Goal: Task Accomplishment & Management: Use online tool/utility

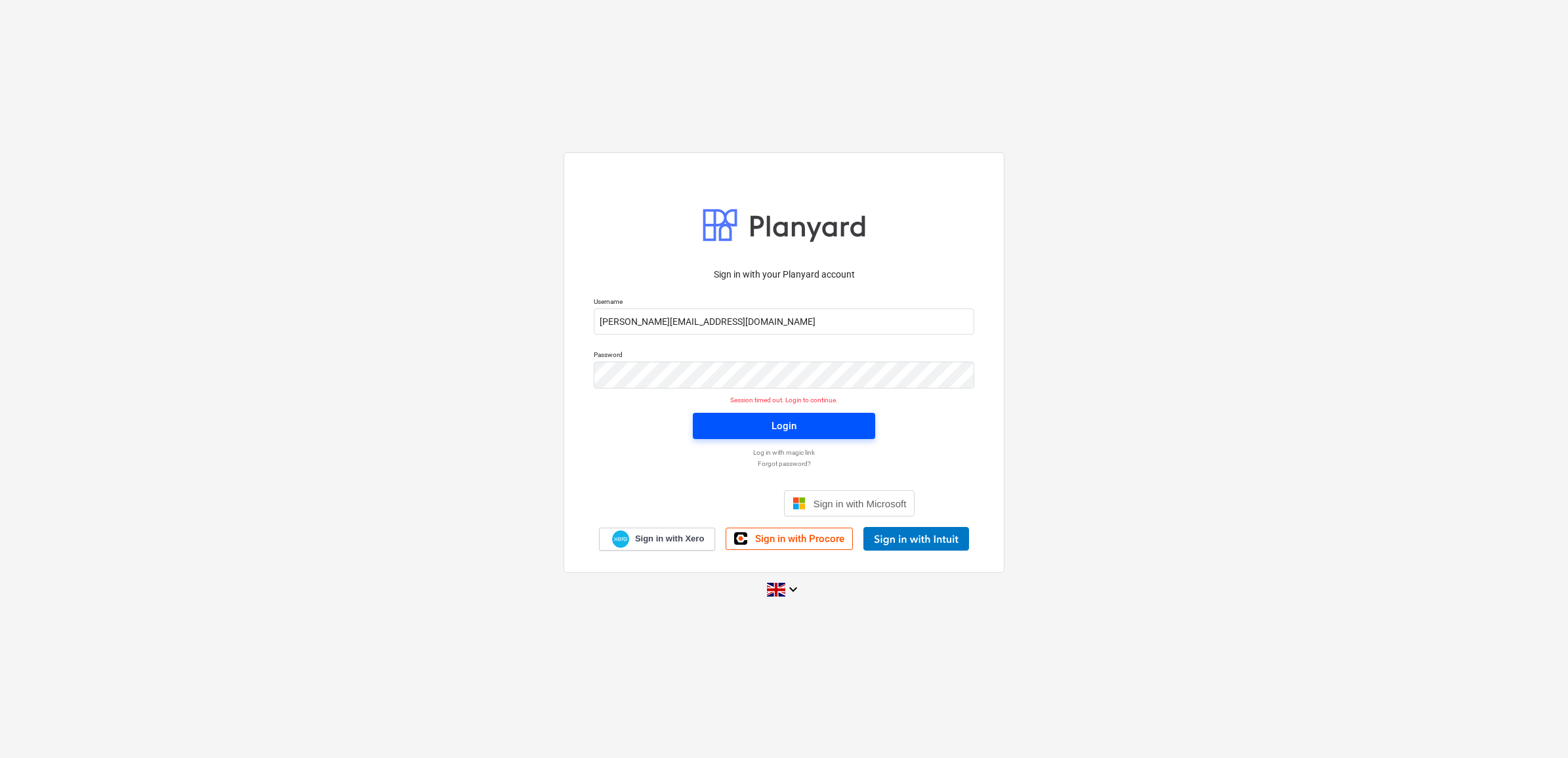
click at [767, 423] on span "Login" at bounding box center [783, 426] width 151 height 17
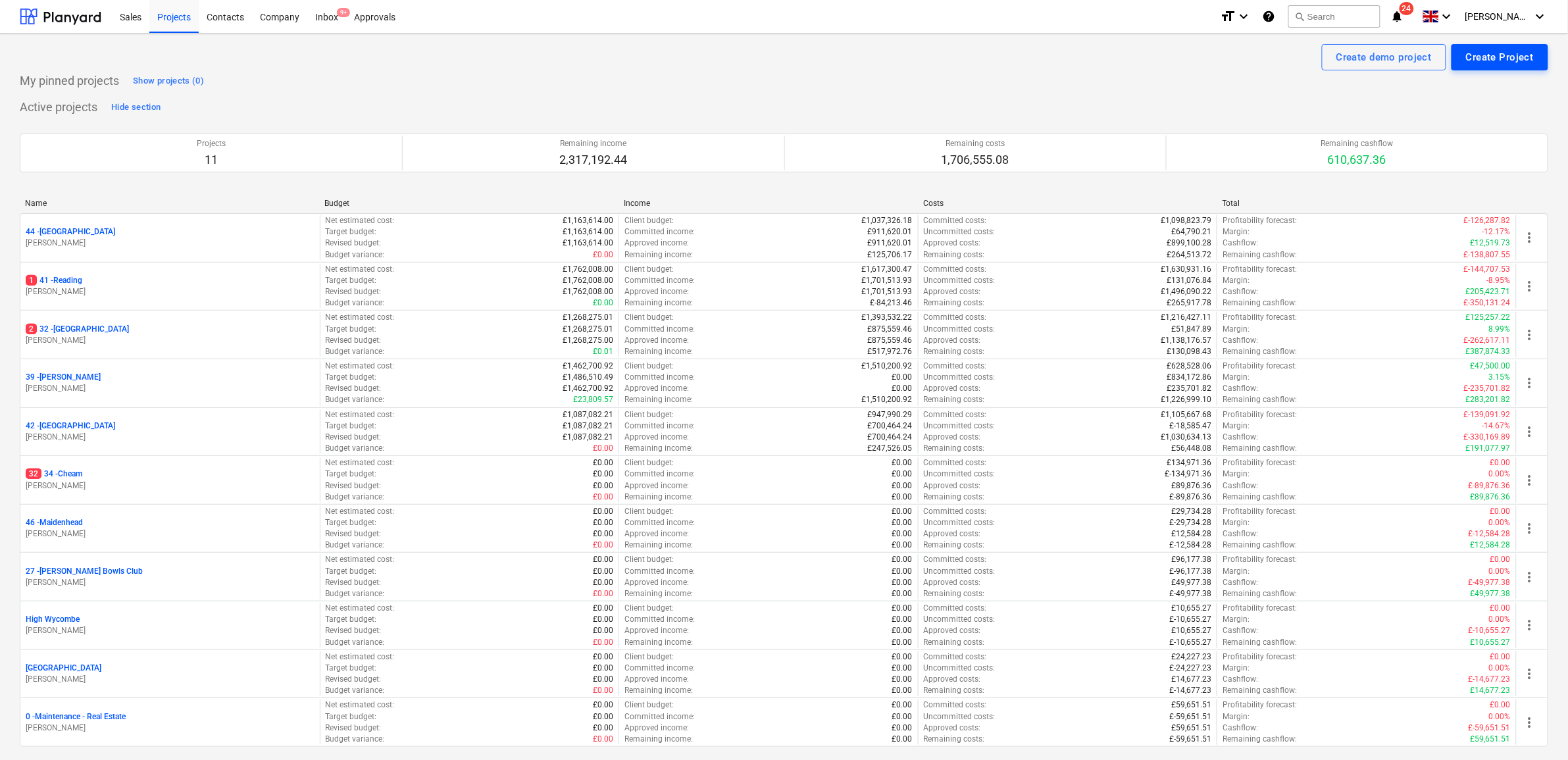
click at [1491, 61] on div "Create Project" at bounding box center [1499, 57] width 68 height 17
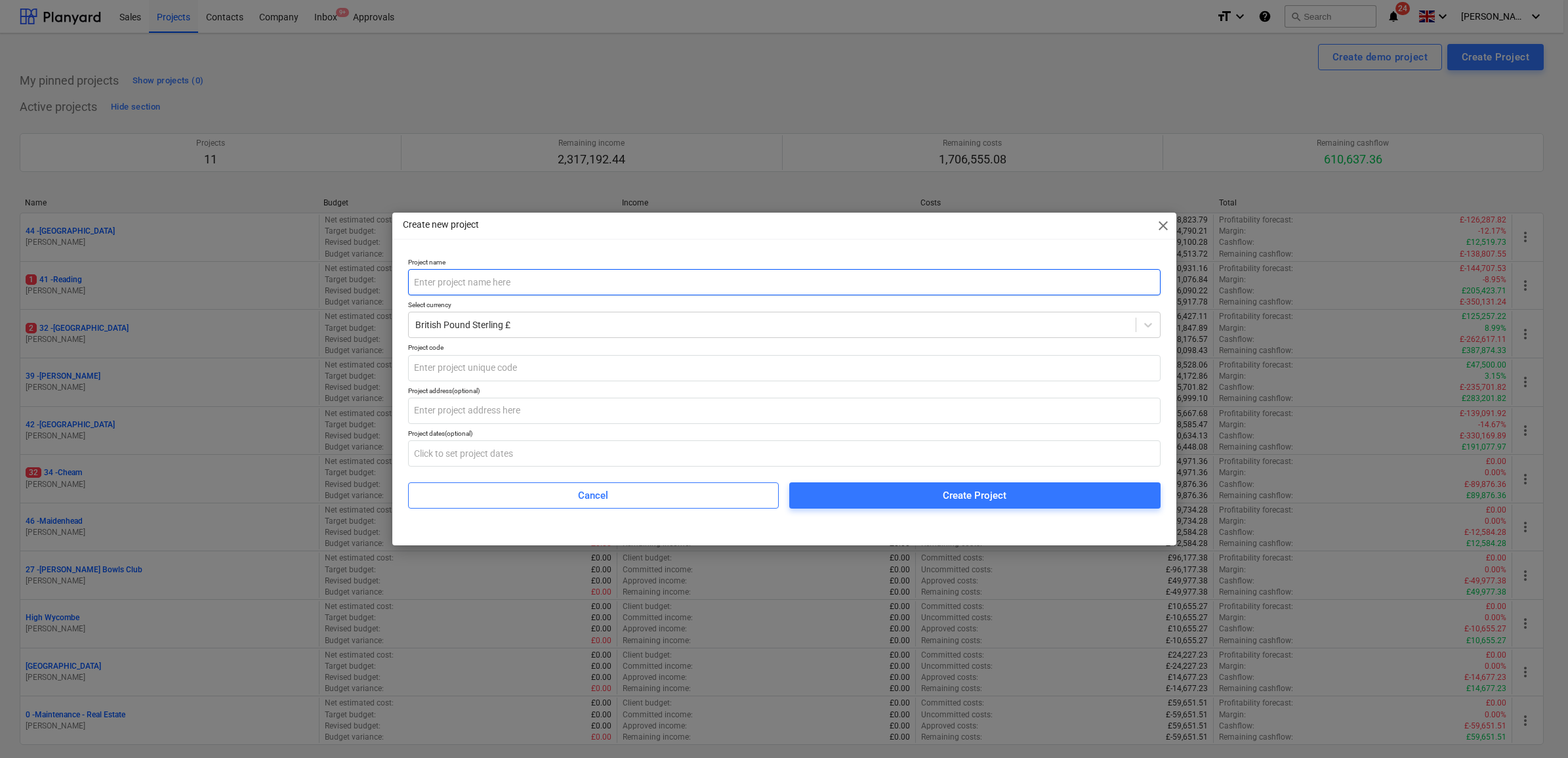
click at [461, 281] on input "text" at bounding box center [785, 282] width 753 height 26
click at [483, 368] on input "text" at bounding box center [785, 368] width 753 height 26
type input "36"
click at [466, 277] on input "text" at bounding box center [785, 282] width 753 height 26
drag, startPoint x: 467, startPoint y: 282, endPoint x: 497, endPoint y: 308, distance: 39.7
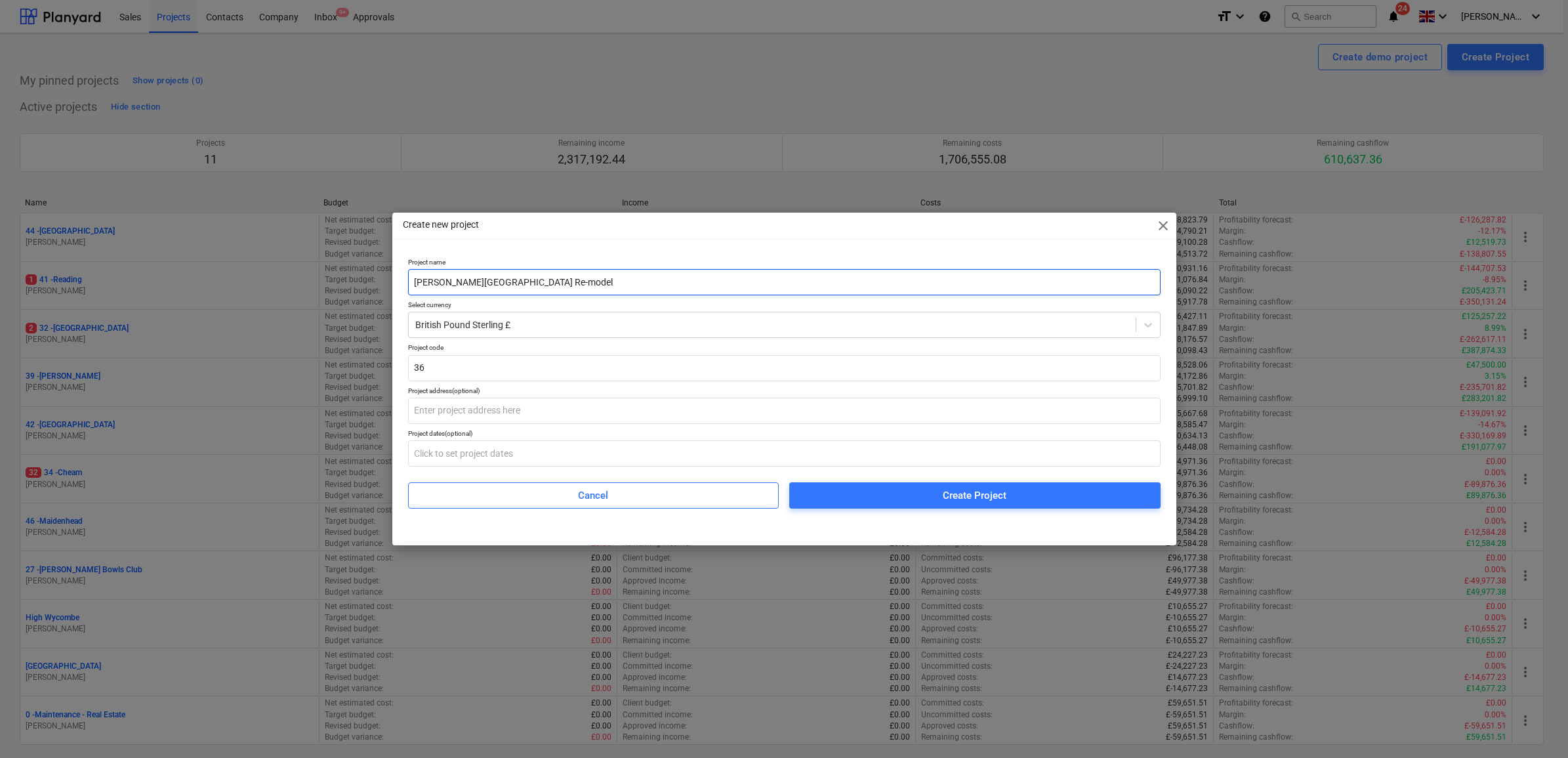
click at [468, 284] on input "[PERSON_NAME][GEOGRAPHIC_DATA] Re-model" at bounding box center [785, 282] width 753 height 26
type input "[PERSON_NAME][GEOGRAPHIC_DATA] Re-model"
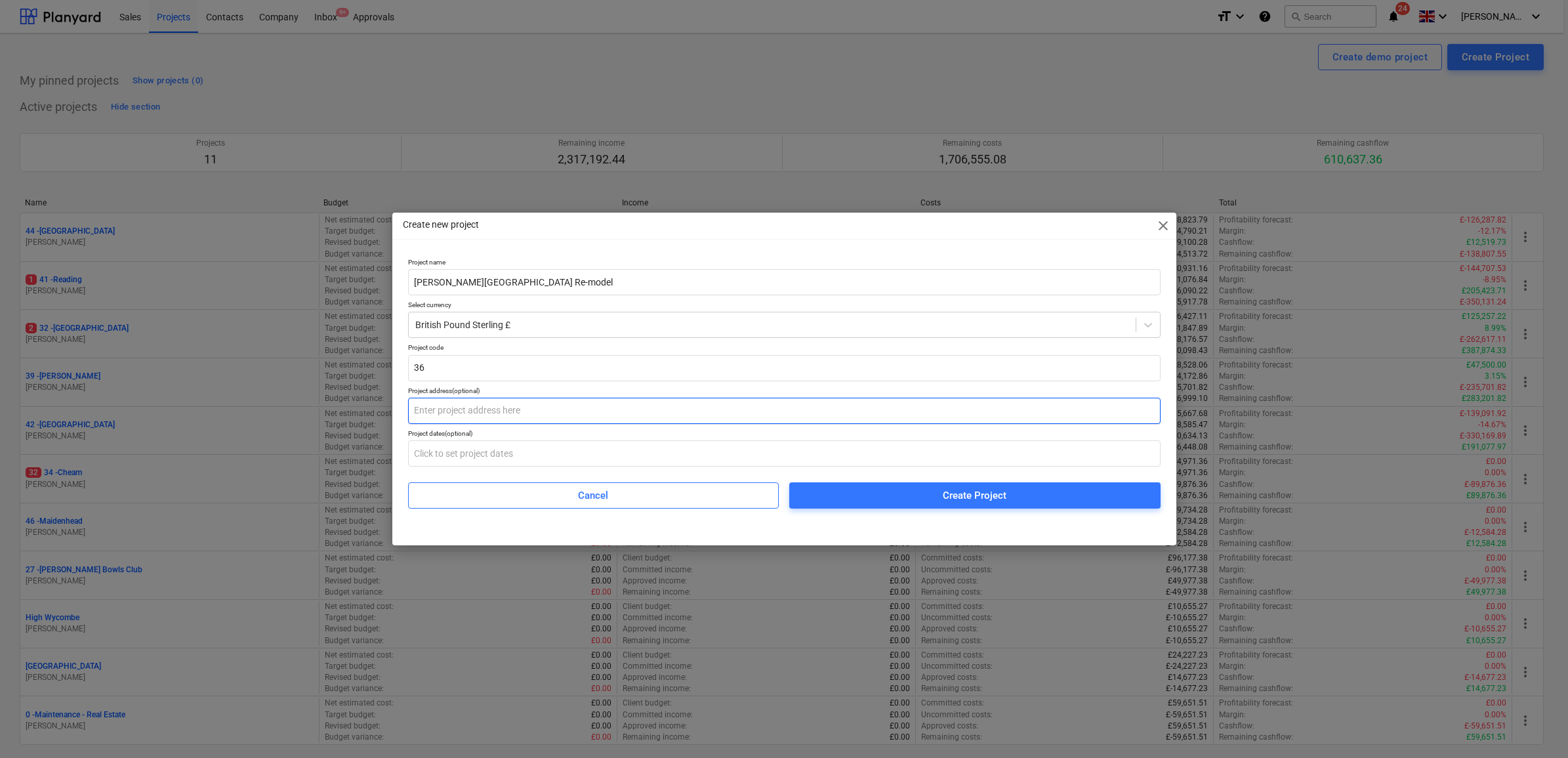
click at [519, 412] on input "text" at bounding box center [785, 411] width 753 height 26
paste input "[STREET_ADDRESS]"
type input "[STREET_ADDRESS]"
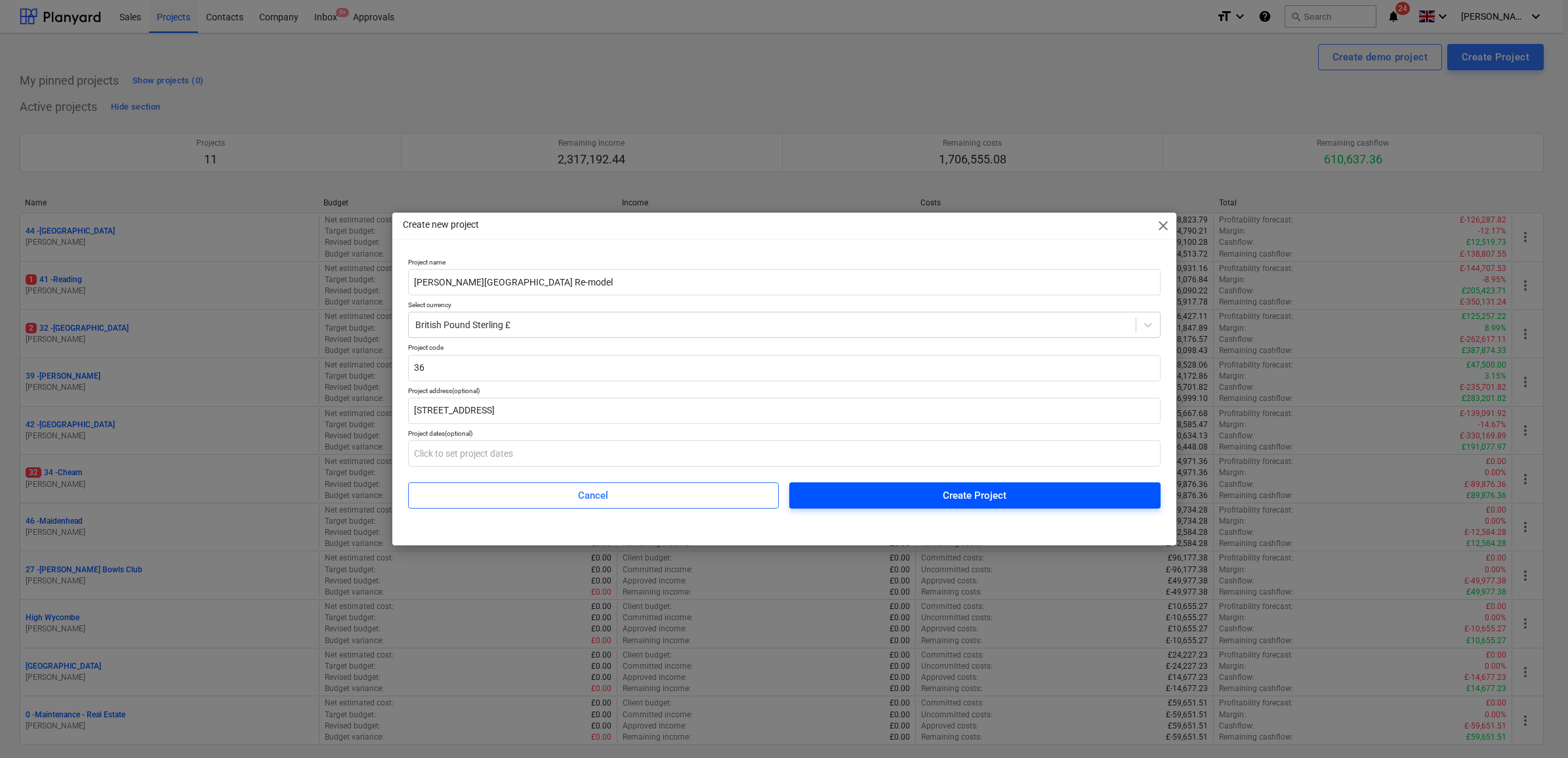
click at [1001, 487] on div "Create Project" at bounding box center [975, 495] width 64 height 17
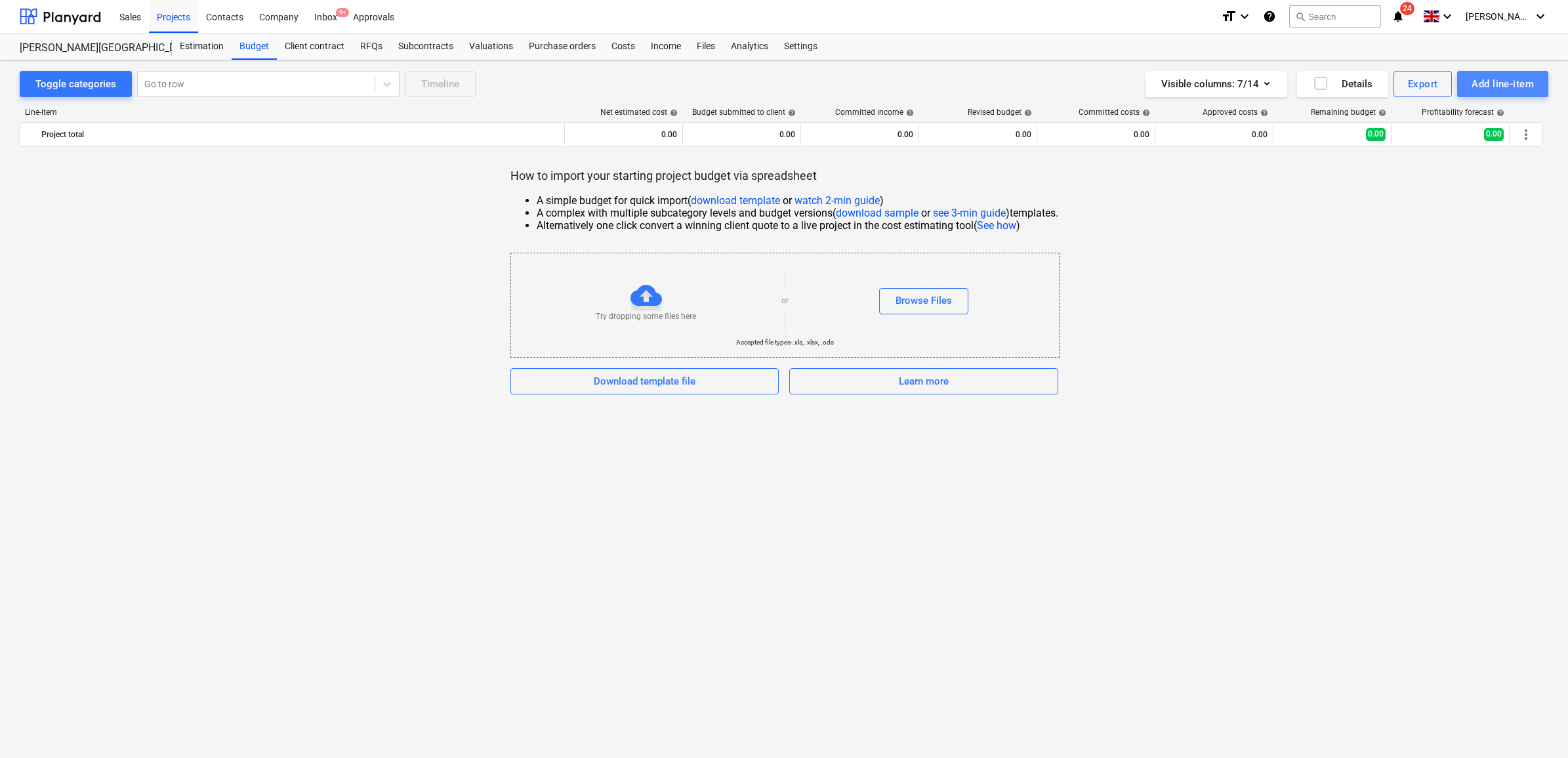
click at [1494, 85] on div "Add line-item" at bounding box center [1503, 84] width 62 height 17
click at [1446, 136] on div "Add custom" at bounding box center [1480, 139] width 137 height 23
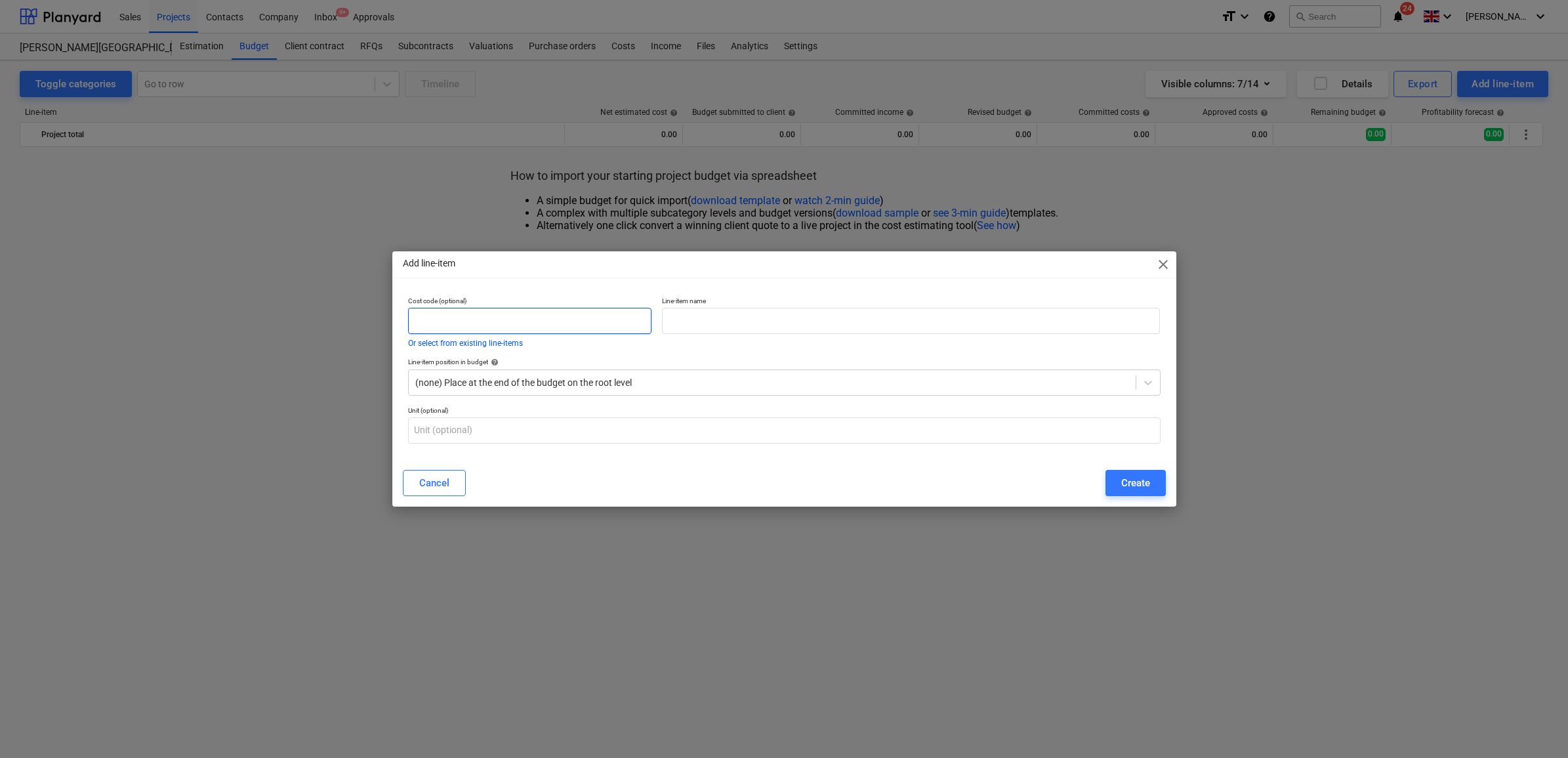
click at [551, 329] on input "text" at bounding box center [531, 321] width 244 height 26
type input "4111"
click at [727, 326] on input "text" at bounding box center [910, 321] width 498 height 26
type input "J"
type input "Joinery"
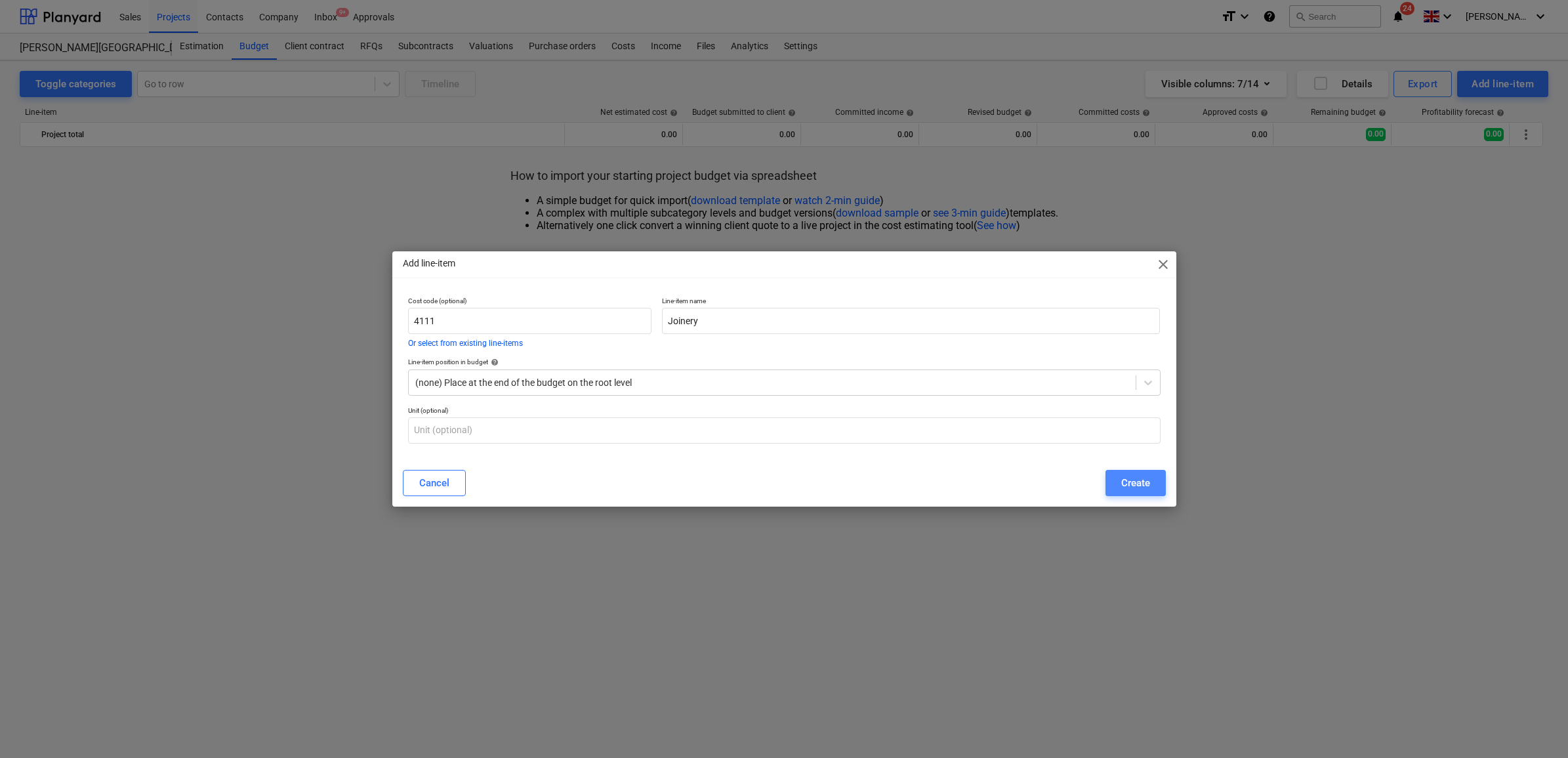
click at [1143, 480] on div "Create" at bounding box center [1136, 483] width 29 height 17
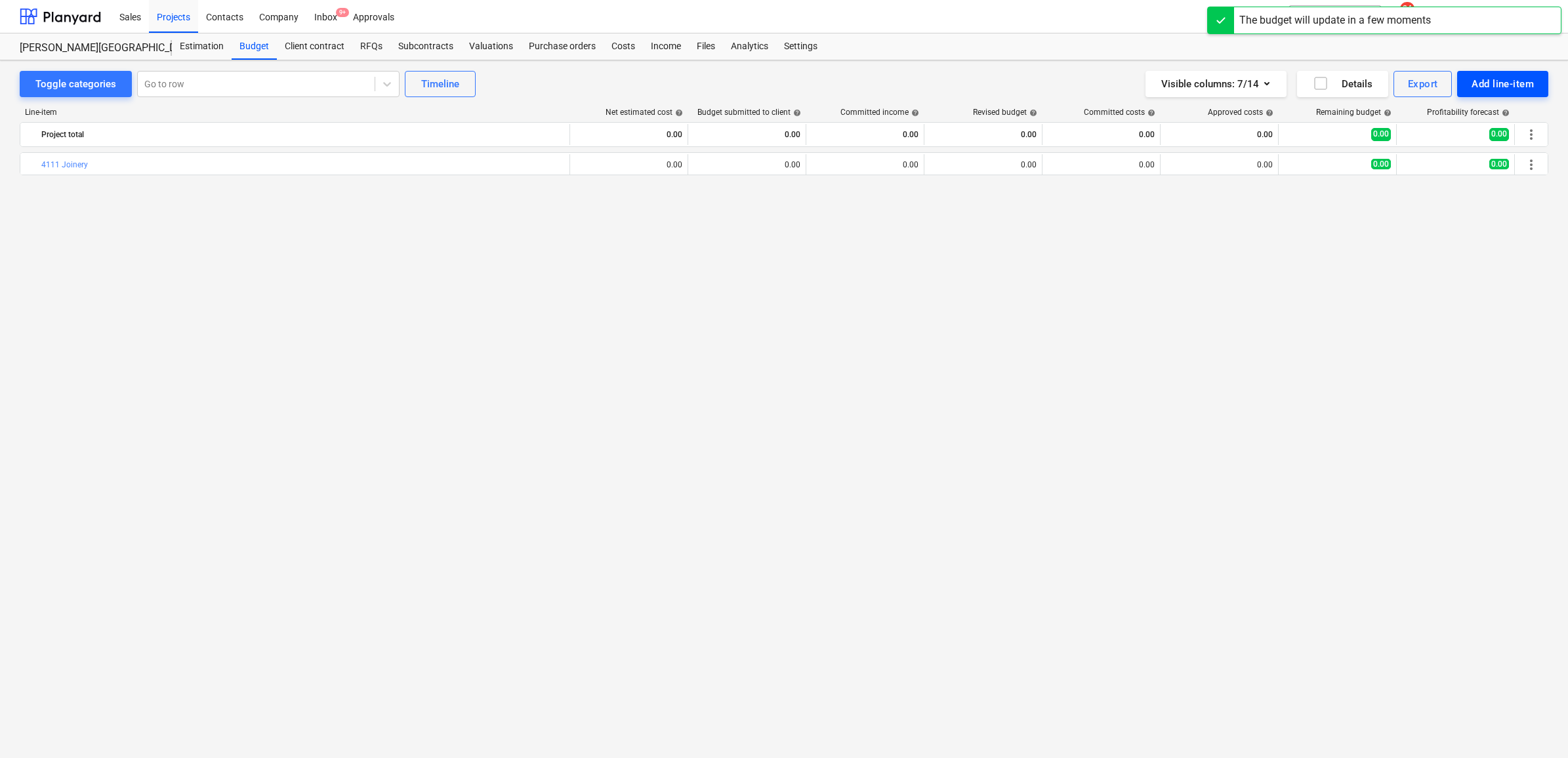
click at [1490, 93] on button "Add line-item" at bounding box center [1503, 84] width 91 height 26
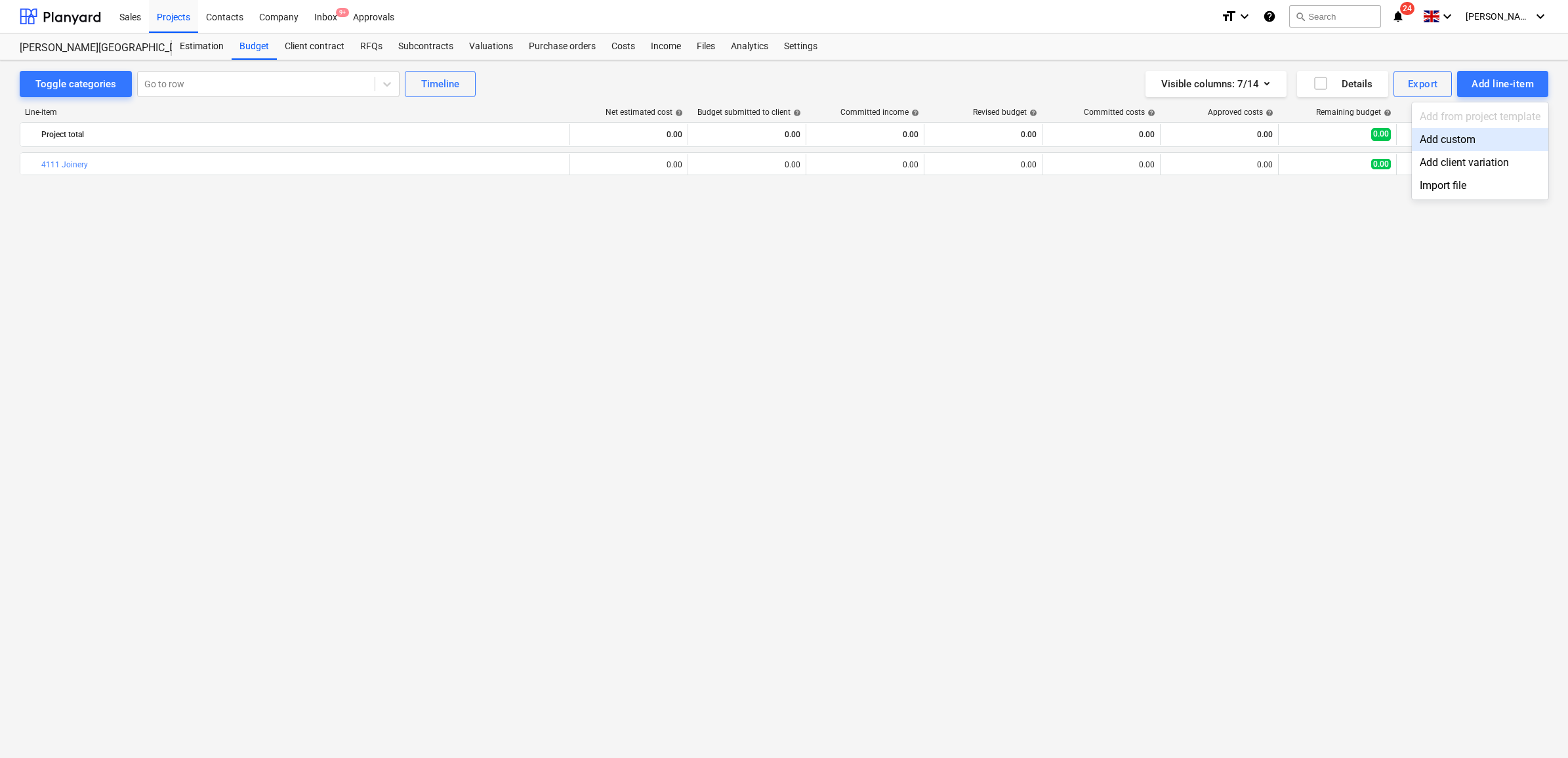
click at [1467, 137] on div "Add custom" at bounding box center [1480, 139] width 137 height 23
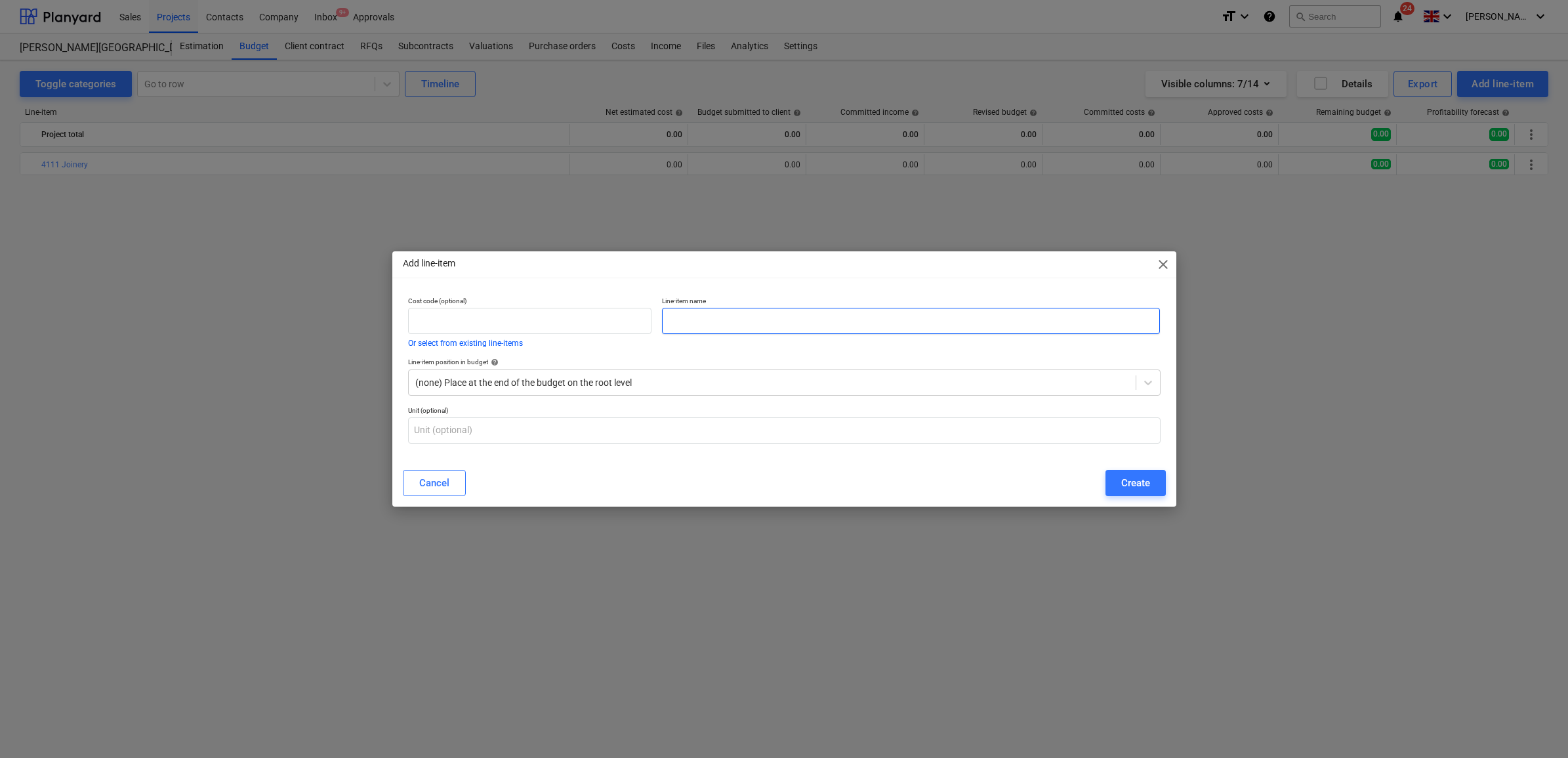
click at [969, 332] on input "text" at bounding box center [910, 321] width 498 height 26
type input "2"
type input "Internal Doors & Screens"
click at [579, 312] on input "text" at bounding box center [531, 321] width 244 height 26
type input "2811A"
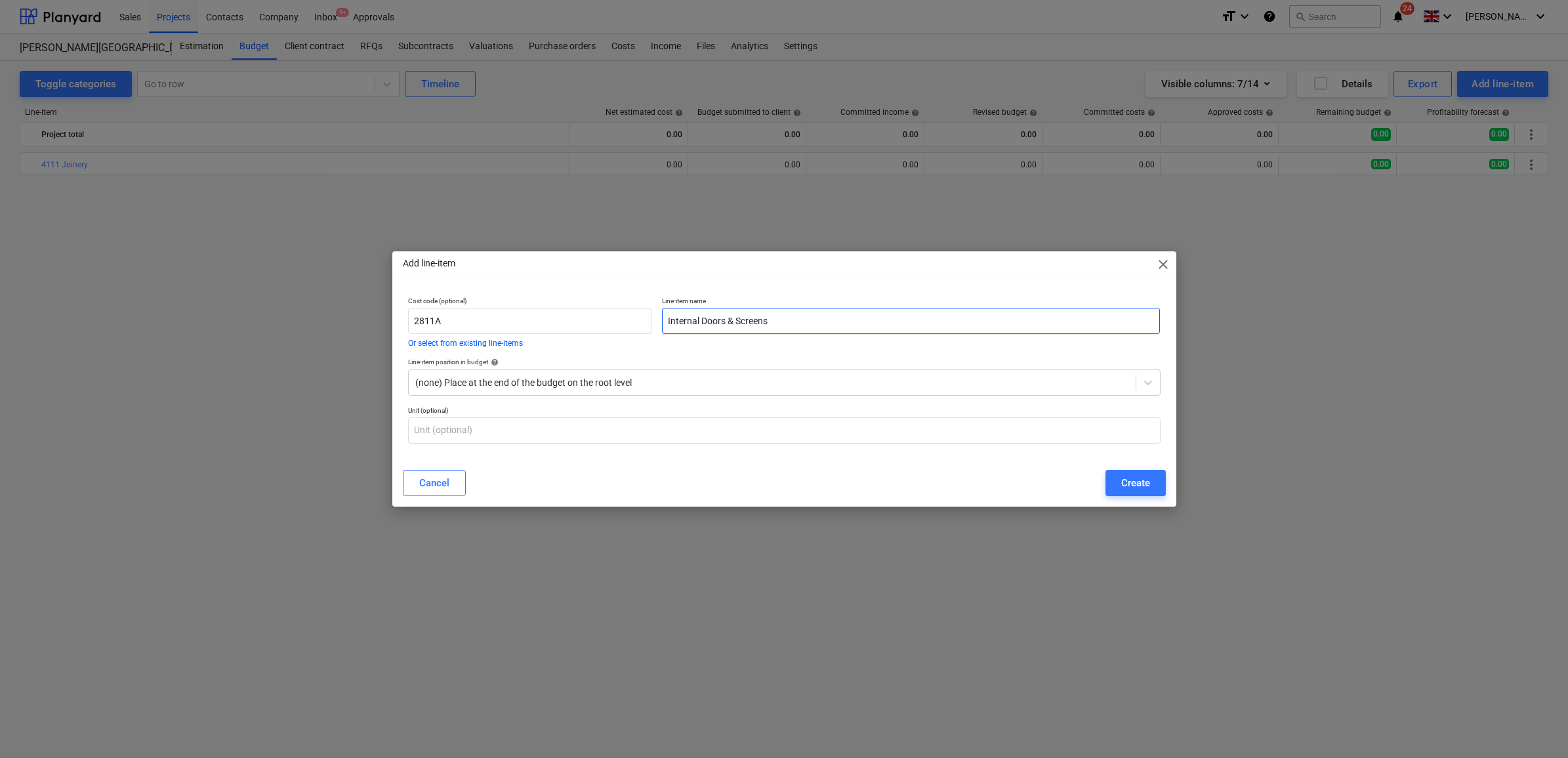
click at [932, 327] on input "Internal Doors & Screens" at bounding box center [910, 321] width 498 height 26
type input "Internal Doors & Screens Supply"
click at [1151, 487] on button "Create" at bounding box center [1135, 484] width 60 height 26
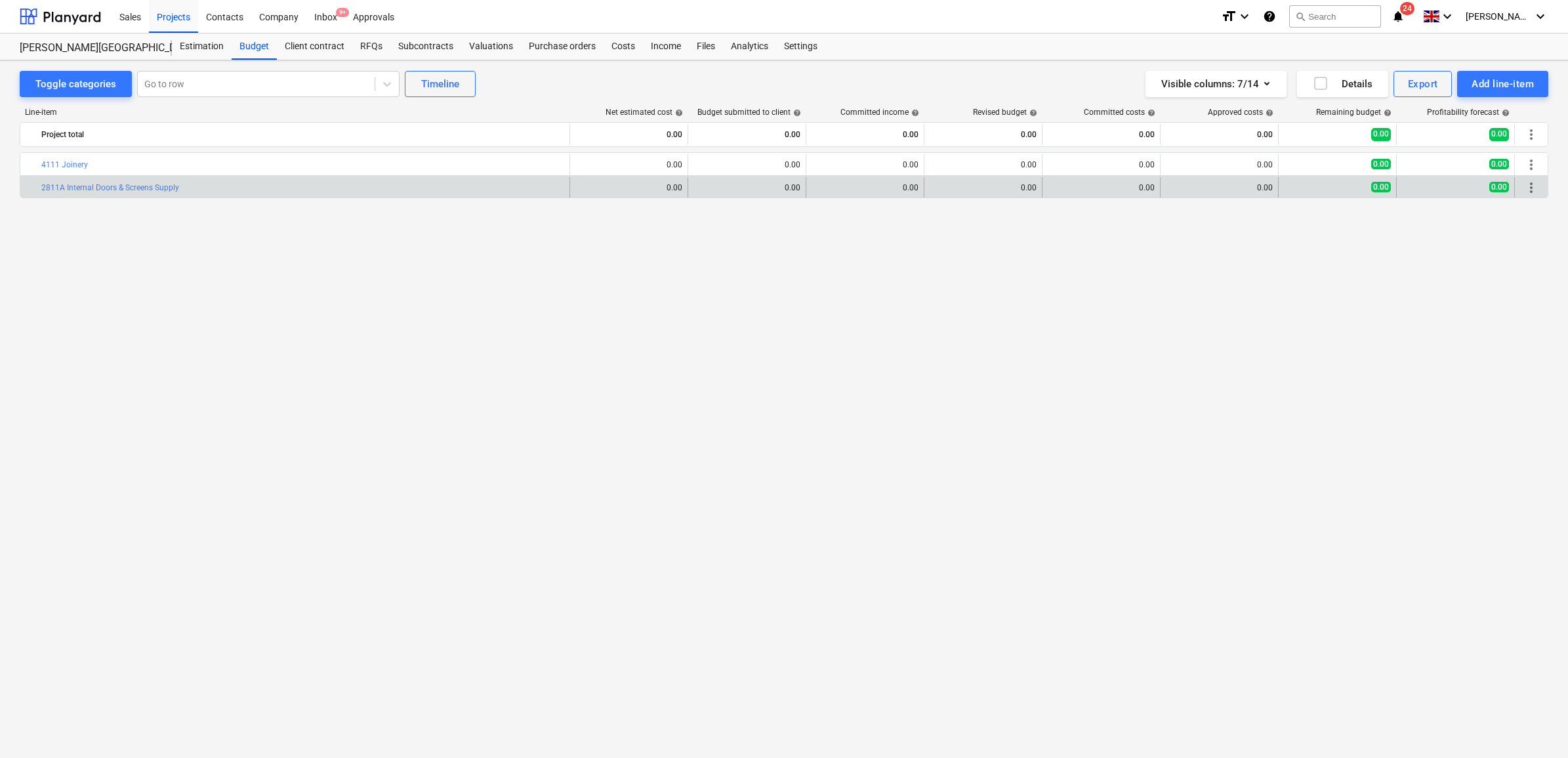
click at [1527, 190] on span "more_vert" at bounding box center [1531, 188] width 16 height 16
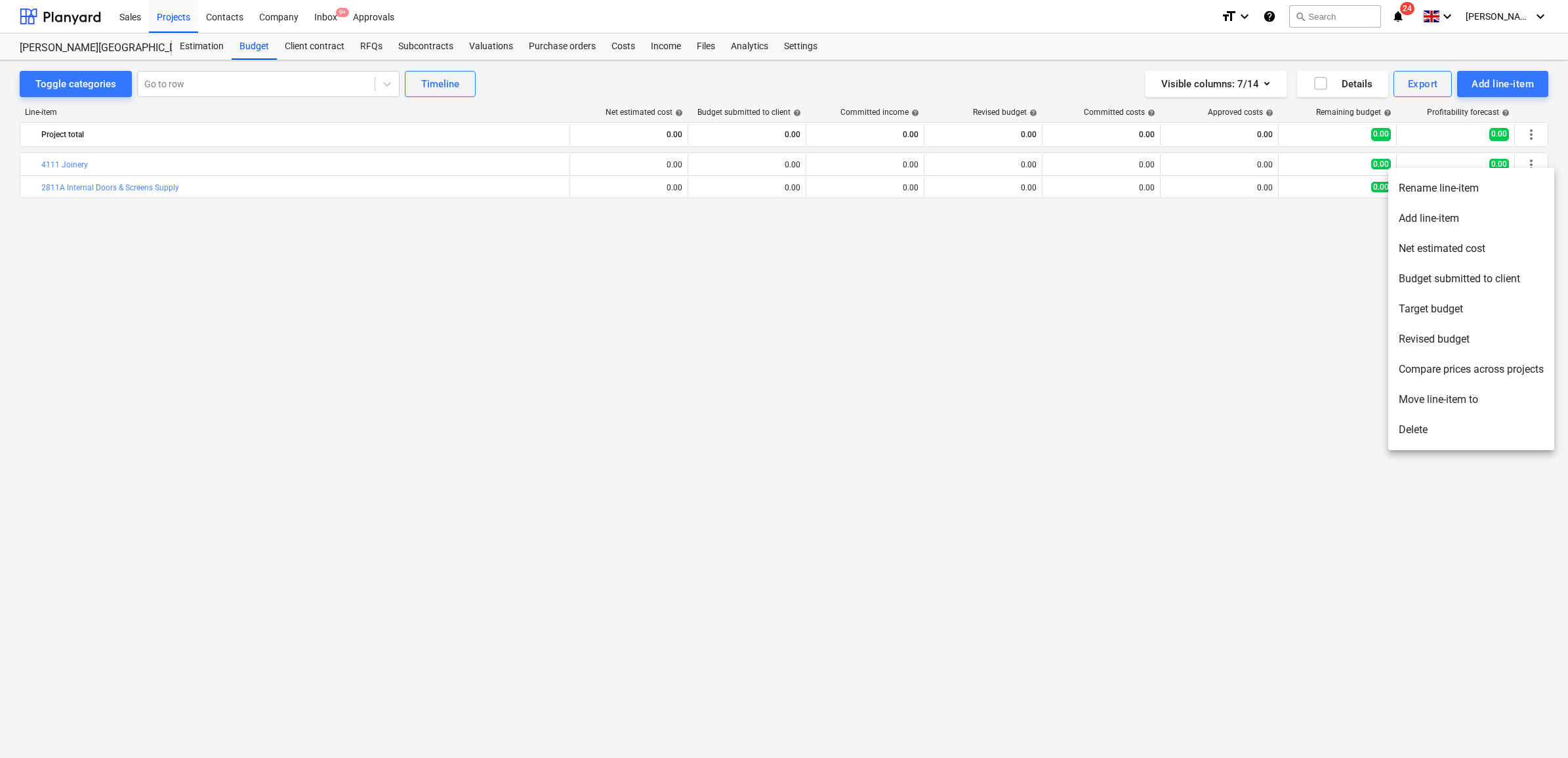
click at [1484, 192] on li "Rename line-item" at bounding box center [1471, 188] width 166 height 30
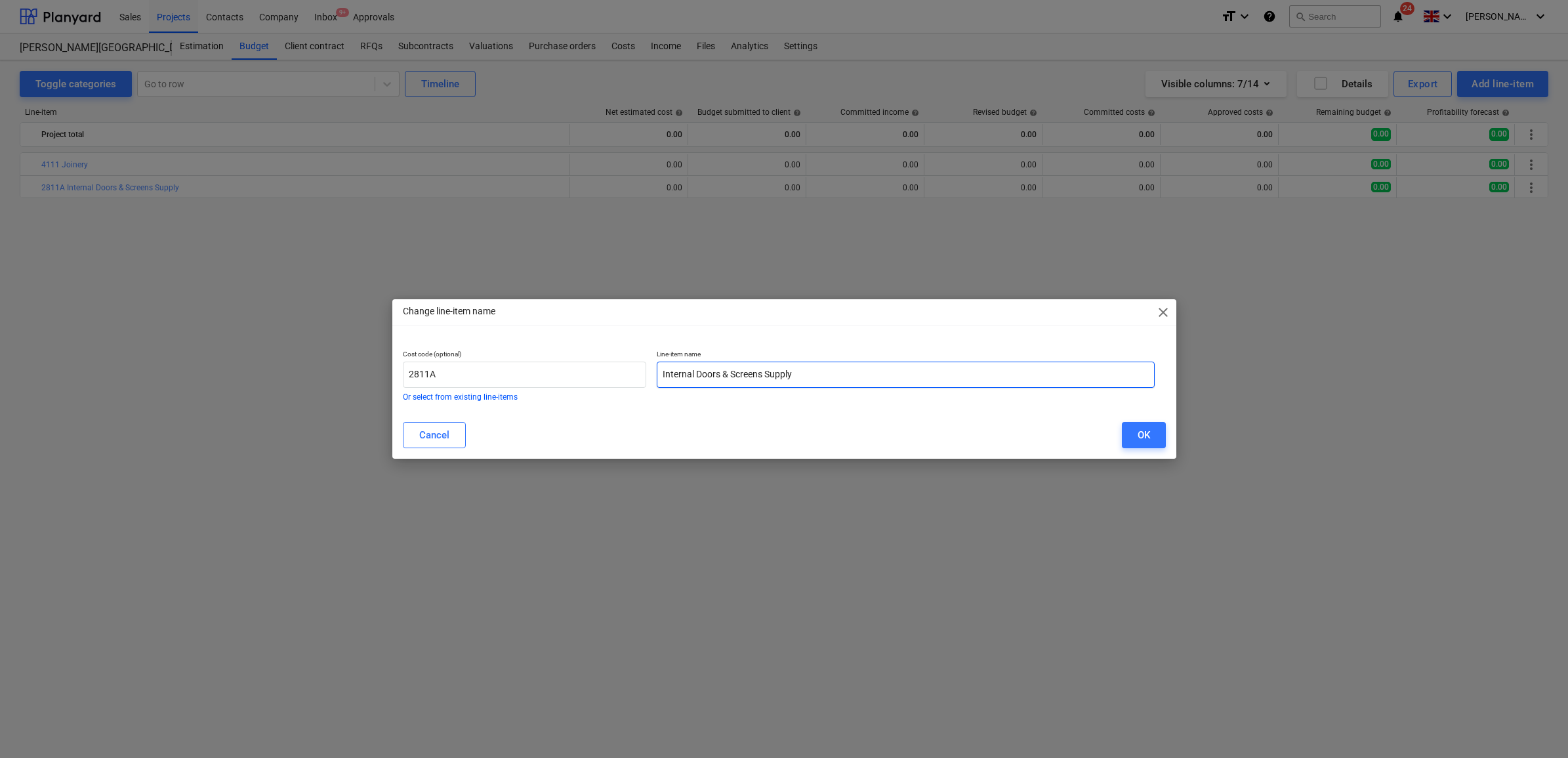
drag, startPoint x: 844, startPoint y: 369, endPoint x: 772, endPoint y: 375, distance: 72.2
click at [772, 375] on input "Internal Doors & Screens Supply" at bounding box center [906, 375] width 498 height 26
type input "Internal Doors & Screens"
click at [512, 368] on input "2811A" at bounding box center [525, 375] width 244 height 26
type input "2811"
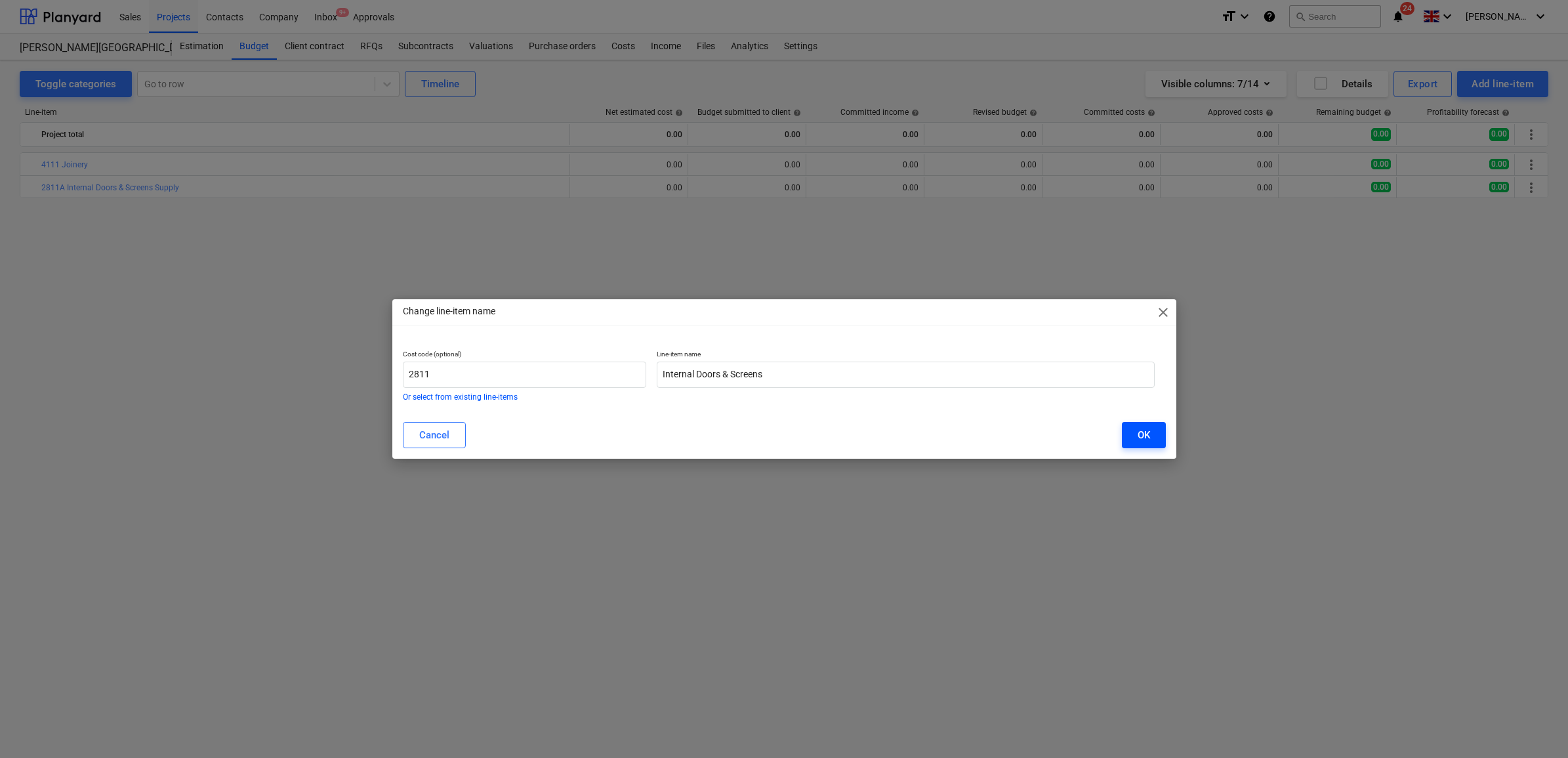
click at [1144, 435] on div "OK" at bounding box center [1144, 435] width 12 height 17
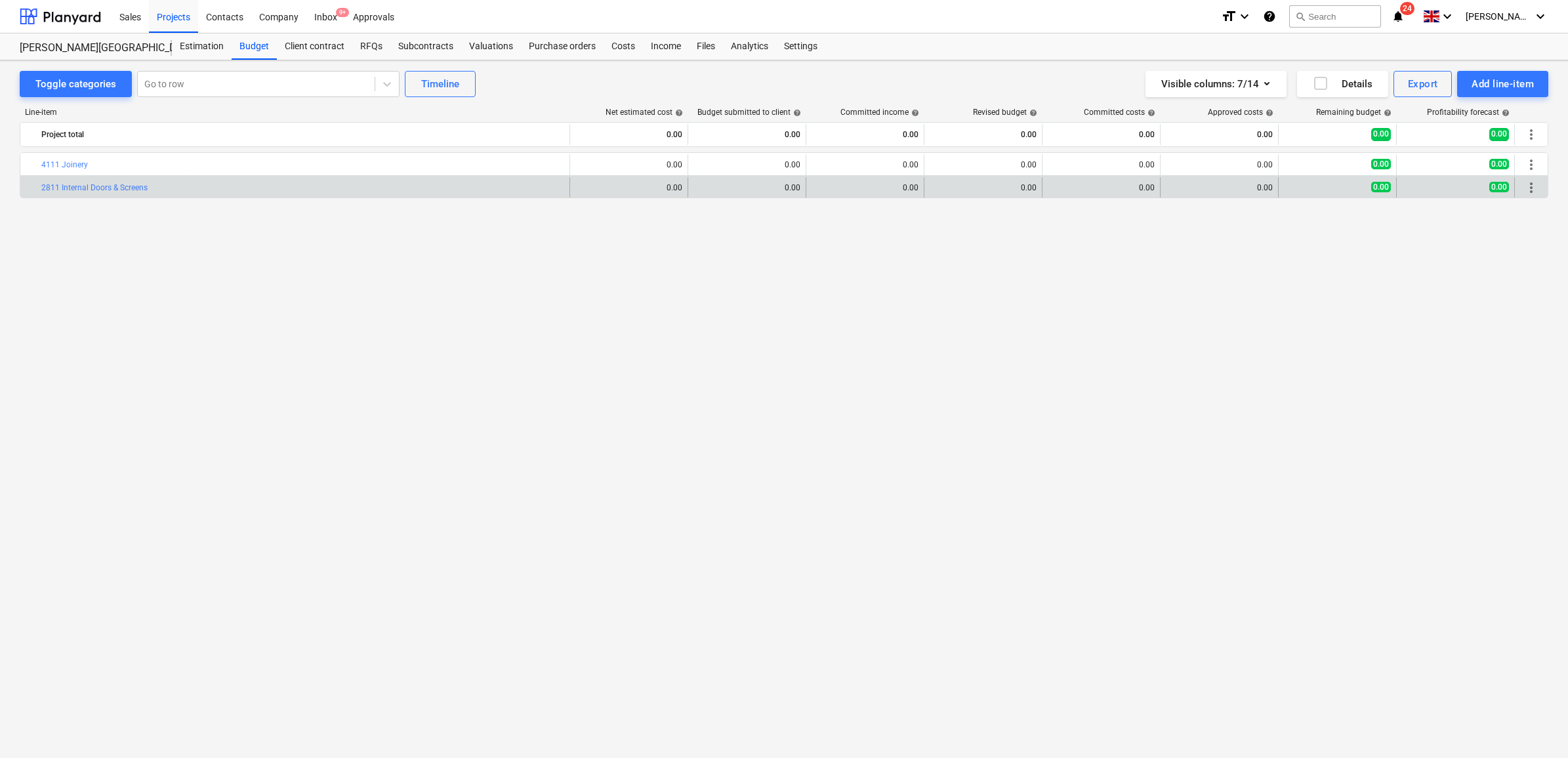
click at [1524, 183] on span "more_vert" at bounding box center [1531, 188] width 16 height 16
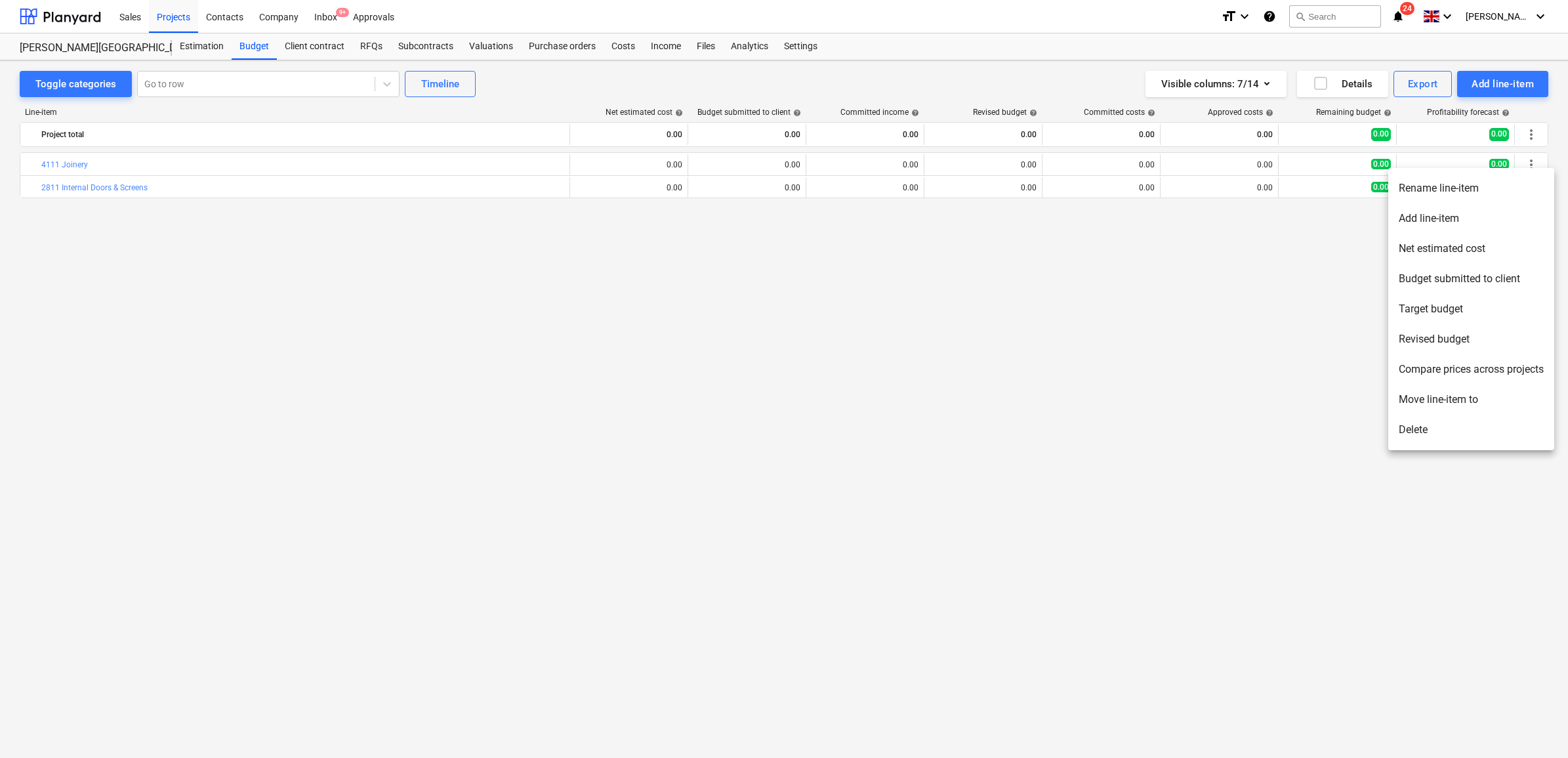
click at [1460, 213] on li "Add line-item" at bounding box center [1471, 218] width 166 height 30
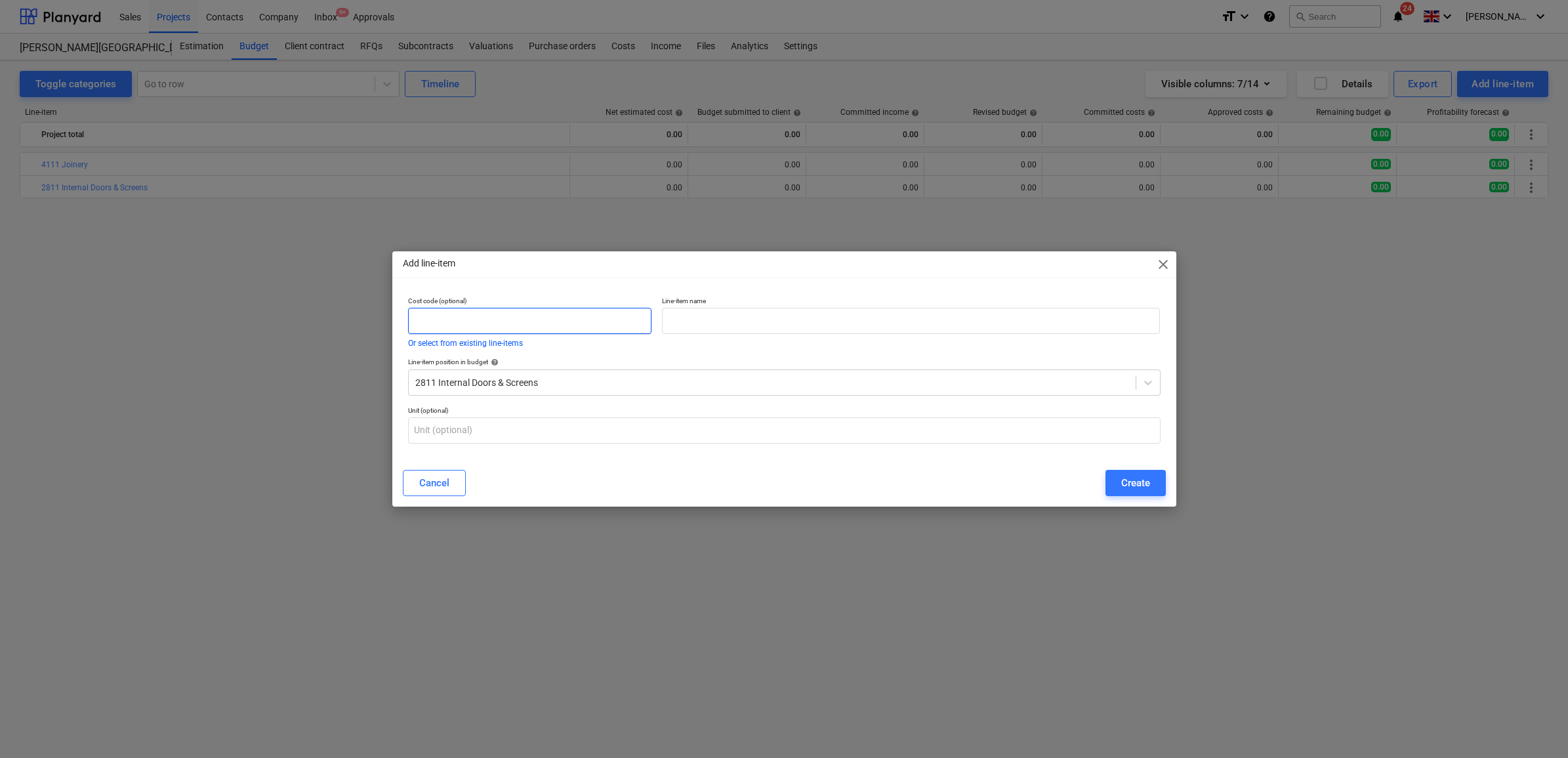
click at [493, 316] on input "text" at bounding box center [531, 321] width 244 height 26
type input "2811A"
click at [724, 312] on input "text" at bounding box center [910, 321] width 498 height 26
type input "Internal Doors & Screens Supply"
click at [1128, 481] on div "Create" at bounding box center [1136, 483] width 29 height 17
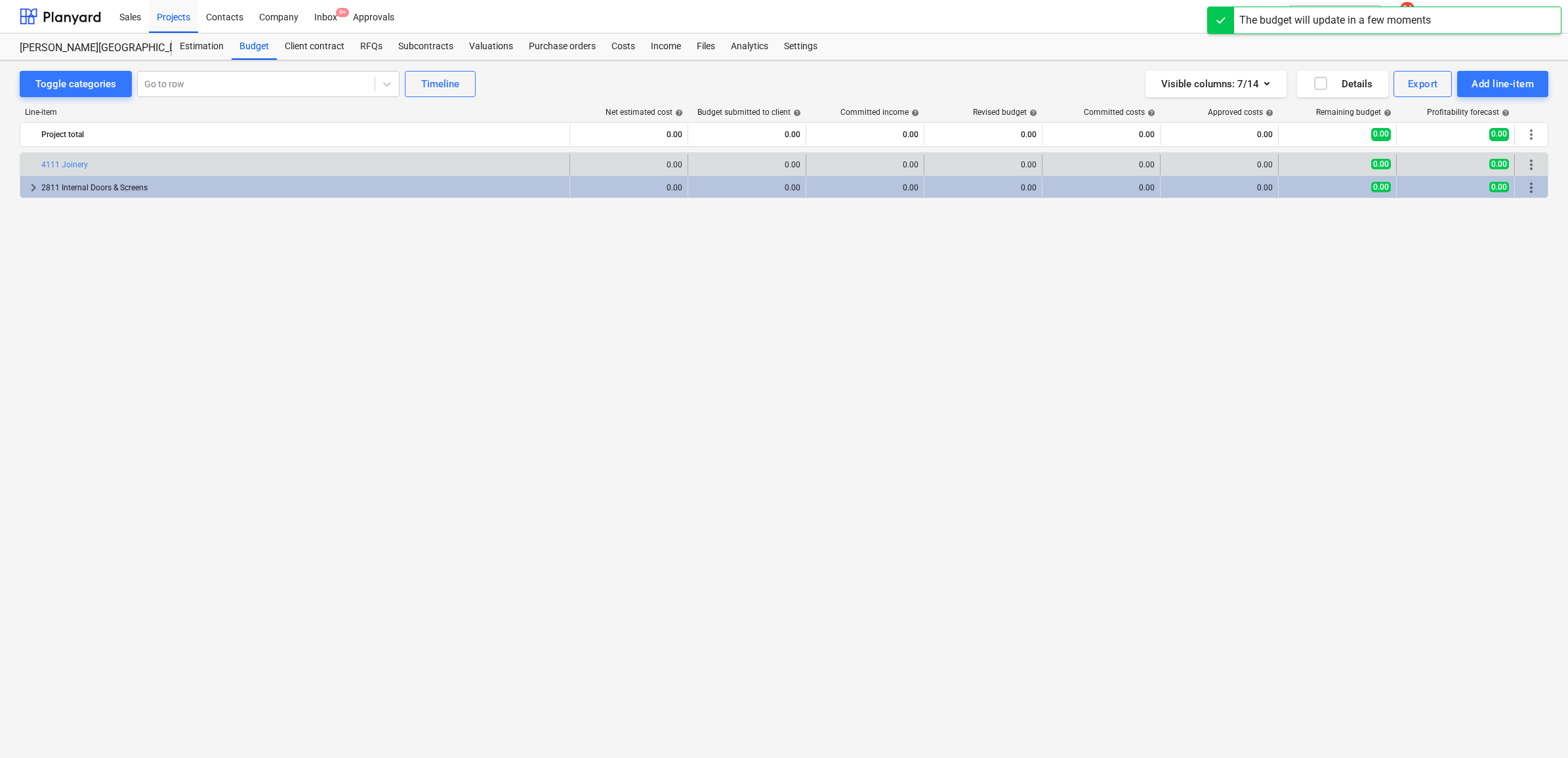
click at [1527, 166] on span "more_vert" at bounding box center [1531, 165] width 16 height 16
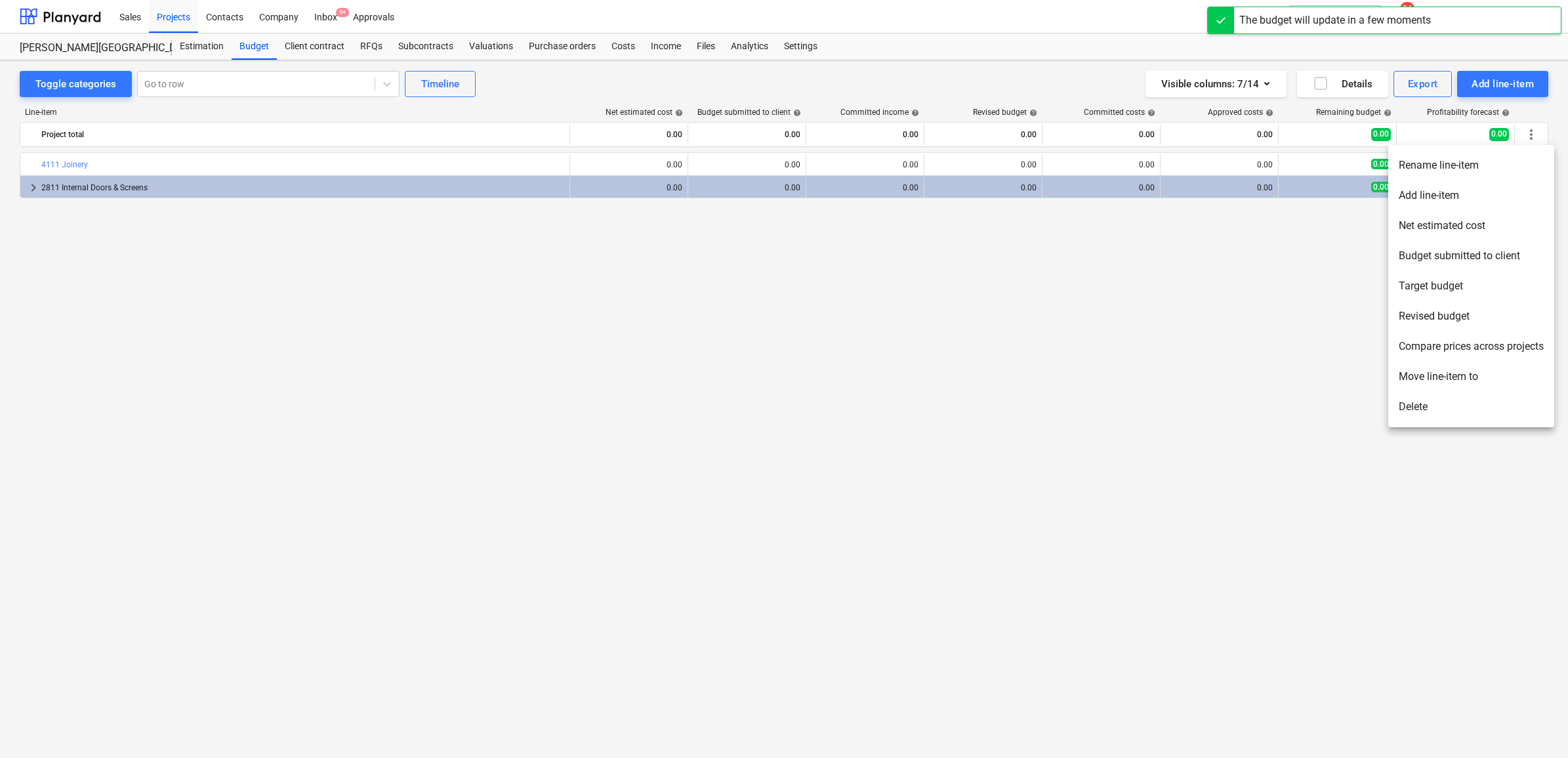
click at [1460, 198] on li "Add line-item" at bounding box center [1471, 195] width 166 height 30
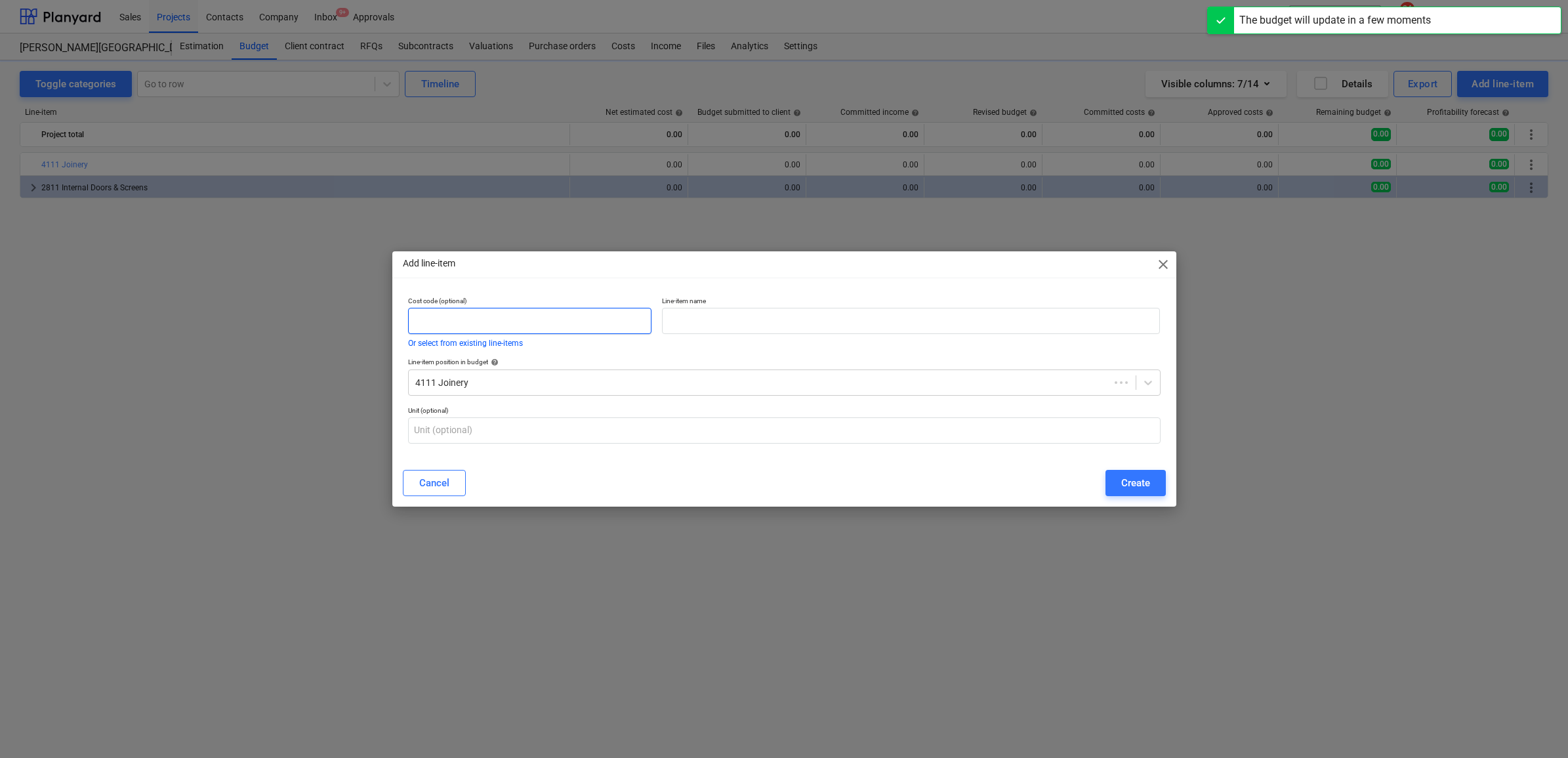
click at [625, 327] on input "text" at bounding box center [531, 321] width 244 height 26
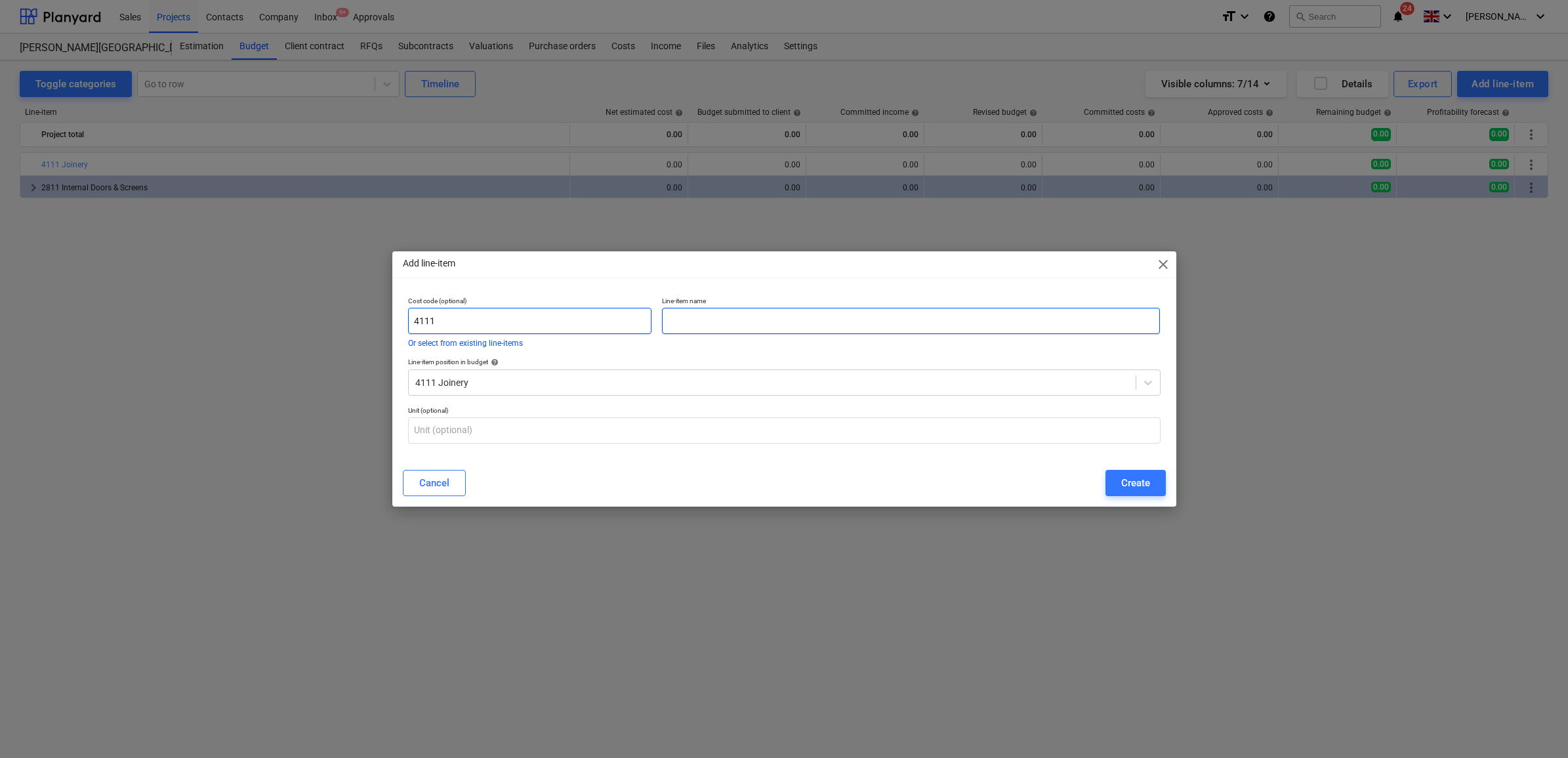
type input "4111"
click at [715, 330] on input "text" at bounding box center [910, 321] width 498 height 26
click at [771, 325] on input "New Wash Trough" at bounding box center [910, 321] width 498 height 26
type input "New Wash Trough"
click at [1127, 481] on div "Create" at bounding box center [1136, 483] width 29 height 17
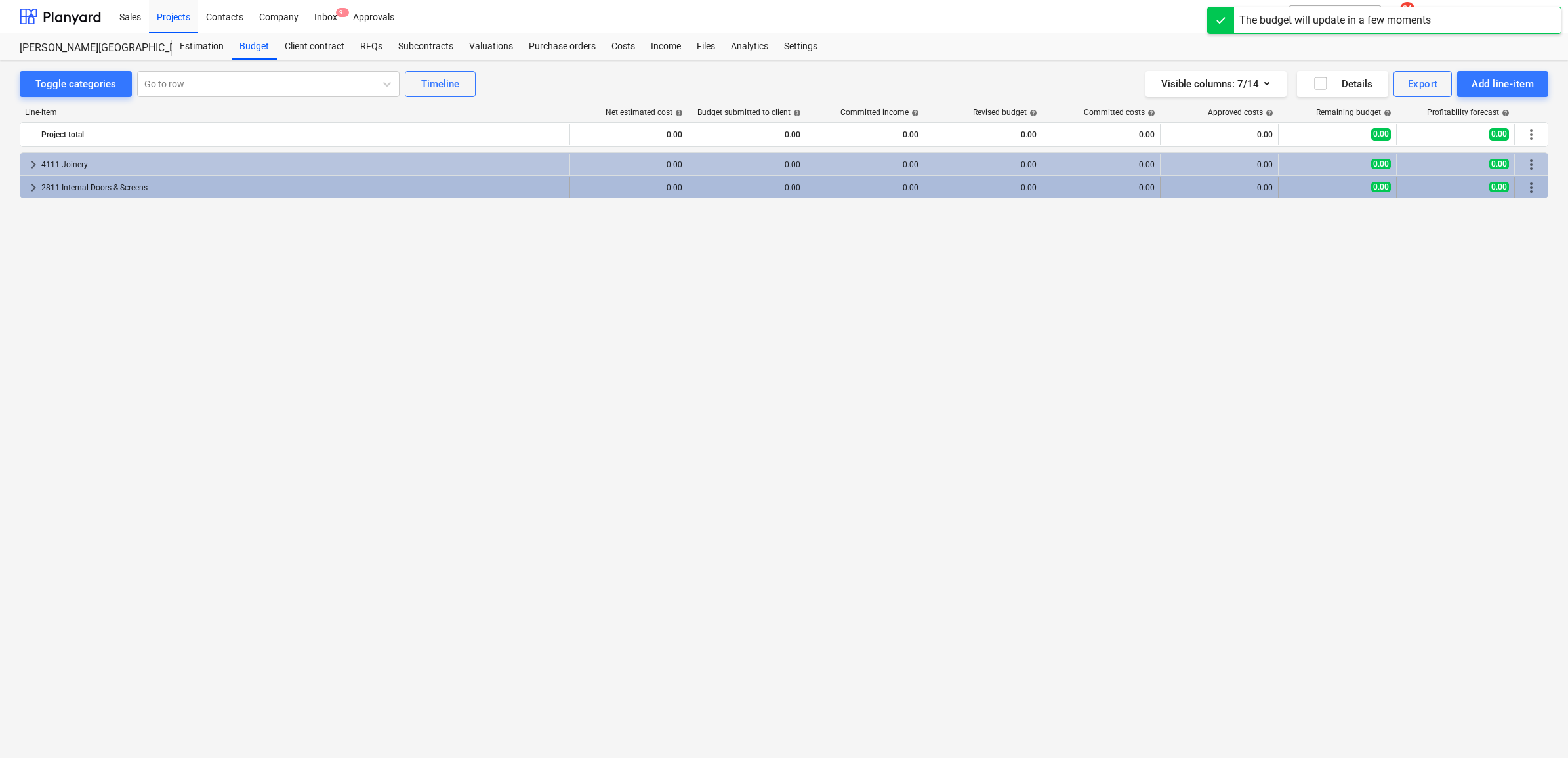
click at [33, 187] on span "keyboard_arrow_right" at bounding box center [33, 188] width 16 height 16
click at [1526, 192] on span "more_vert" at bounding box center [1531, 188] width 16 height 16
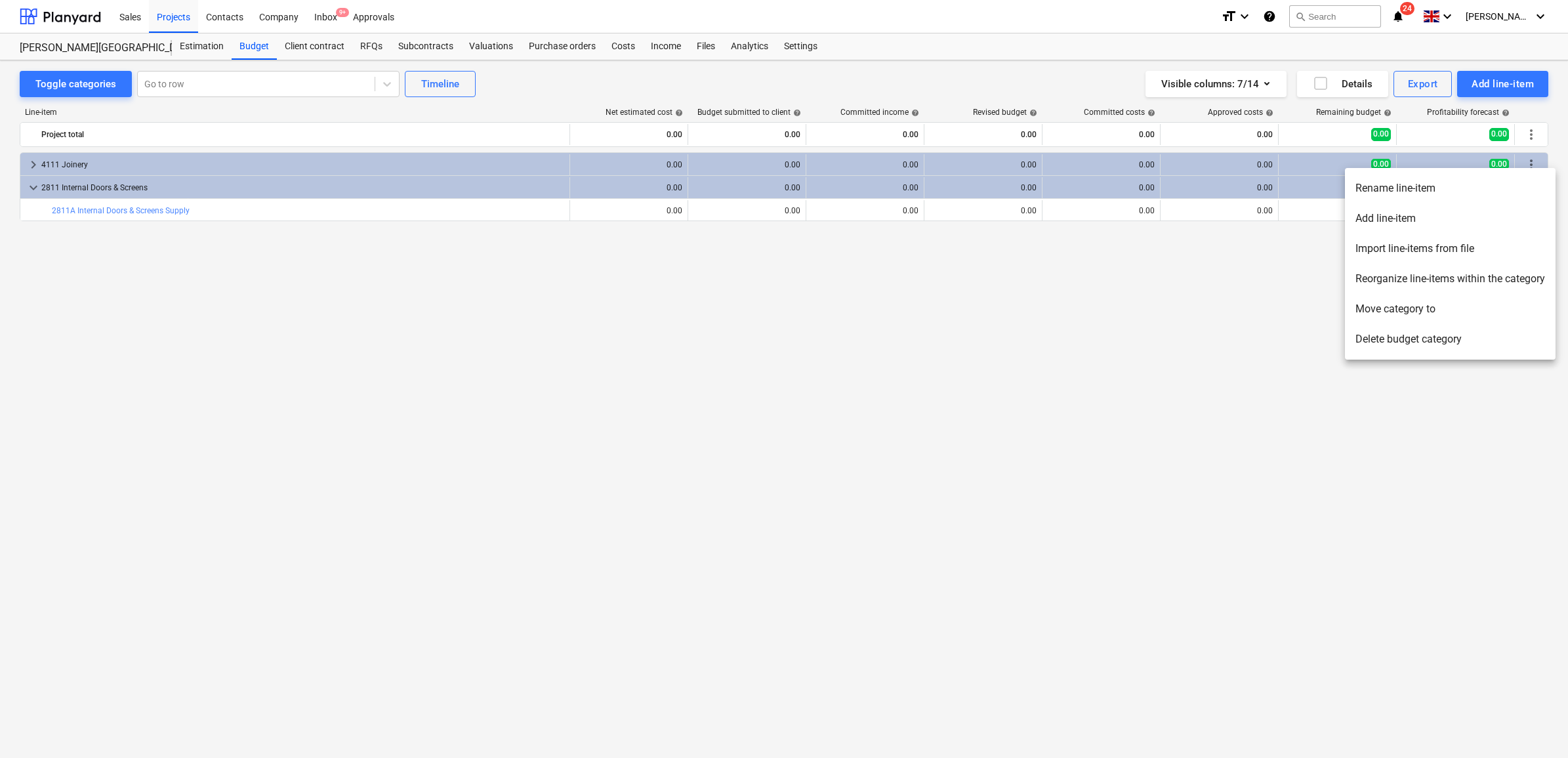
click at [1468, 217] on li "Add line-item" at bounding box center [1450, 218] width 210 height 30
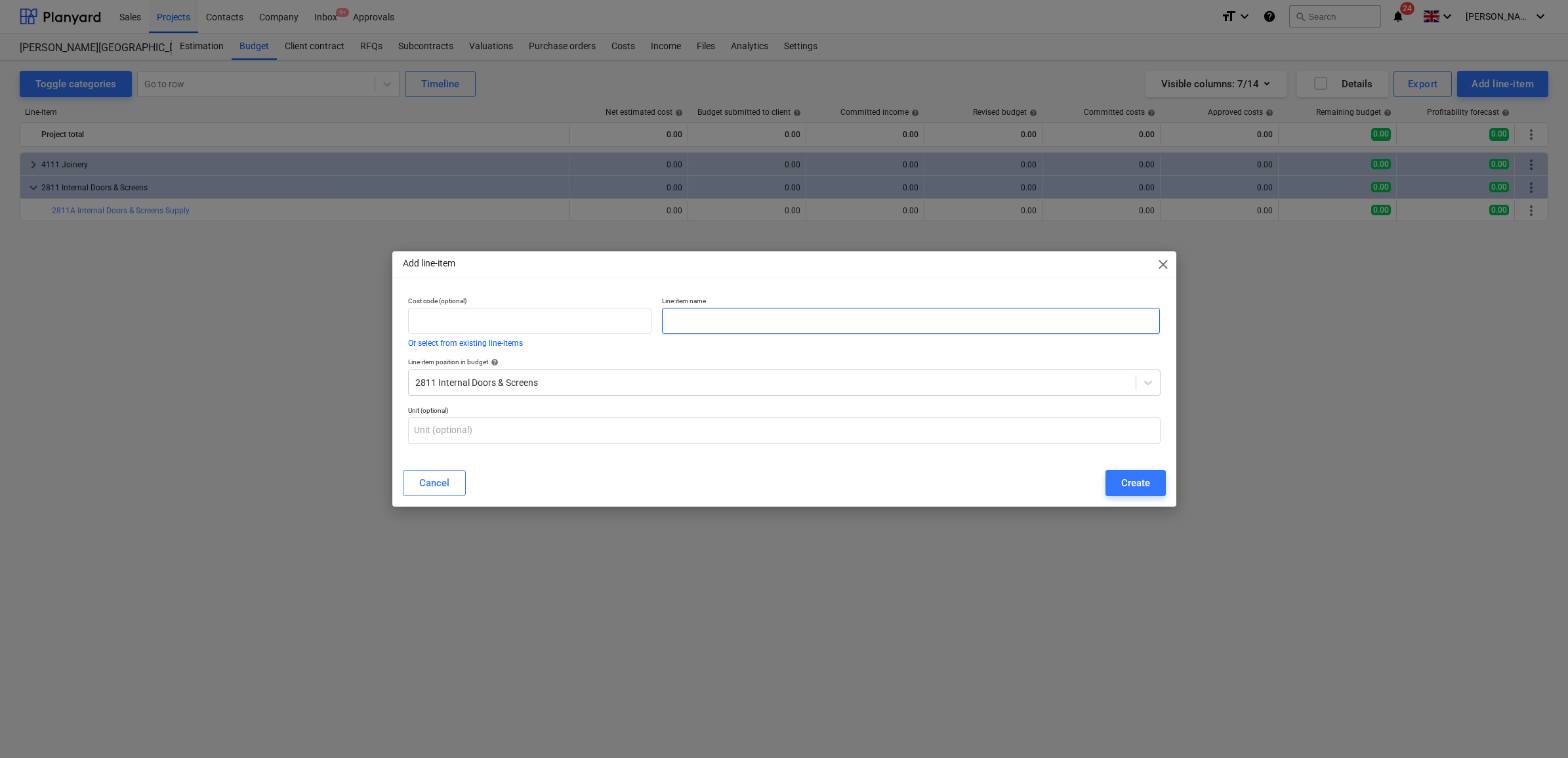
click at [975, 327] on input "text" at bounding box center [910, 321] width 498 height 26
type input "2"
type input "Internal Doors & Screens Install"
click at [599, 317] on input "text" at bounding box center [531, 321] width 244 height 26
type input "2811B"
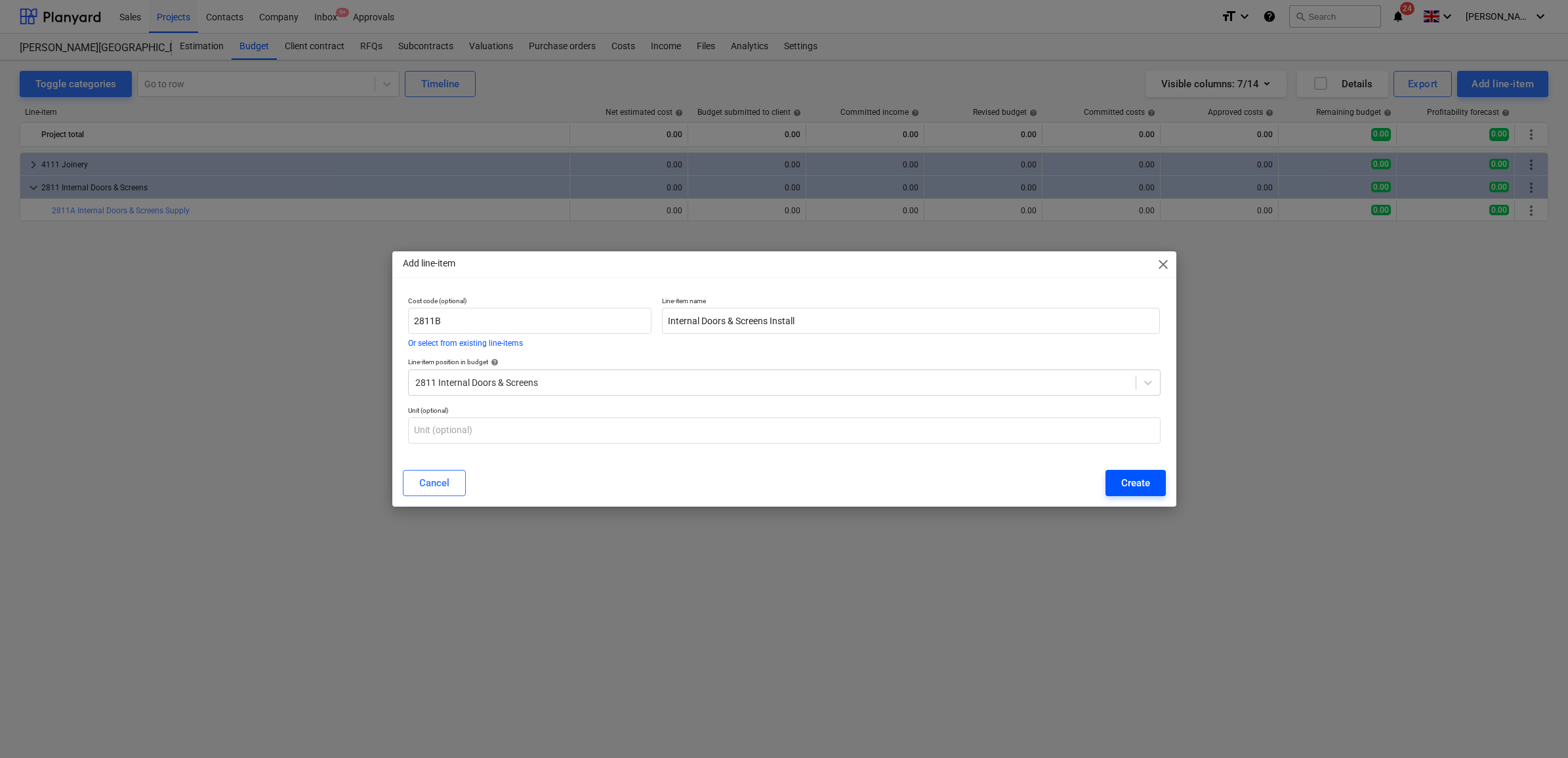
click at [1122, 480] on div "Create" at bounding box center [1136, 483] width 29 height 17
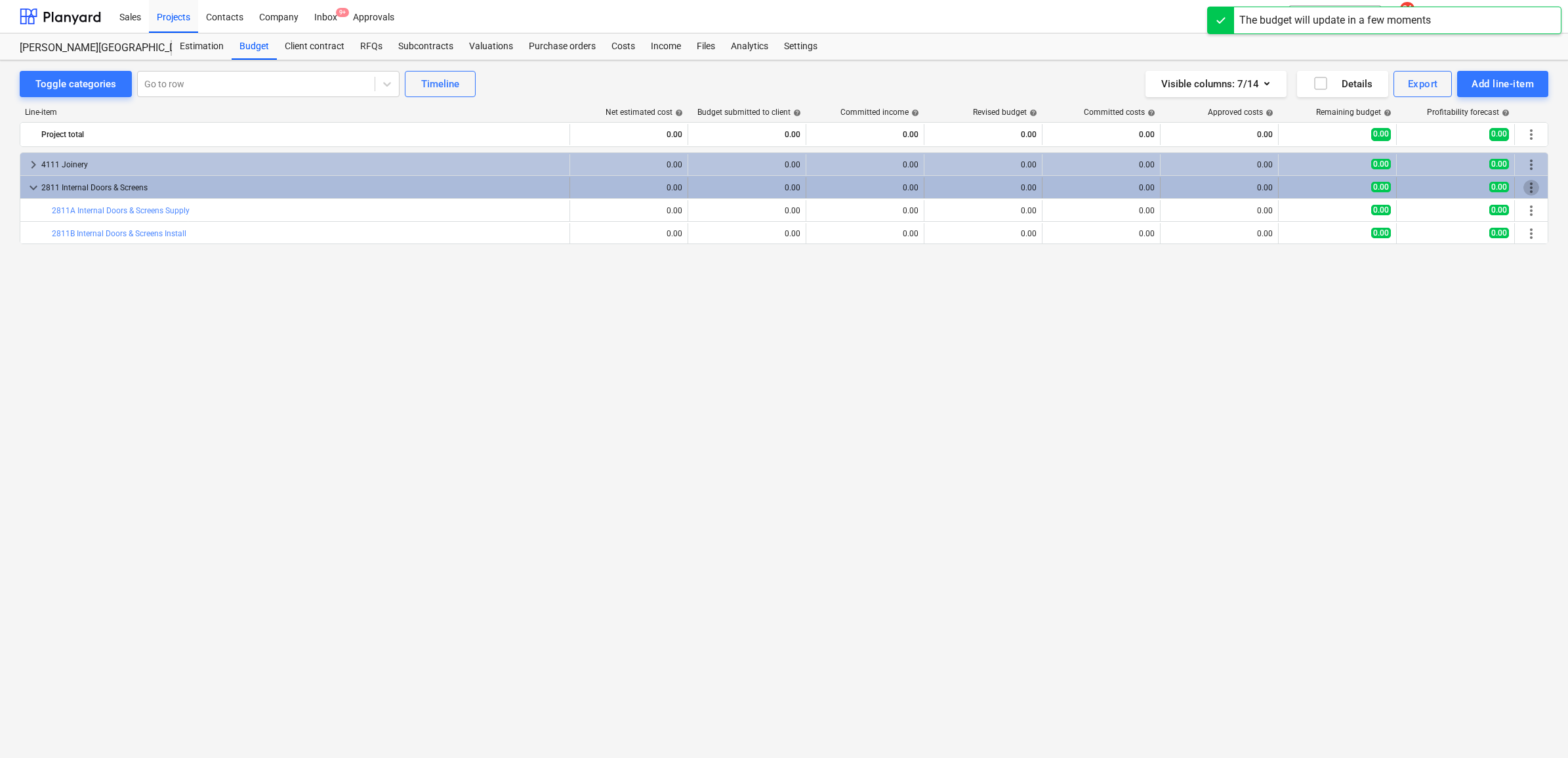
click at [1533, 182] on span "more_vert" at bounding box center [1531, 188] width 16 height 16
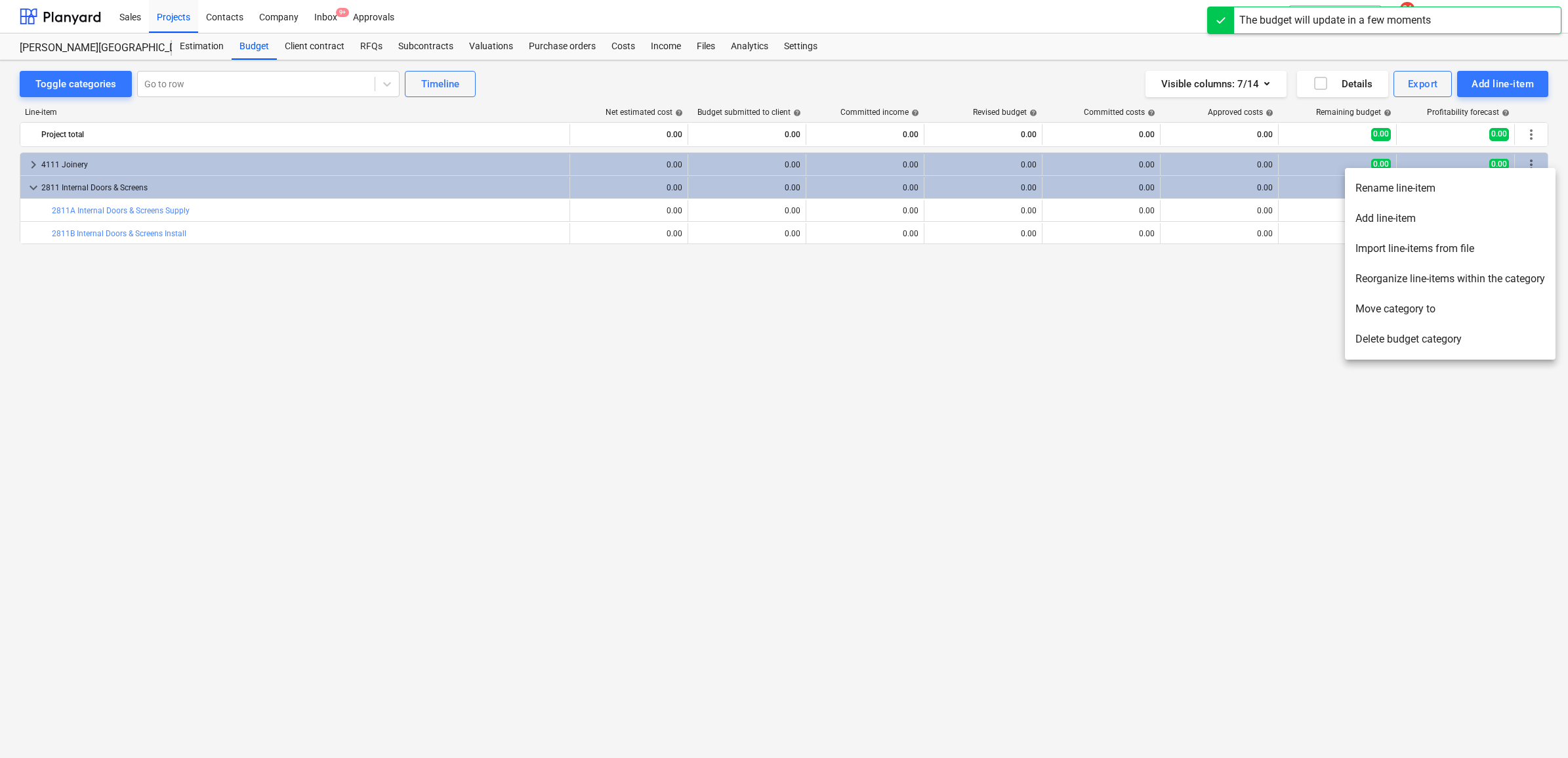
click at [1461, 220] on li "Add line-item" at bounding box center [1450, 218] width 210 height 30
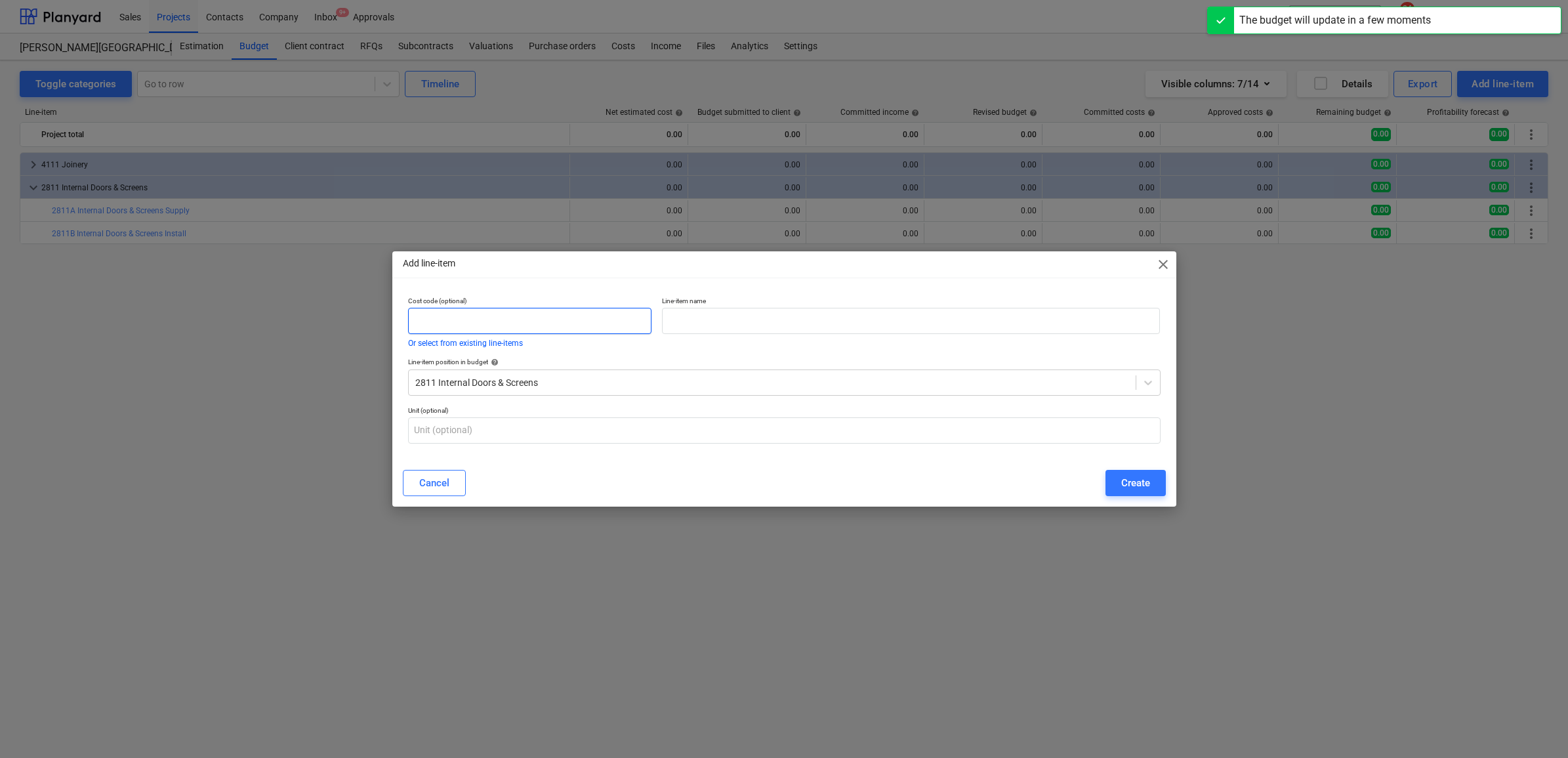
click at [622, 329] on input "text" at bounding box center [531, 321] width 244 height 26
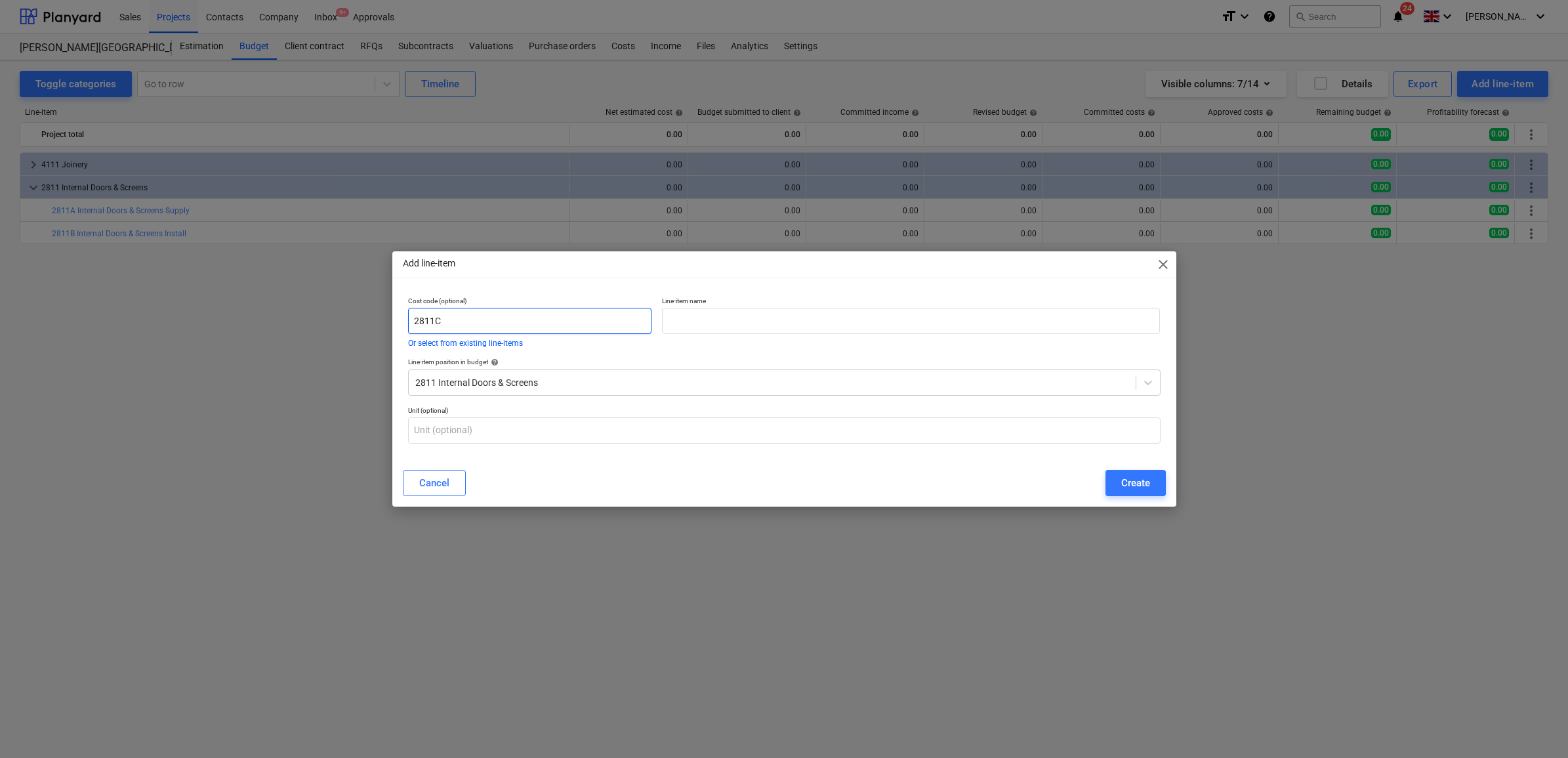
type input "2811C"
click at [686, 313] on input "text" at bounding box center [910, 321] width 498 height 26
type input "Ironmongery"
click at [1152, 483] on button "Create" at bounding box center [1135, 484] width 60 height 26
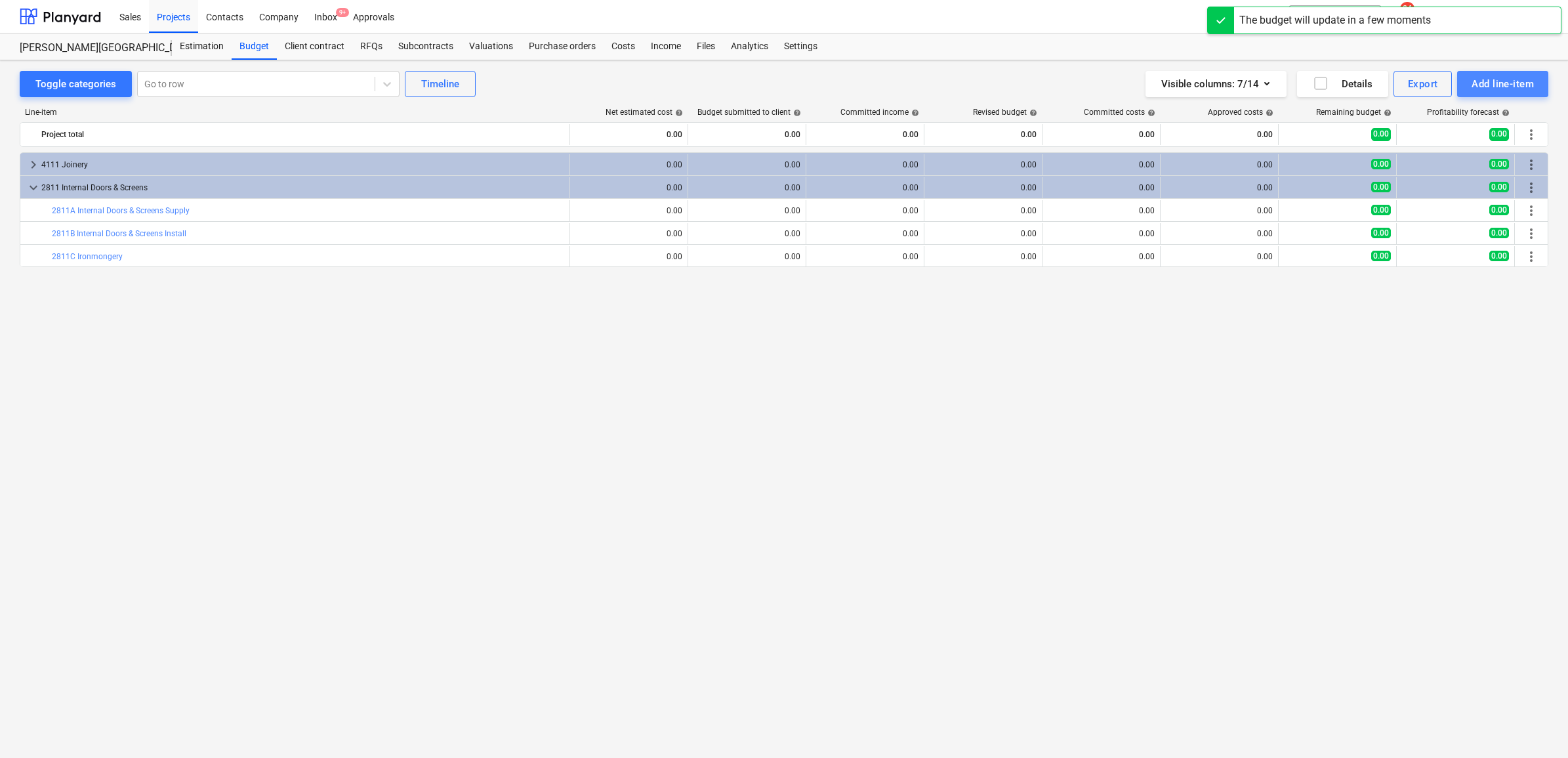
click at [1510, 89] on div "Add line-item" at bounding box center [1503, 84] width 62 height 17
click at [1444, 136] on div "Add custom" at bounding box center [1480, 139] width 137 height 23
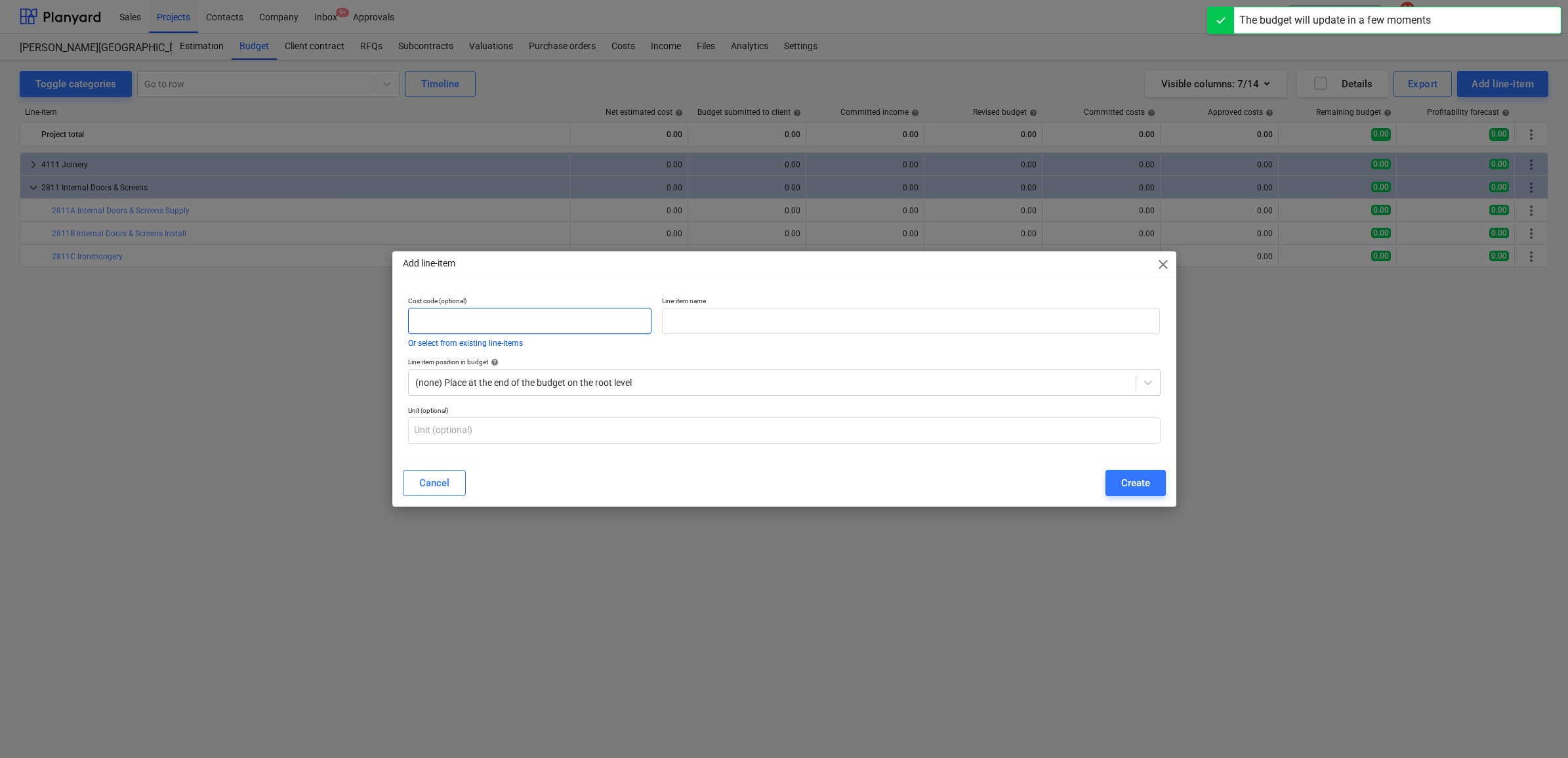
click at [476, 329] on input "text" at bounding box center [531, 321] width 244 height 26
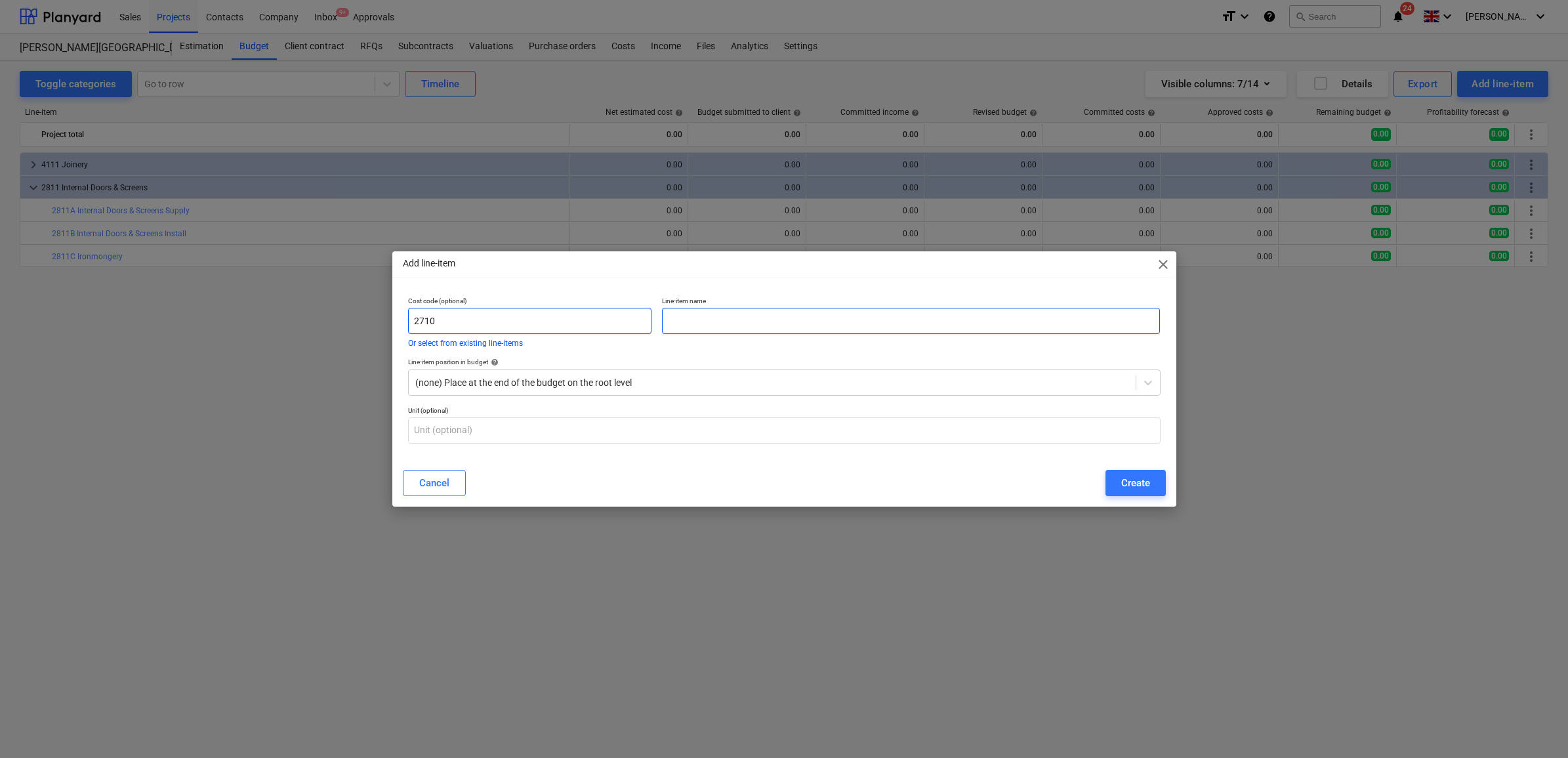
type input "2710"
click at [714, 315] on input "text" at bounding box center [910, 321] width 498 height 26
type input "Drylining"
click at [1146, 483] on div "Create" at bounding box center [1136, 483] width 29 height 17
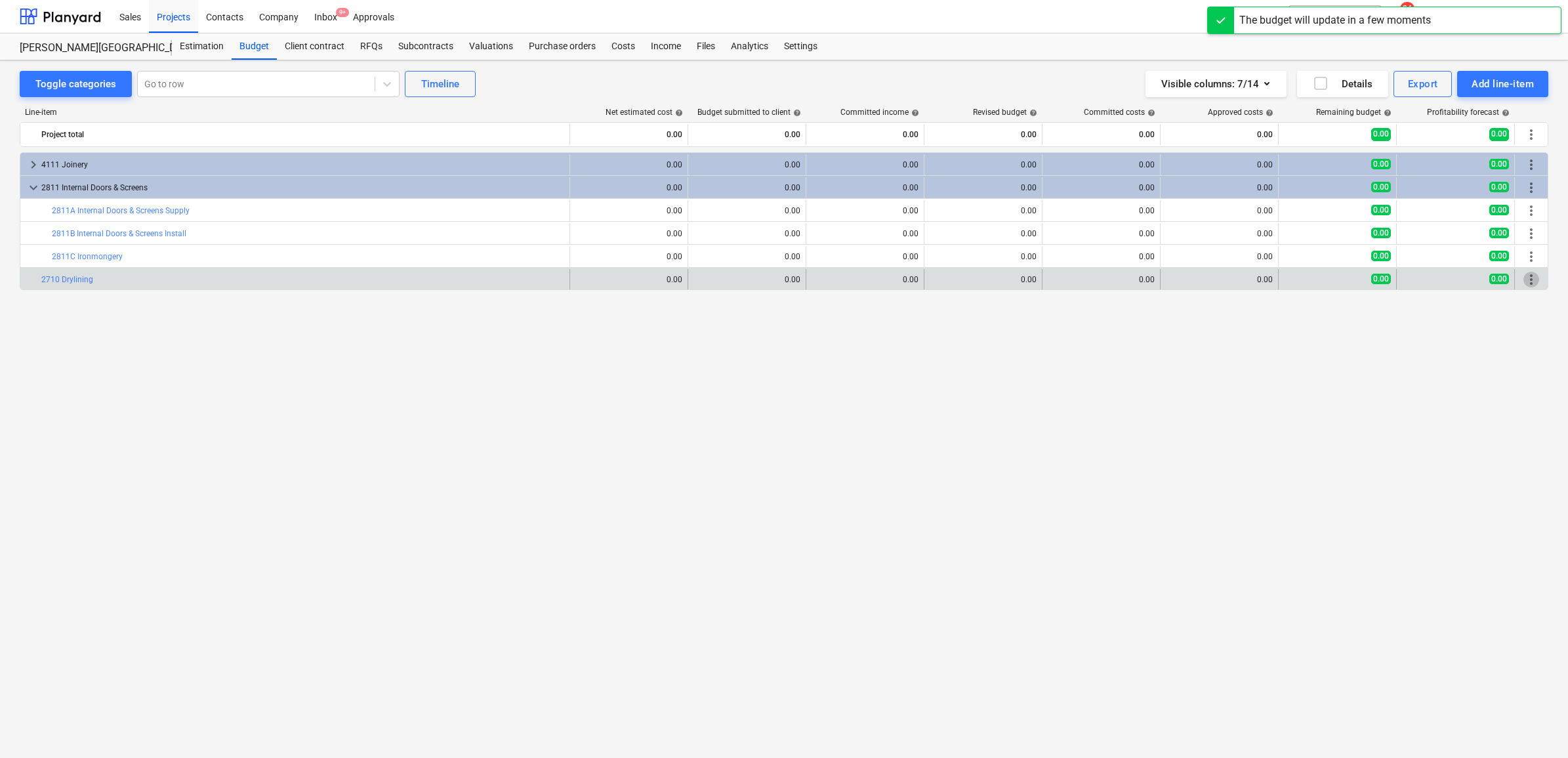
click at [1526, 280] on span "more_vert" at bounding box center [1531, 279] width 16 height 16
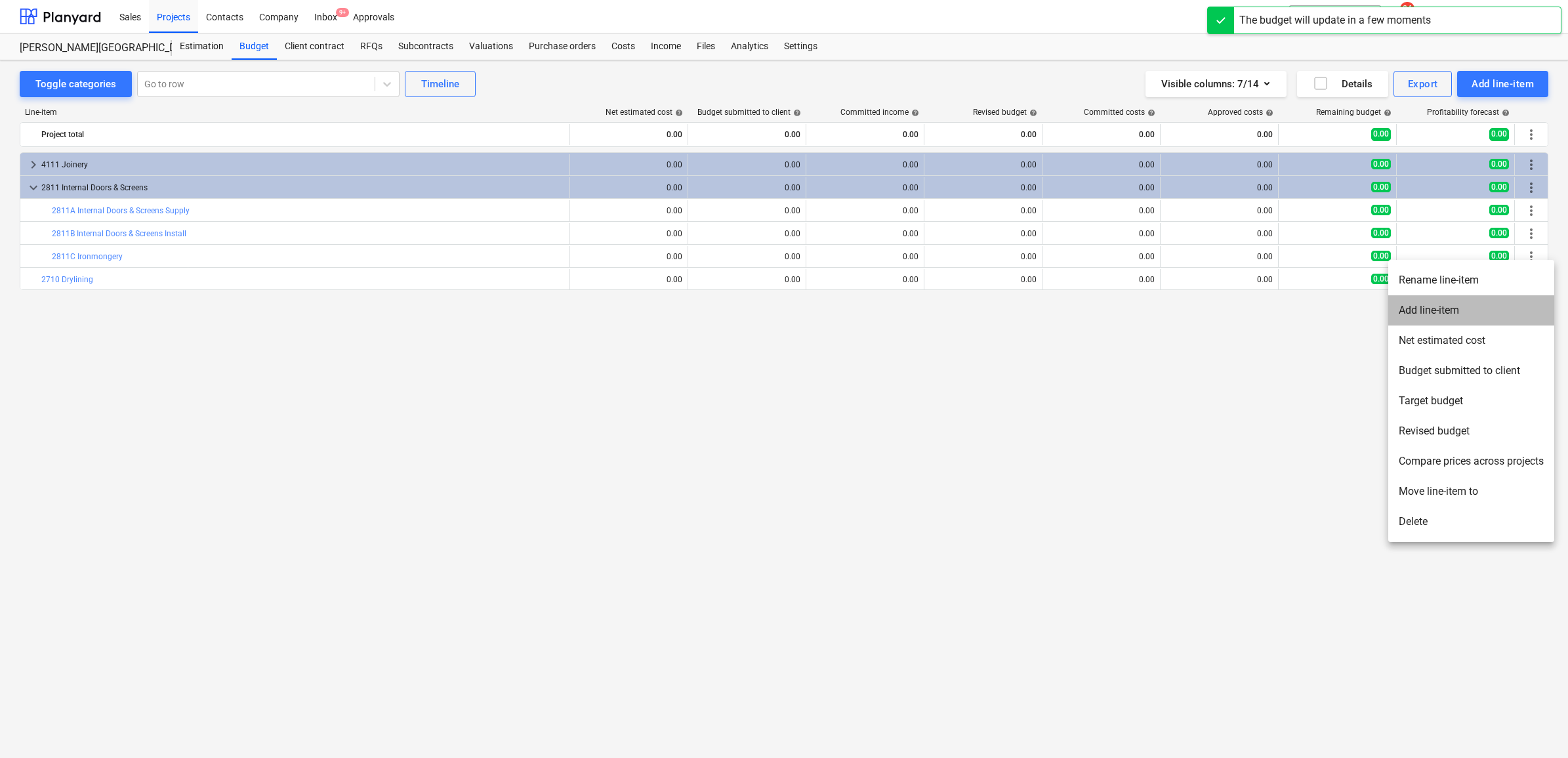
click at [1448, 305] on li "Add line-item" at bounding box center [1471, 310] width 166 height 30
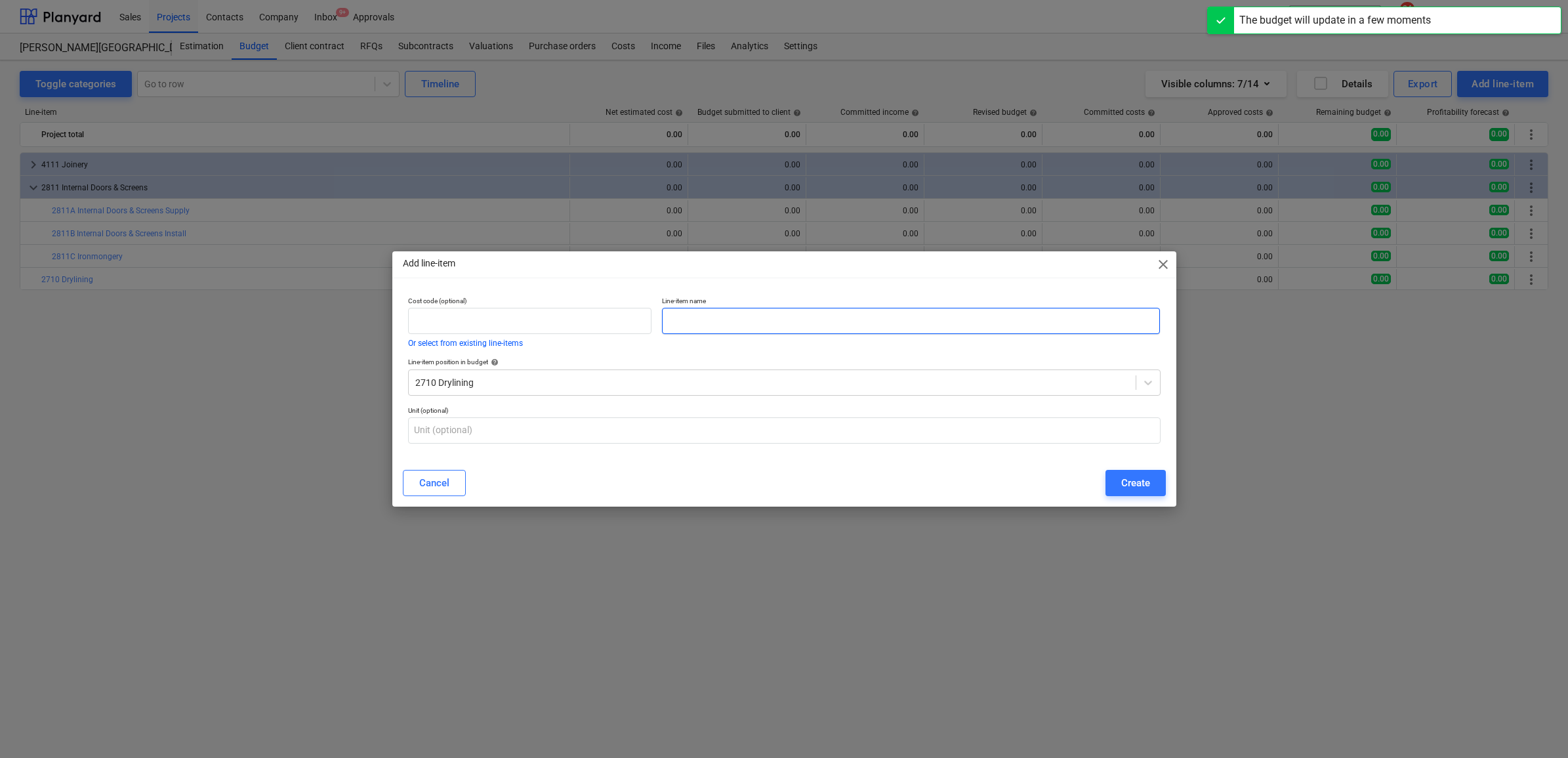
click at [784, 329] on input "text" at bounding box center [910, 321] width 498 height 26
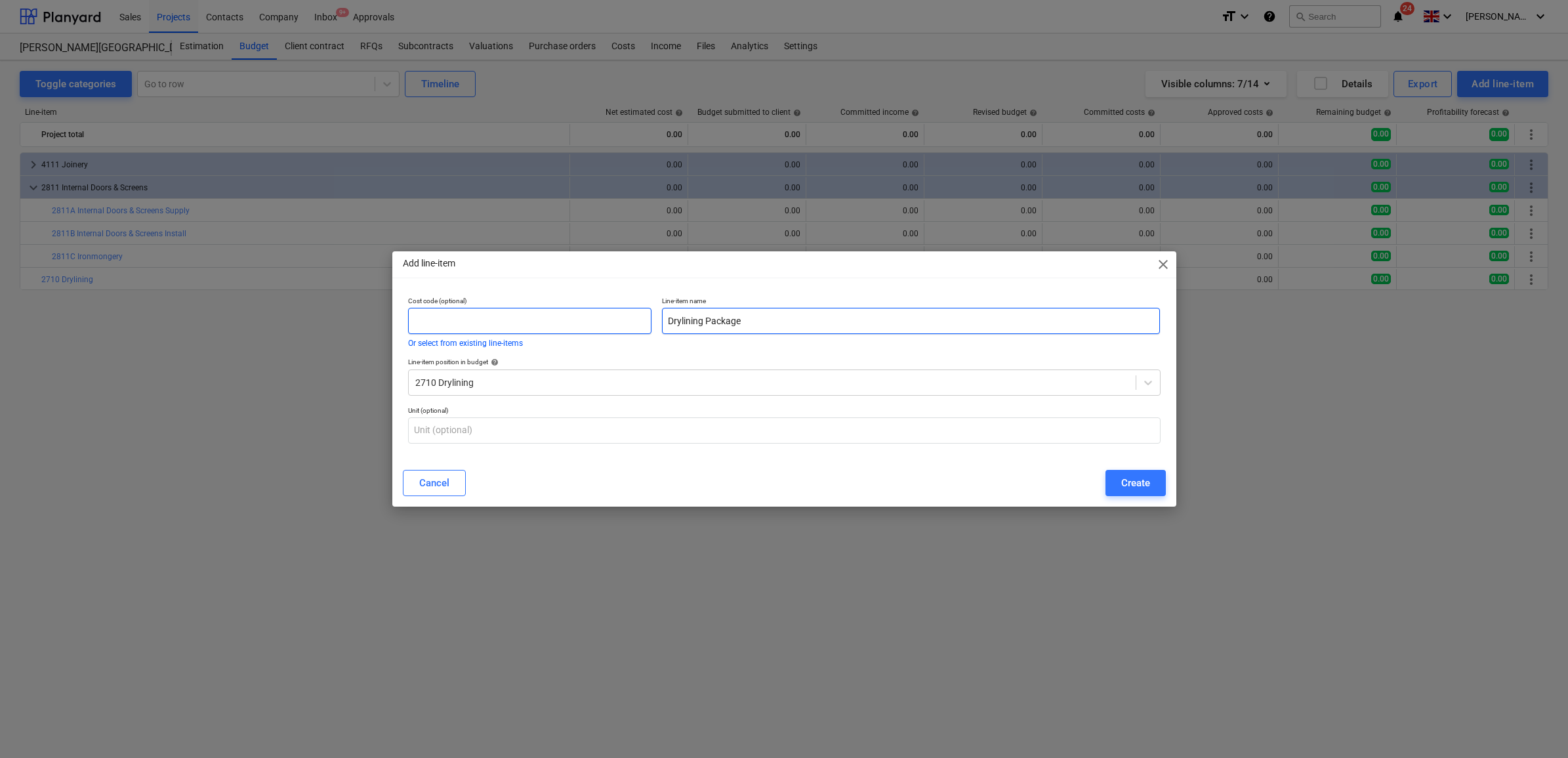
type input "Drylining Package"
click at [560, 313] on input "text" at bounding box center [531, 321] width 244 height 26
type input "2710"
click at [1115, 483] on button "Create" at bounding box center [1135, 484] width 60 height 26
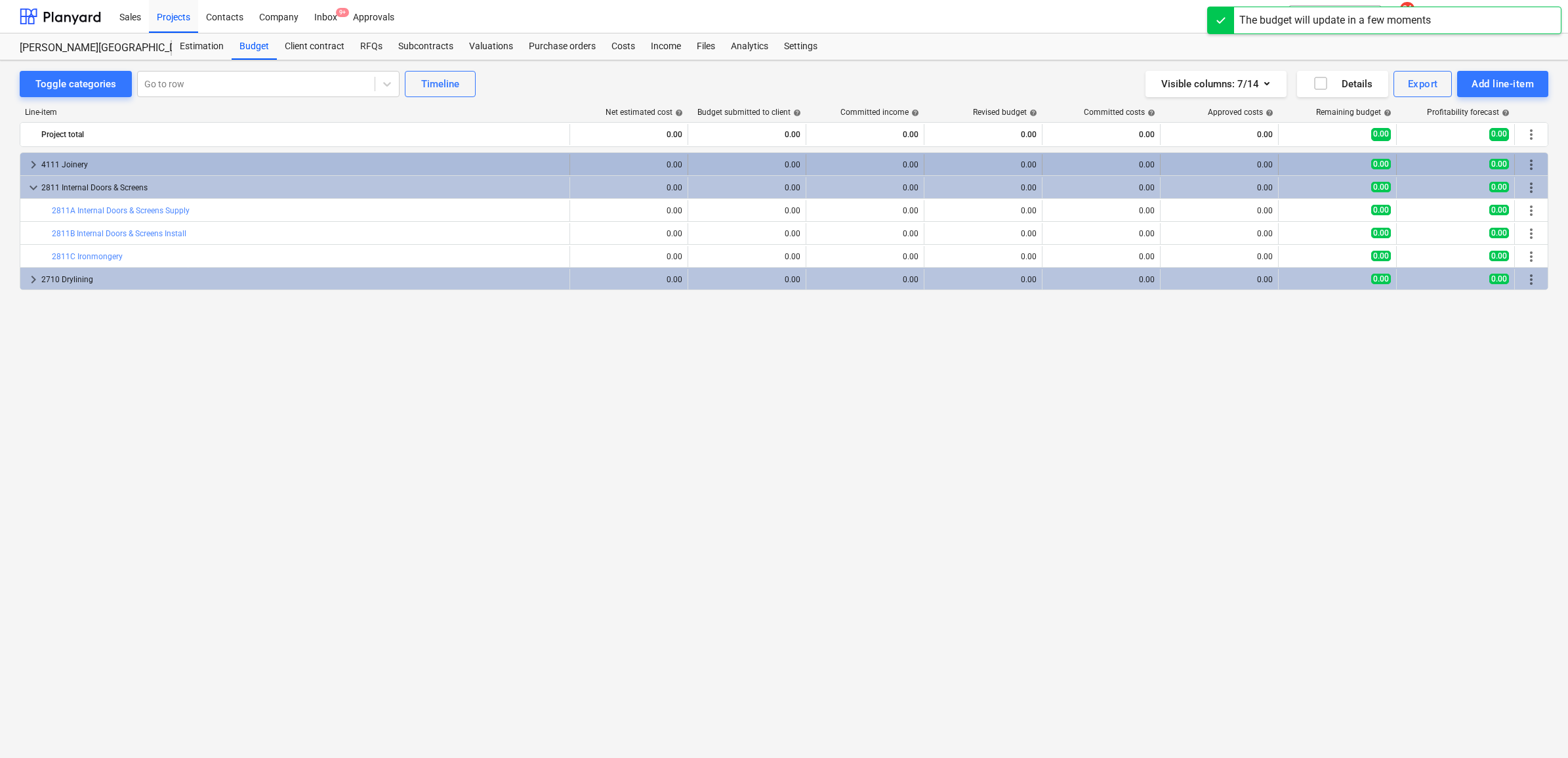
click at [385, 156] on div "4111 Joinery" at bounding box center [303, 165] width 523 height 21
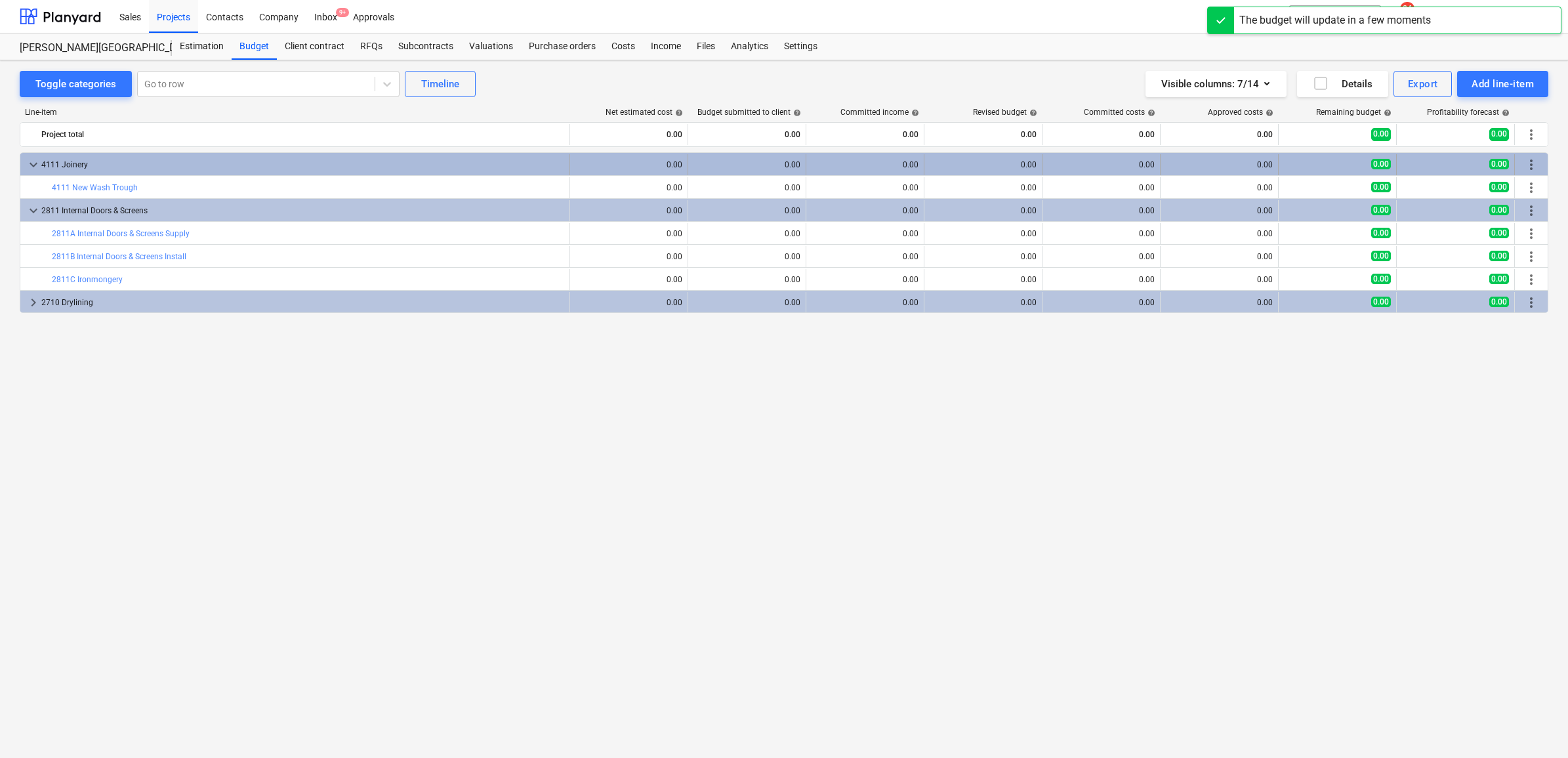
click at [378, 156] on div "4111 Joinery" at bounding box center [303, 165] width 523 height 21
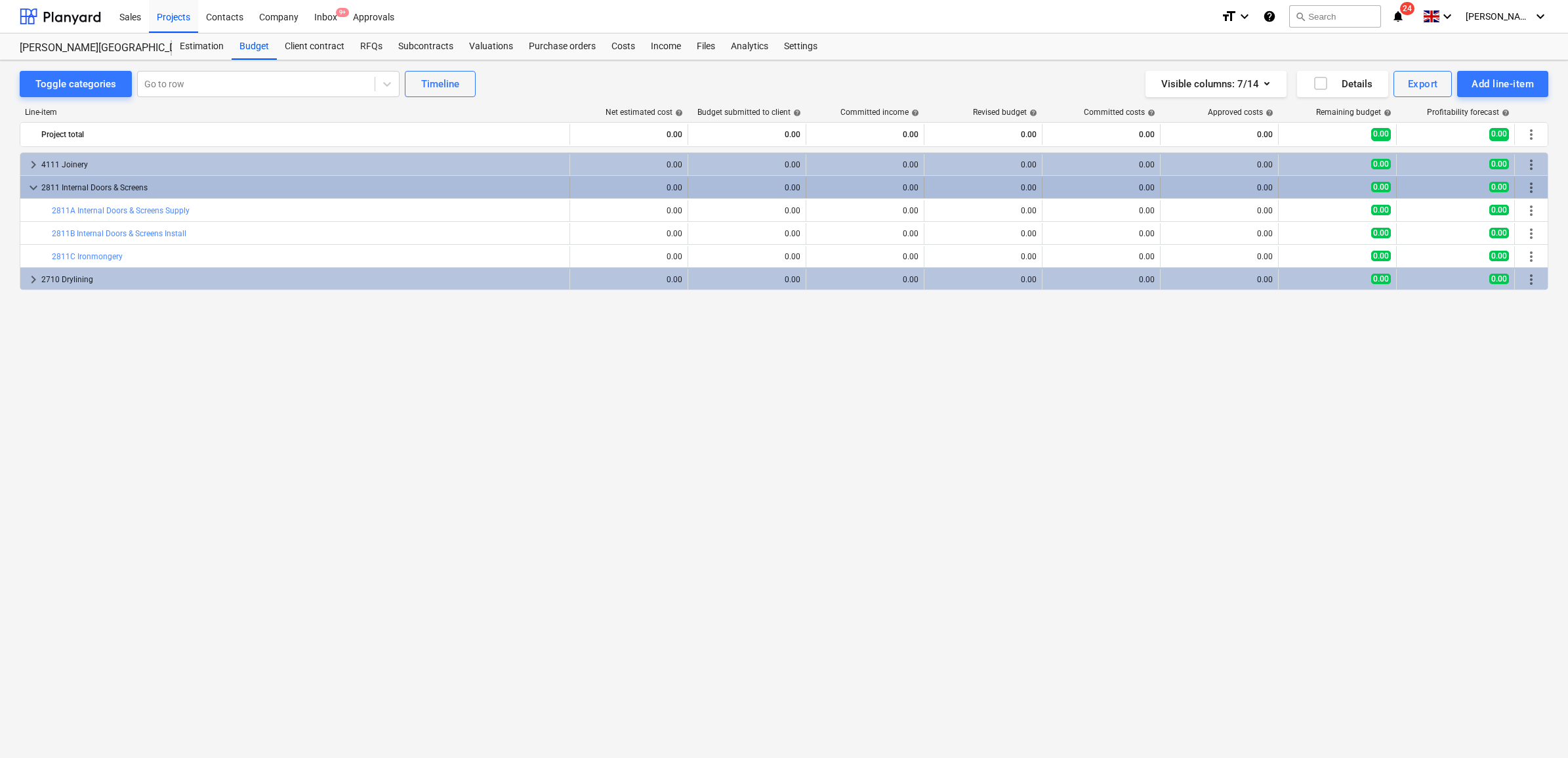
click at [362, 181] on div "2811 Internal Doors & Screens" at bounding box center [303, 188] width 523 height 21
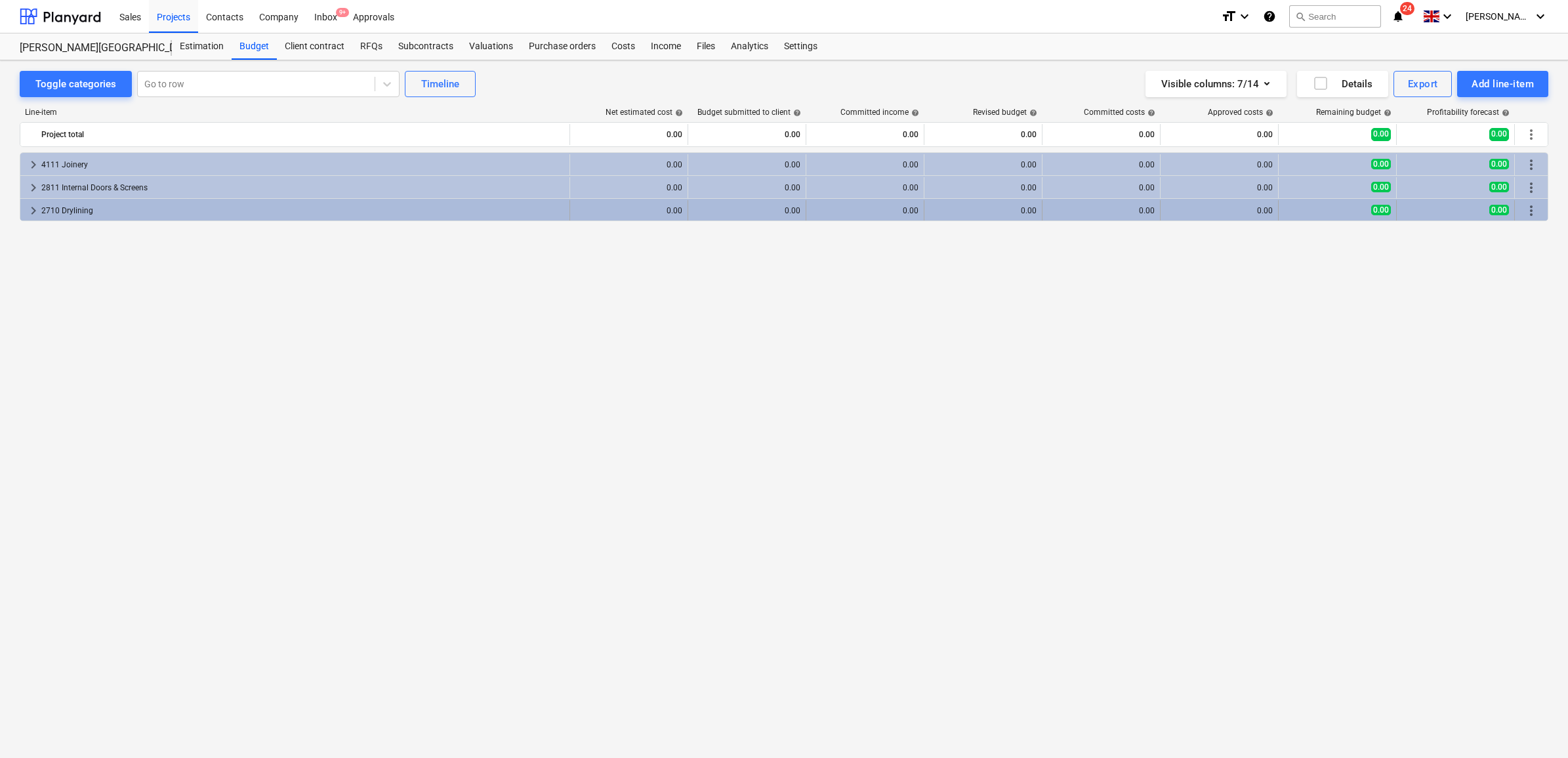
click at [348, 211] on div "2710 Drylining" at bounding box center [303, 211] width 523 height 21
click at [348, 213] on div "2710 Drylining" at bounding box center [303, 211] width 523 height 21
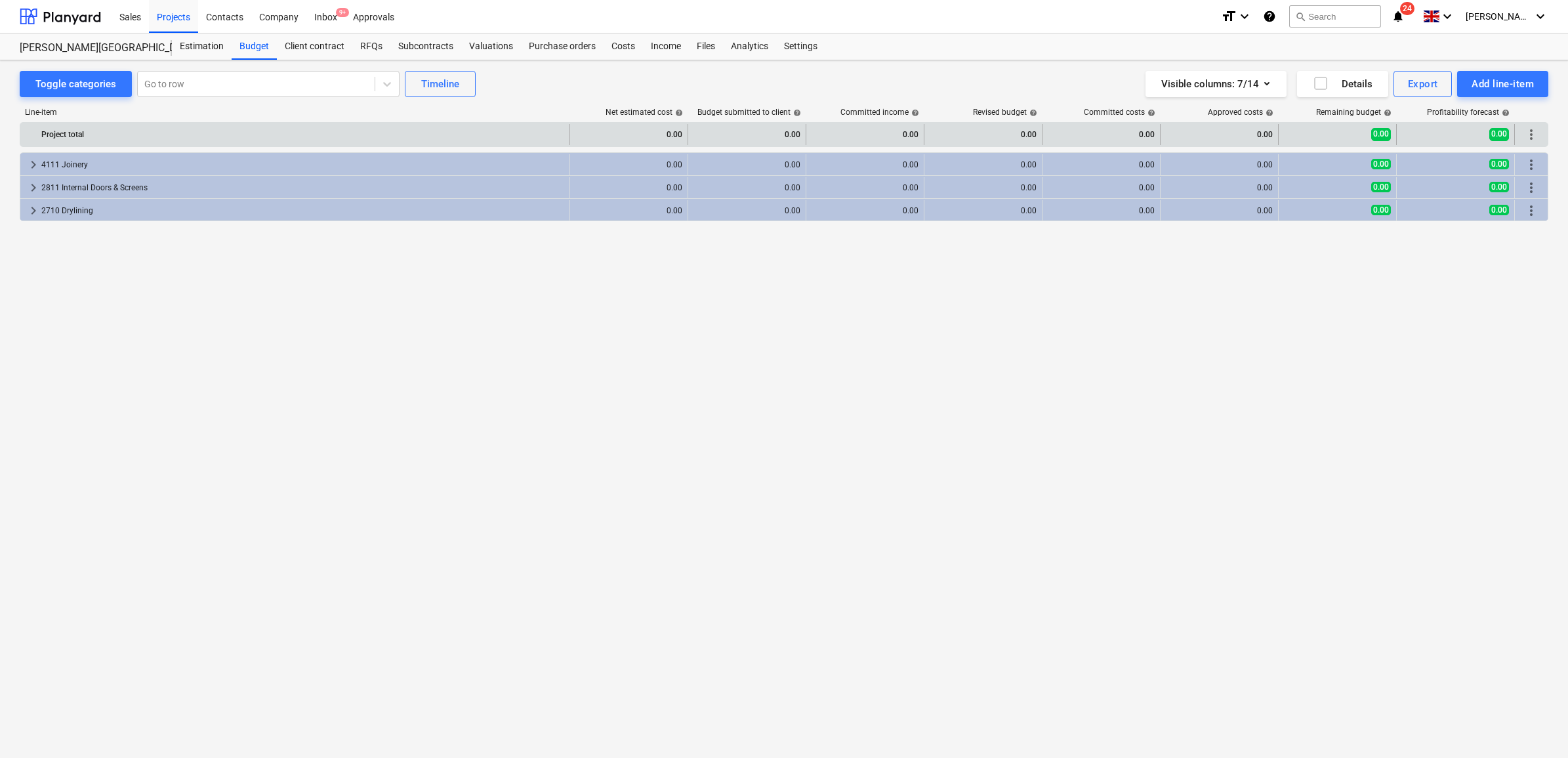
click at [1531, 136] on span "more_vert" at bounding box center [1531, 134] width 16 height 16
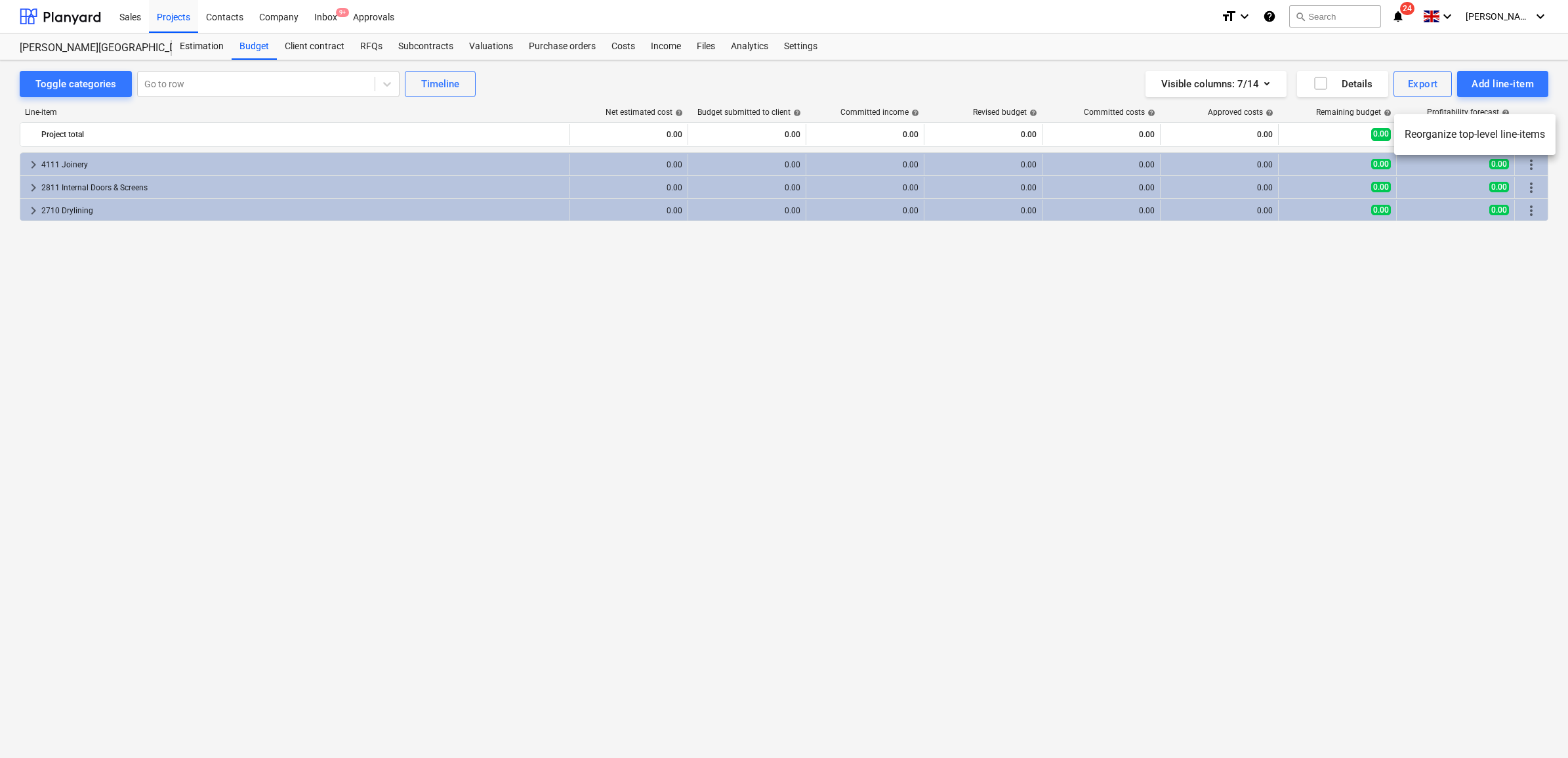
click at [1347, 270] on div at bounding box center [784, 379] width 1568 height 758
click at [1490, 93] on button "Add line-item" at bounding box center [1503, 84] width 91 height 26
click at [1458, 140] on div "Add custom" at bounding box center [1480, 139] width 137 height 23
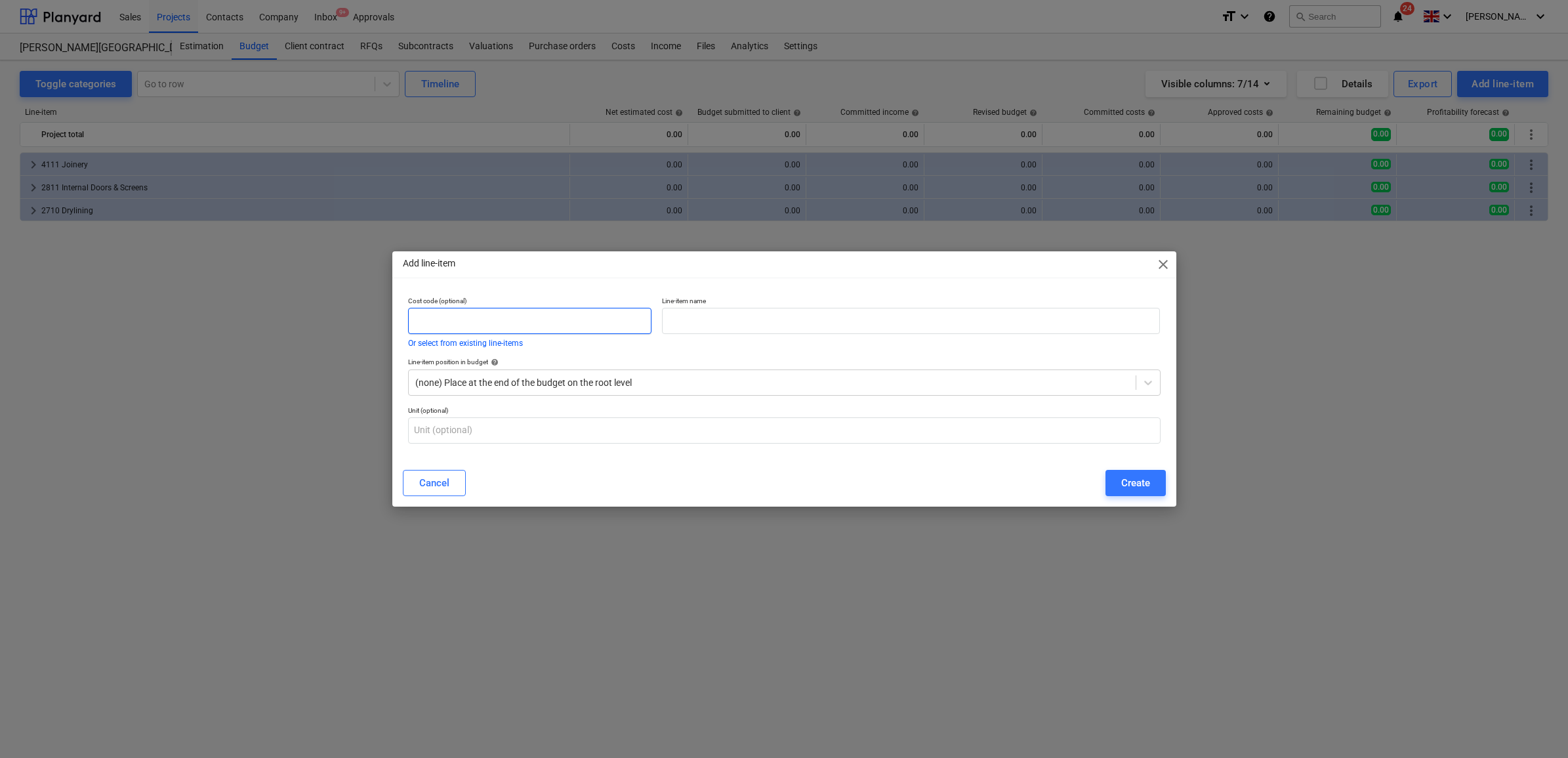
click at [504, 330] on input "text" at bounding box center [531, 321] width 244 height 26
type input "5200"
click at [722, 313] on input "text" at bounding box center [910, 321] width 498 height 26
type input "Mechanical Installations"
click at [1130, 481] on div "Create" at bounding box center [1136, 483] width 29 height 17
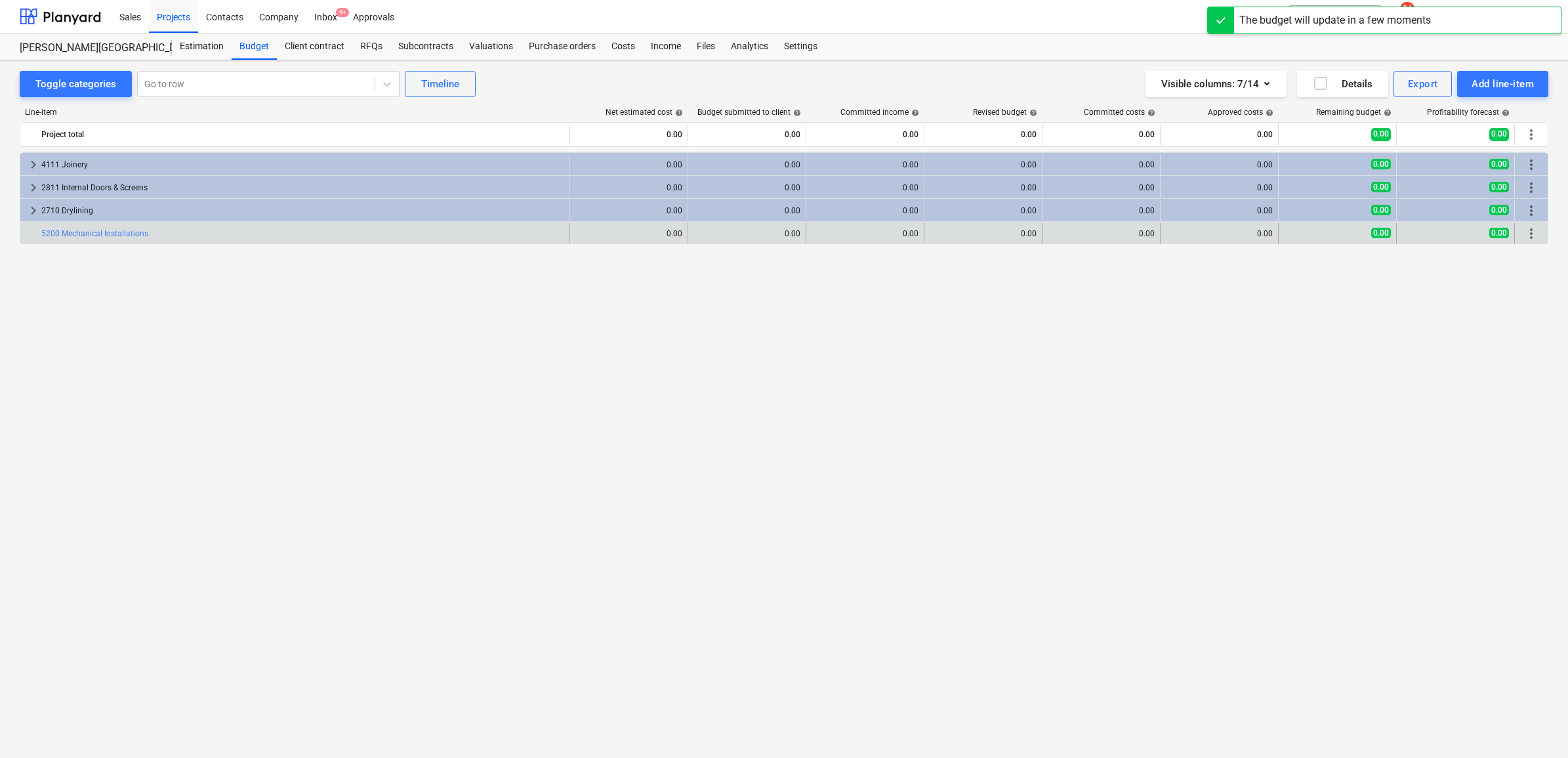
click at [1528, 236] on span "more_vert" at bounding box center [1531, 233] width 16 height 16
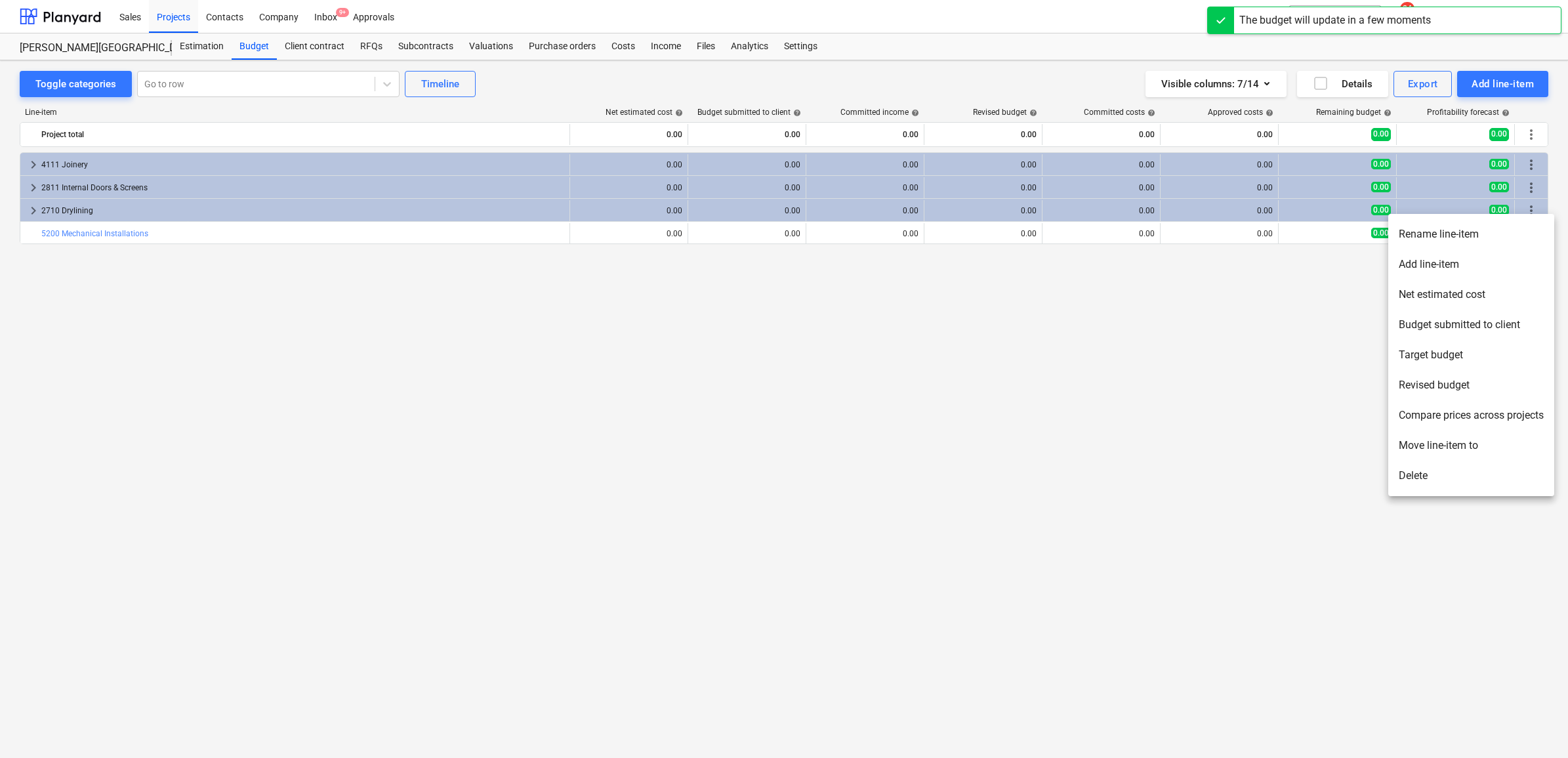
click at [1438, 263] on li "Add line-item" at bounding box center [1471, 264] width 166 height 30
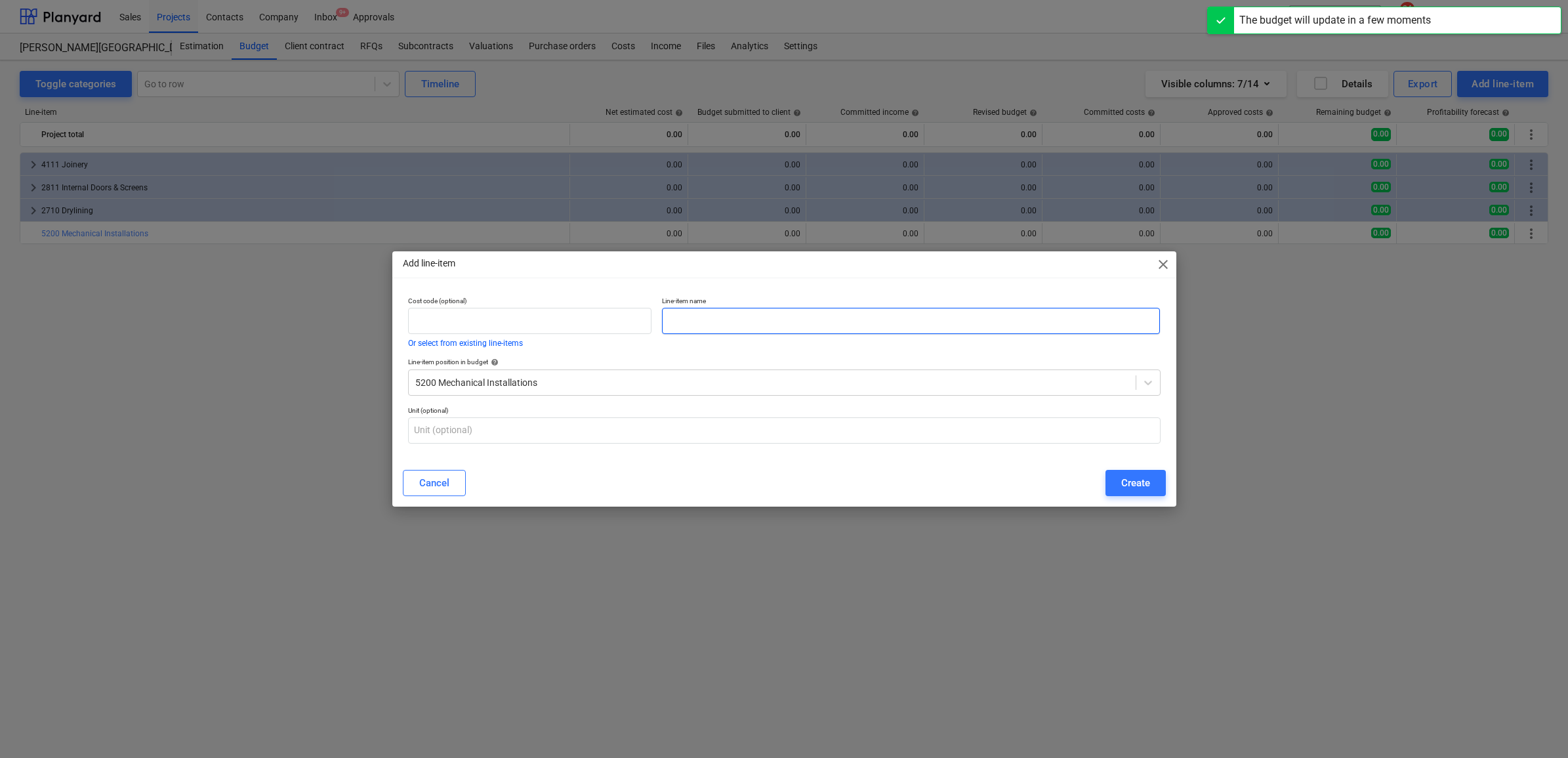
click at [1012, 313] on input "text" at bounding box center [910, 321] width 498 height 26
click at [613, 316] on input "text" at bounding box center [531, 321] width 244 height 26
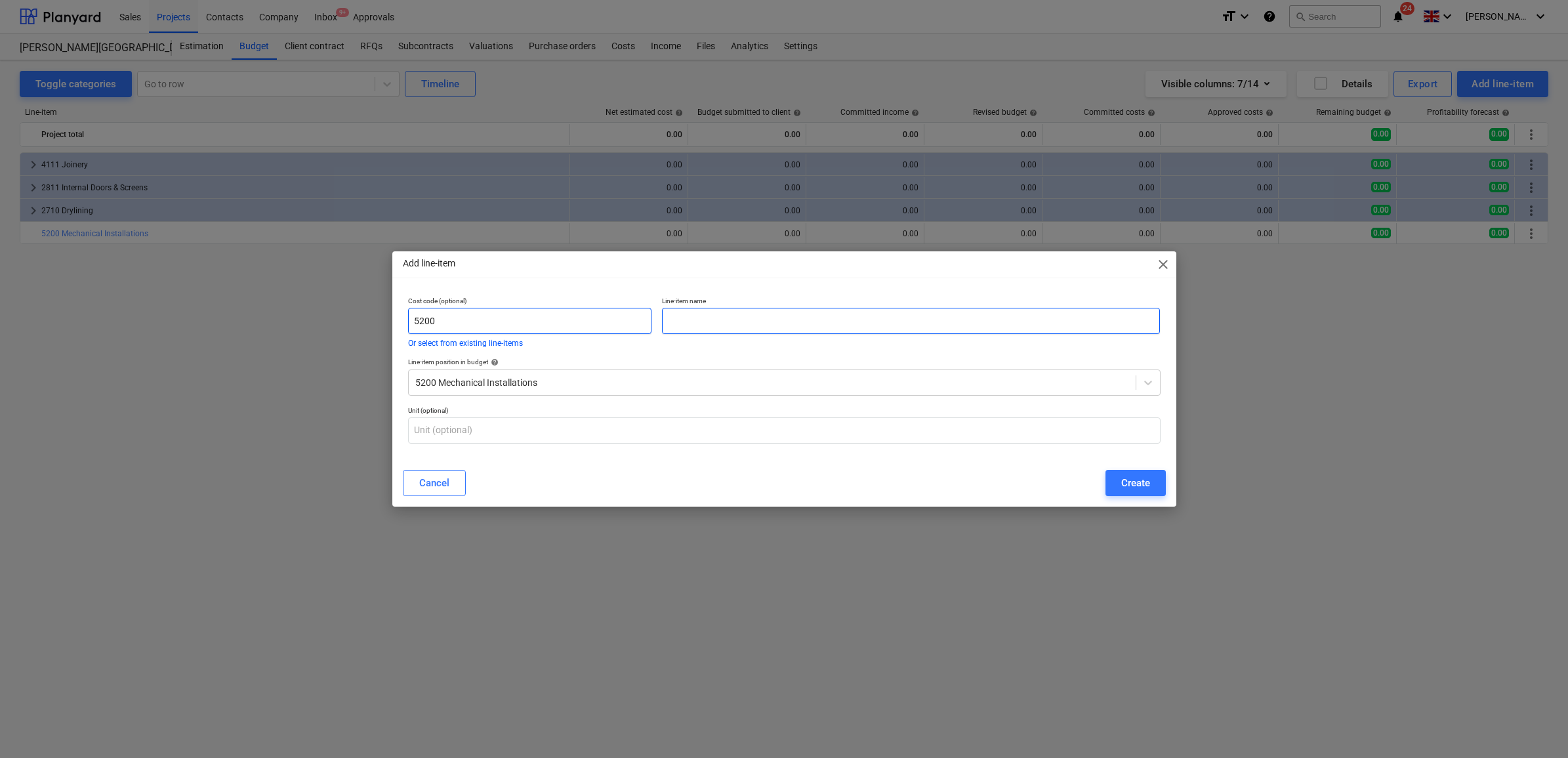
type input "5200"
click at [744, 323] on input "text" at bounding box center [910, 321] width 498 height 26
type input "Mechanical Works Package"
click at [1137, 491] on div "Create" at bounding box center [1136, 483] width 29 height 17
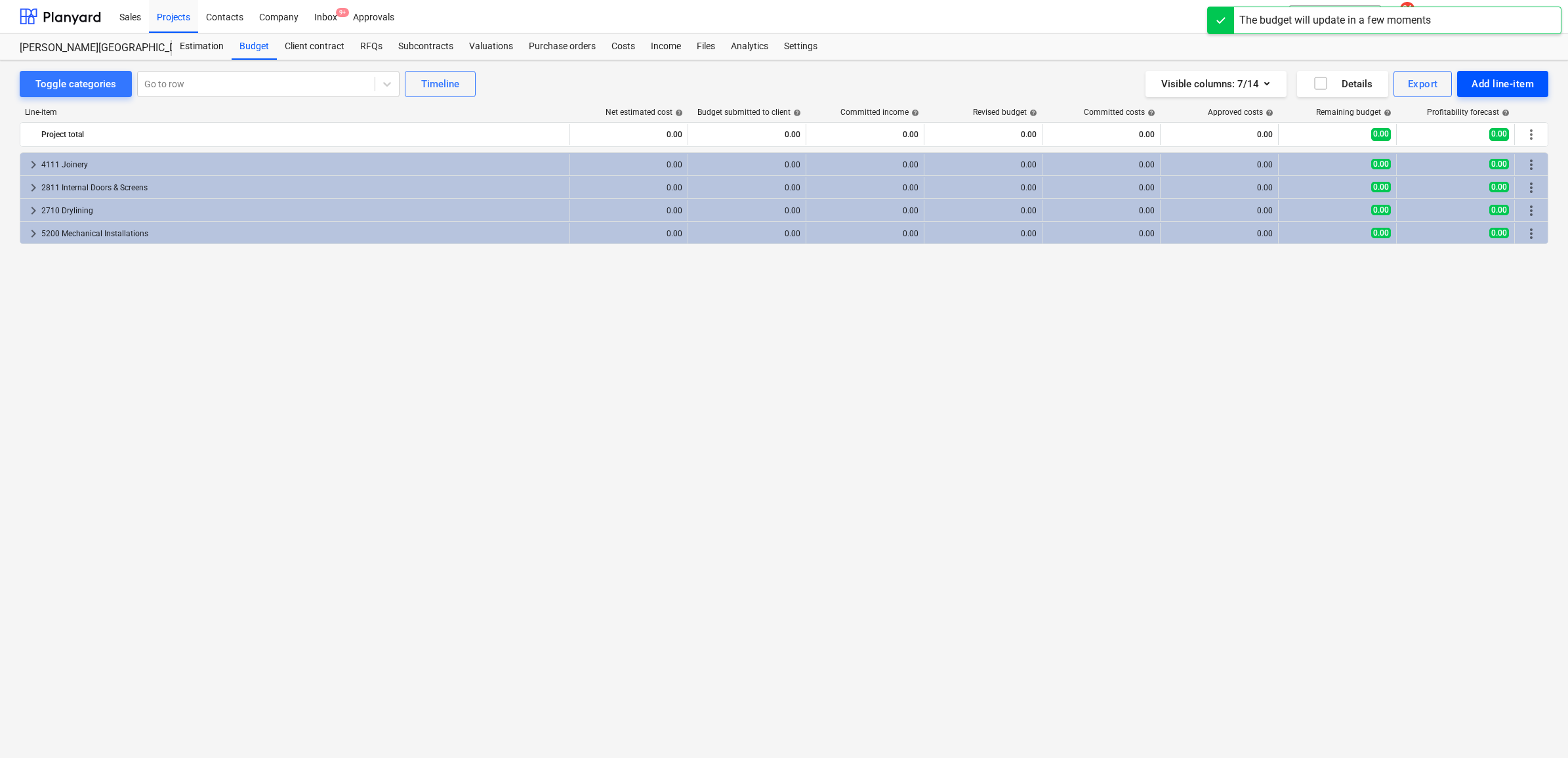
click at [1483, 82] on div "Add line-item" at bounding box center [1503, 84] width 62 height 17
click at [1447, 133] on div "Add custom" at bounding box center [1480, 139] width 137 height 23
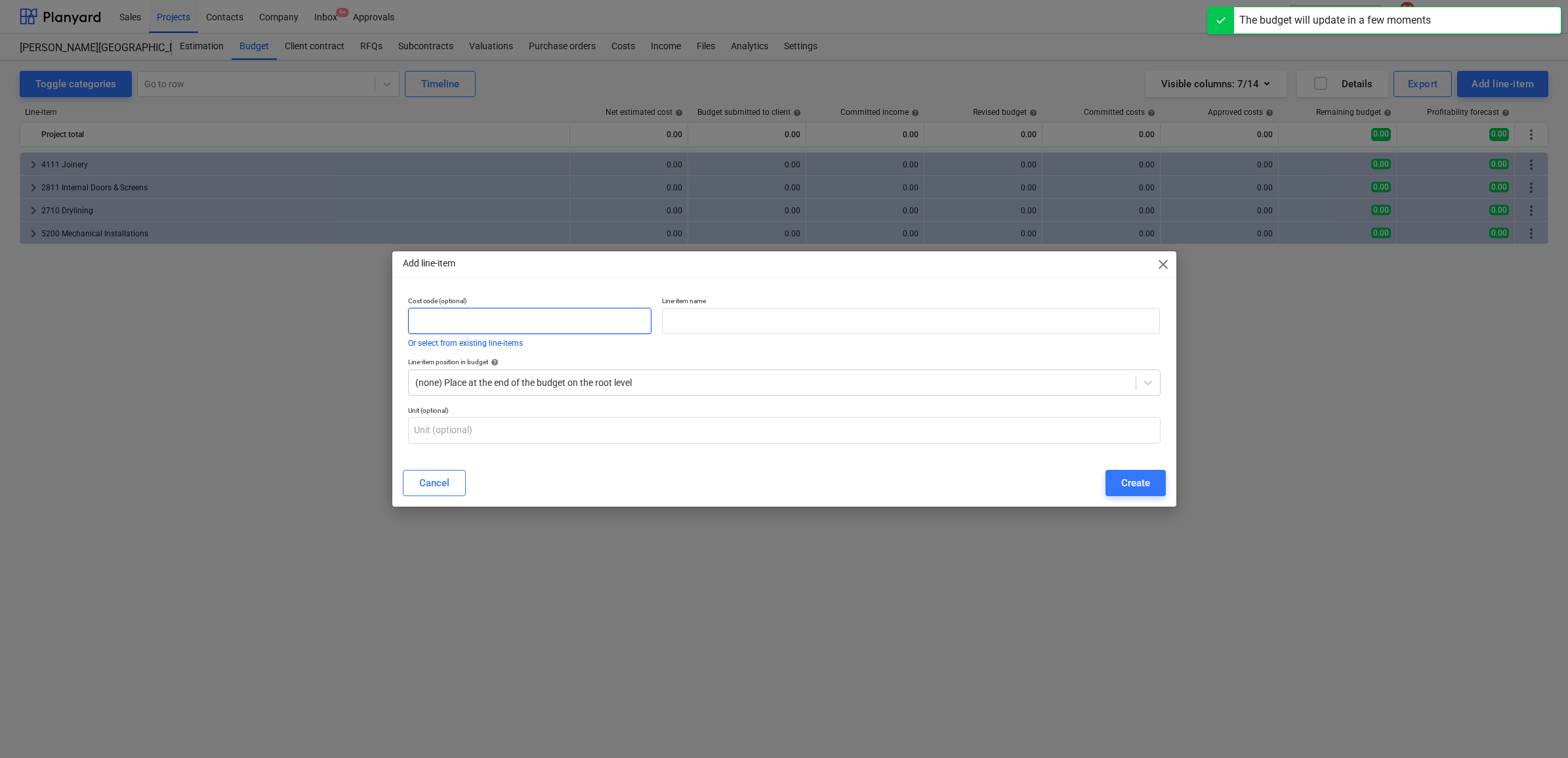
click at [581, 328] on input "text" at bounding box center [531, 321] width 244 height 26
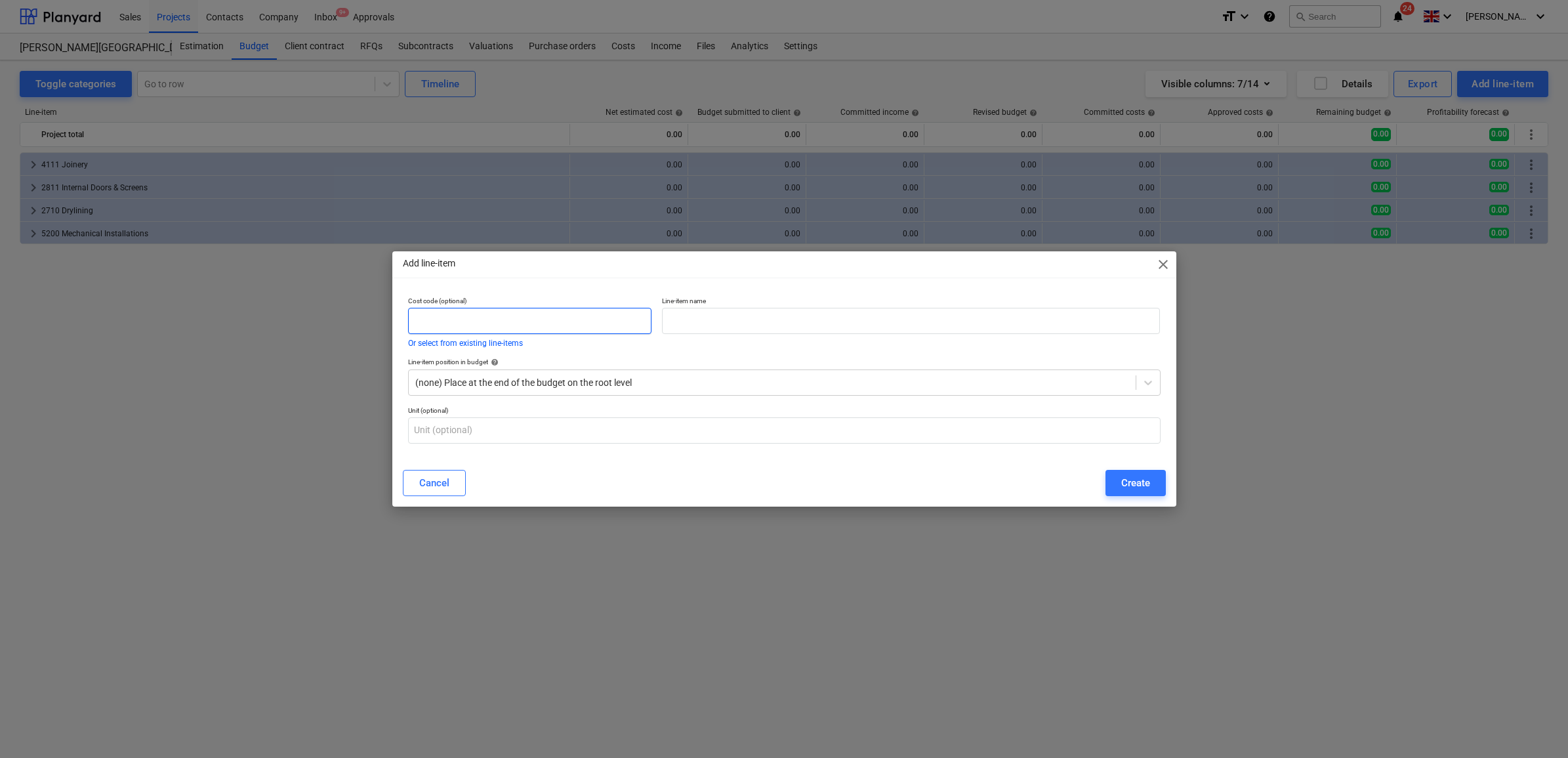
type input "2"
type input "5"
type input "5800"
click at [708, 322] on input "text" at bounding box center [910, 321] width 498 height 26
type input "Electrical & Security Installations"
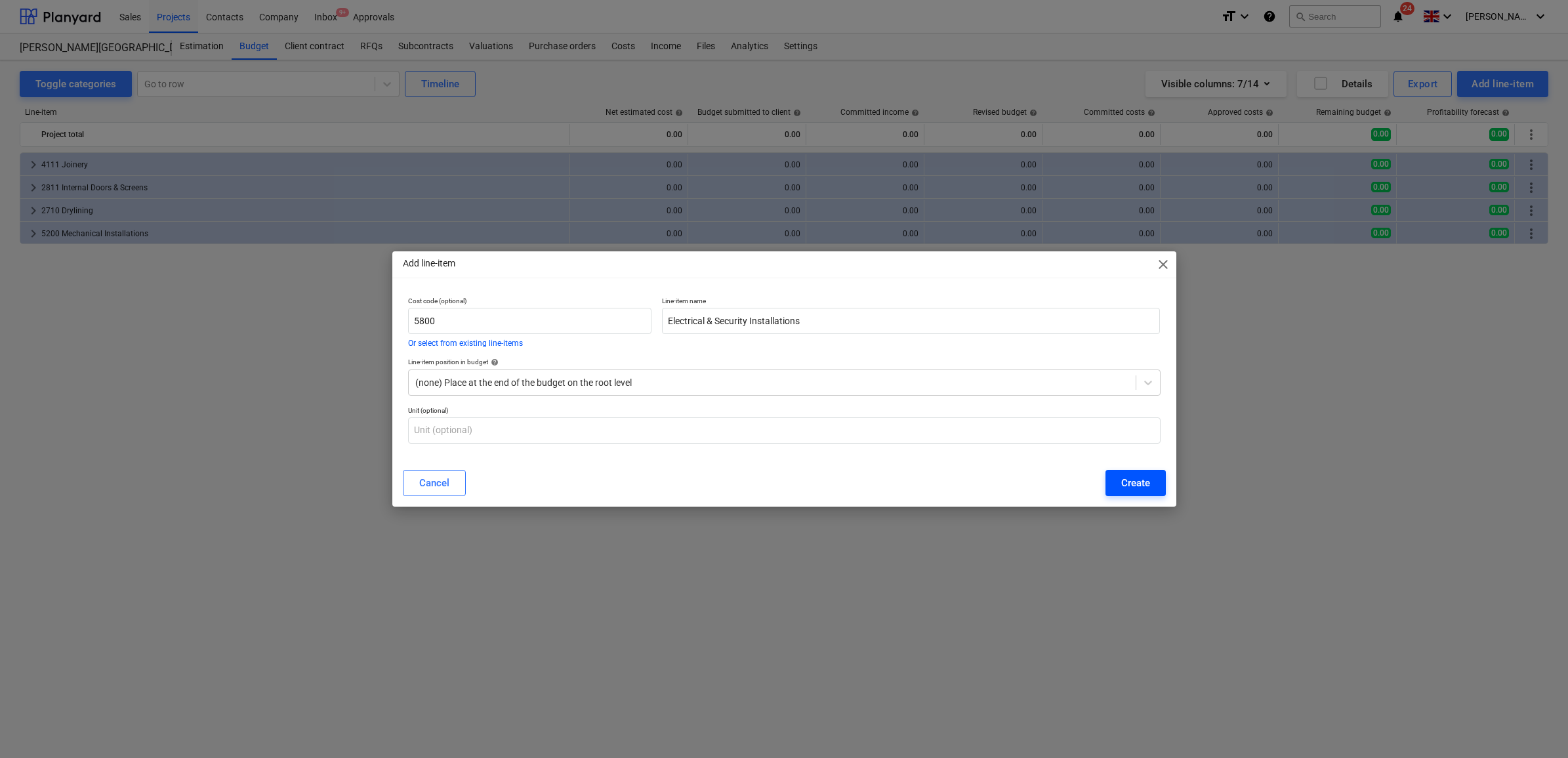
click at [1115, 484] on button "Create" at bounding box center [1135, 484] width 60 height 26
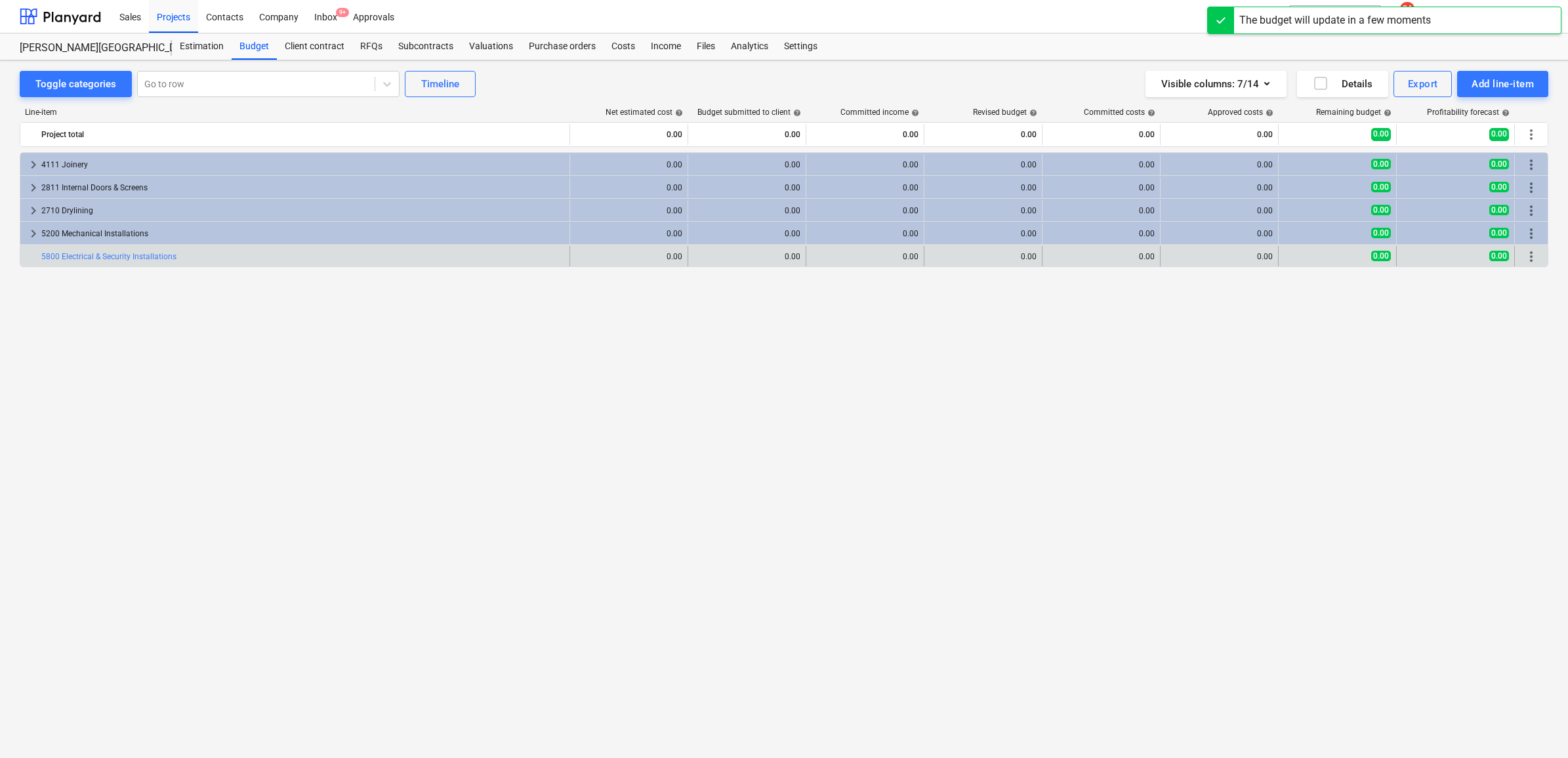
click at [1526, 252] on span "more_vert" at bounding box center [1531, 256] width 16 height 16
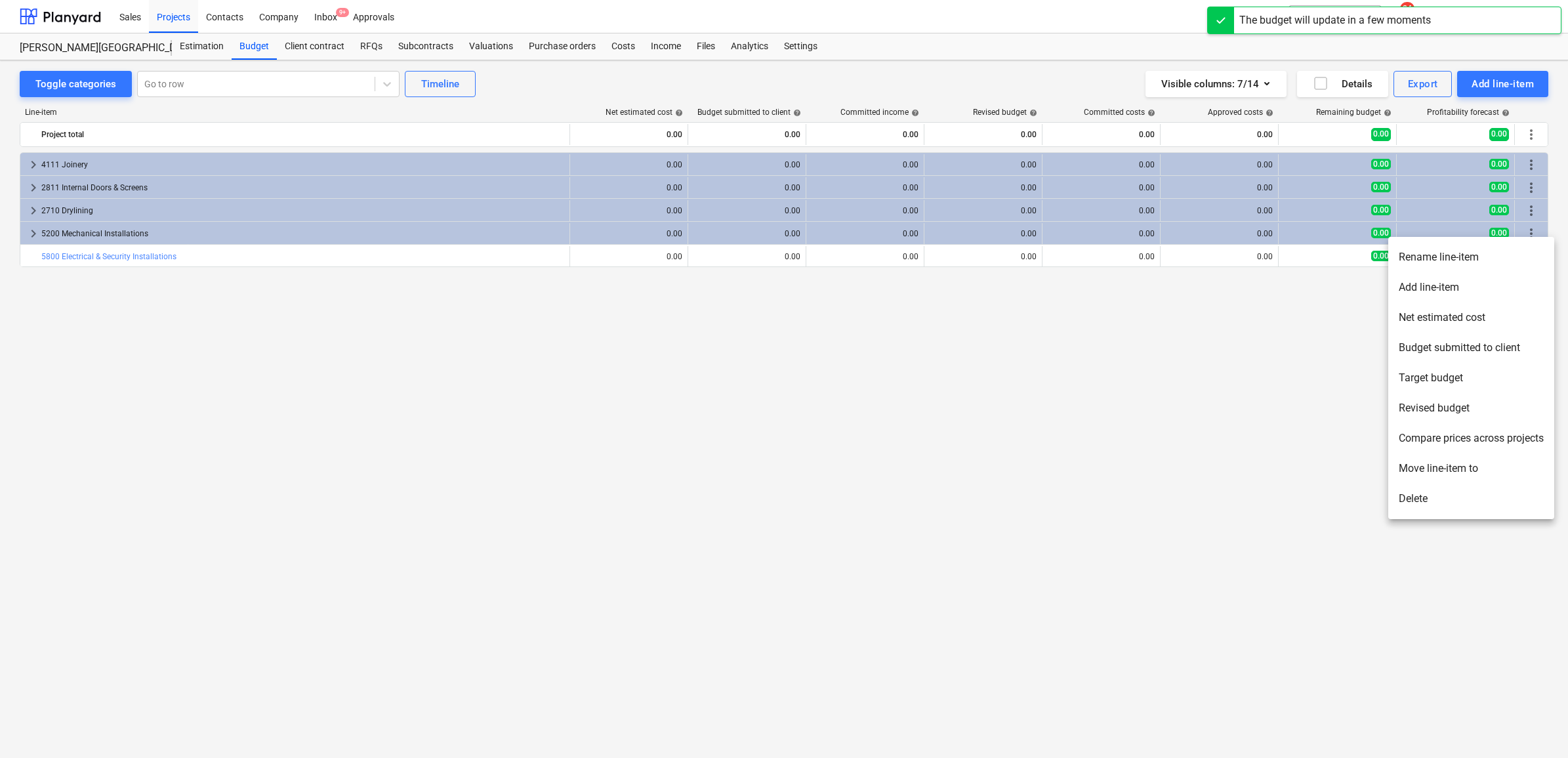
click at [1460, 280] on li "Add line-item" at bounding box center [1471, 287] width 166 height 30
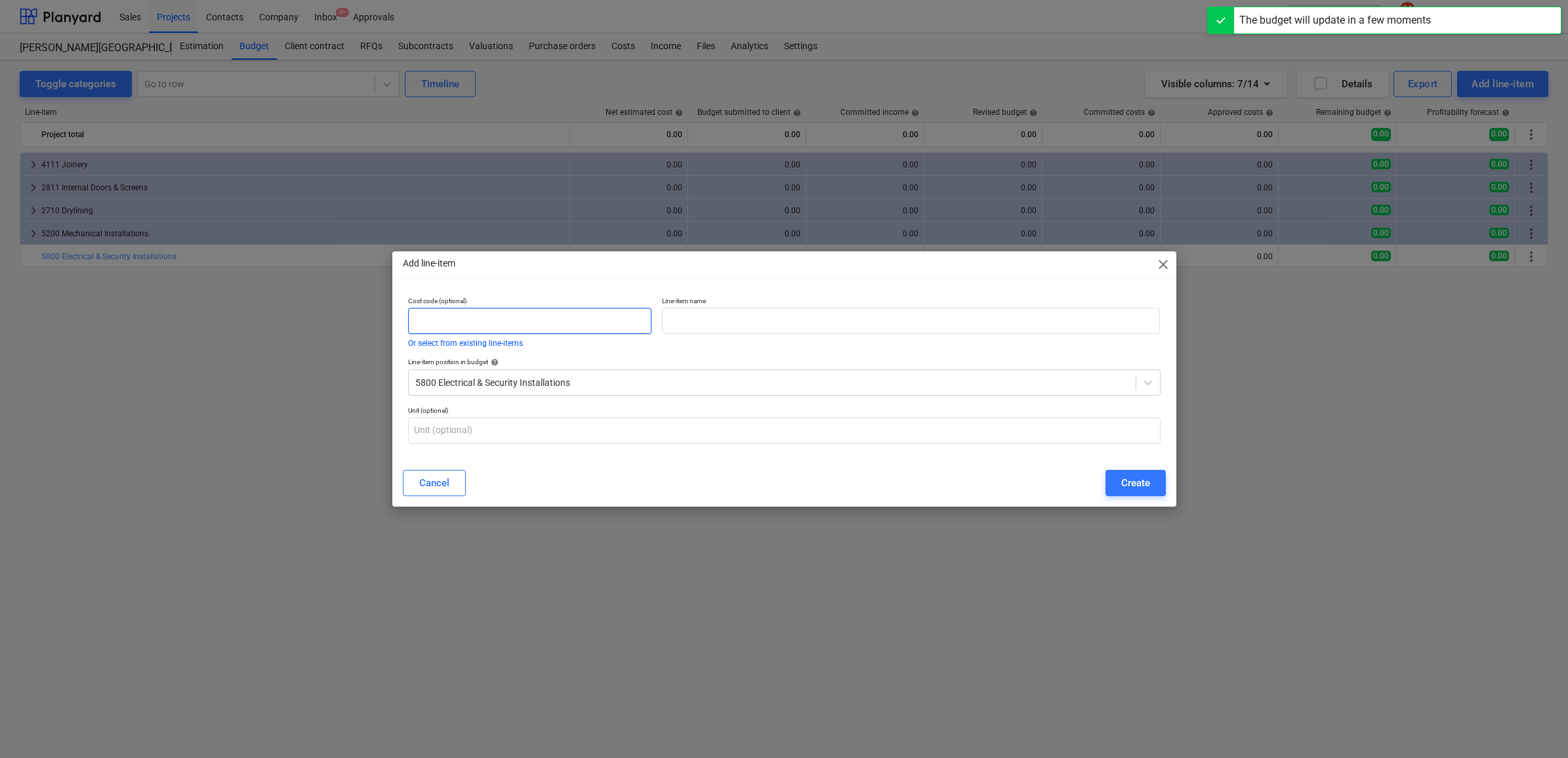
click at [586, 317] on input "text" at bounding box center [531, 321] width 244 height 26
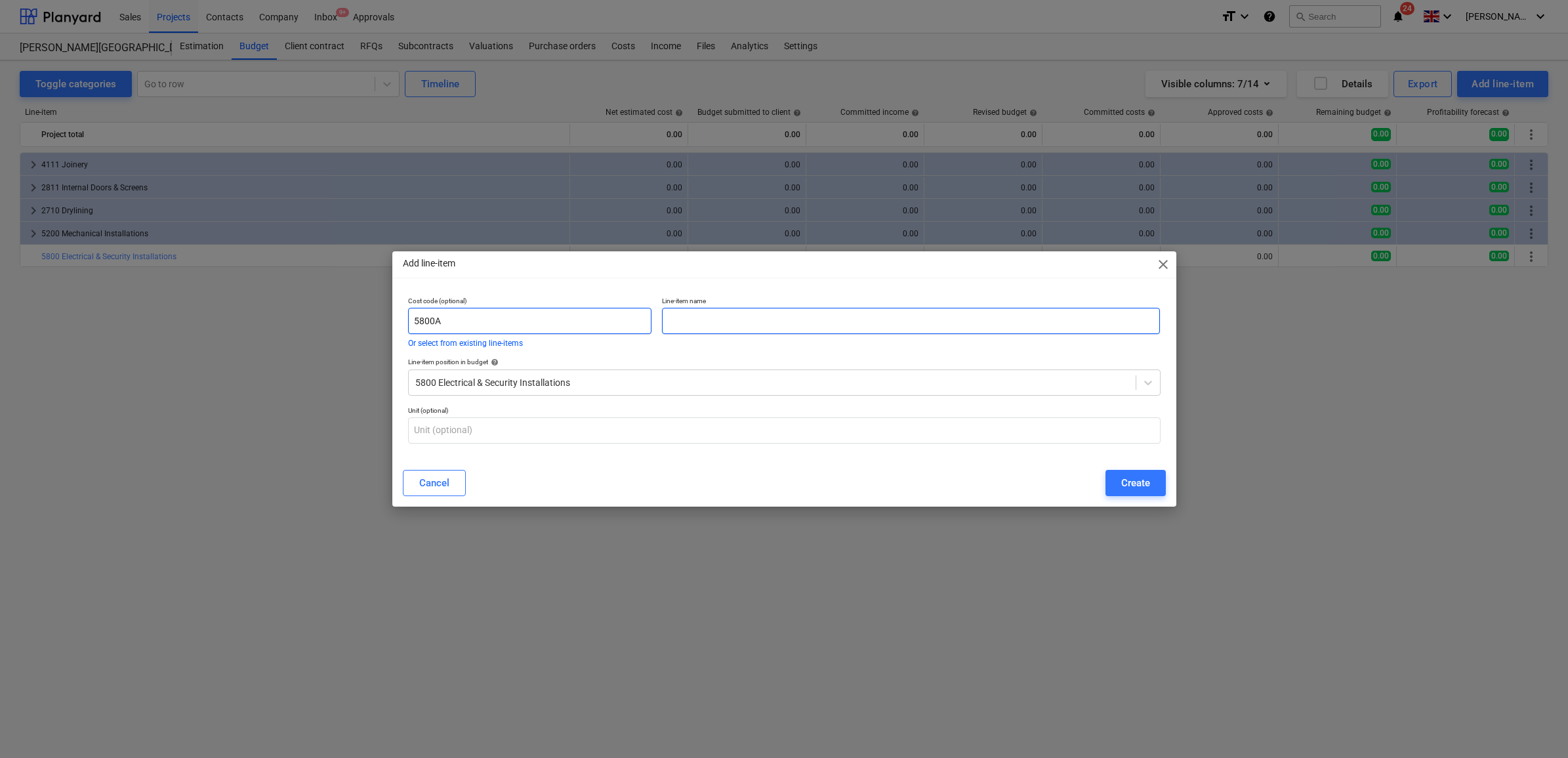
type input "5800A"
click at [735, 324] on input "text" at bounding box center [910, 321] width 498 height 26
type input "Electrical Works"
click at [1129, 484] on div "Create" at bounding box center [1136, 483] width 29 height 17
